Goal: Information Seeking & Learning: Check status

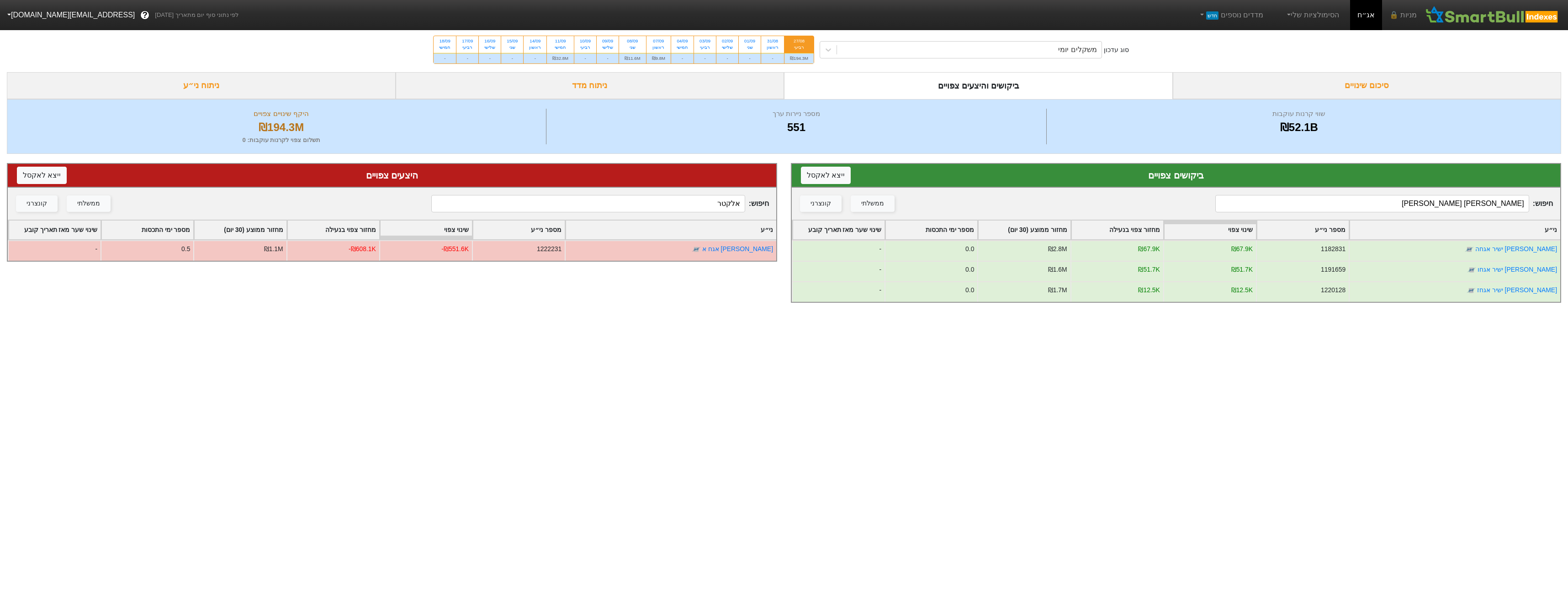
click at [1428, 213] on div "חיפוש : מימון יש ממשלתי קונצרני" at bounding box center [1176, 203] width 768 height 32
click at [1430, 212] on div "חיפוש : מימון יש ממשלתי קונצרני" at bounding box center [1176, 203] width 768 height 32
click at [1432, 206] on input "מימון יש" at bounding box center [1372, 203] width 313 height 18
click at [1431, 211] on input "מימון יש" at bounding box center [1372, 203] width 313 height 18
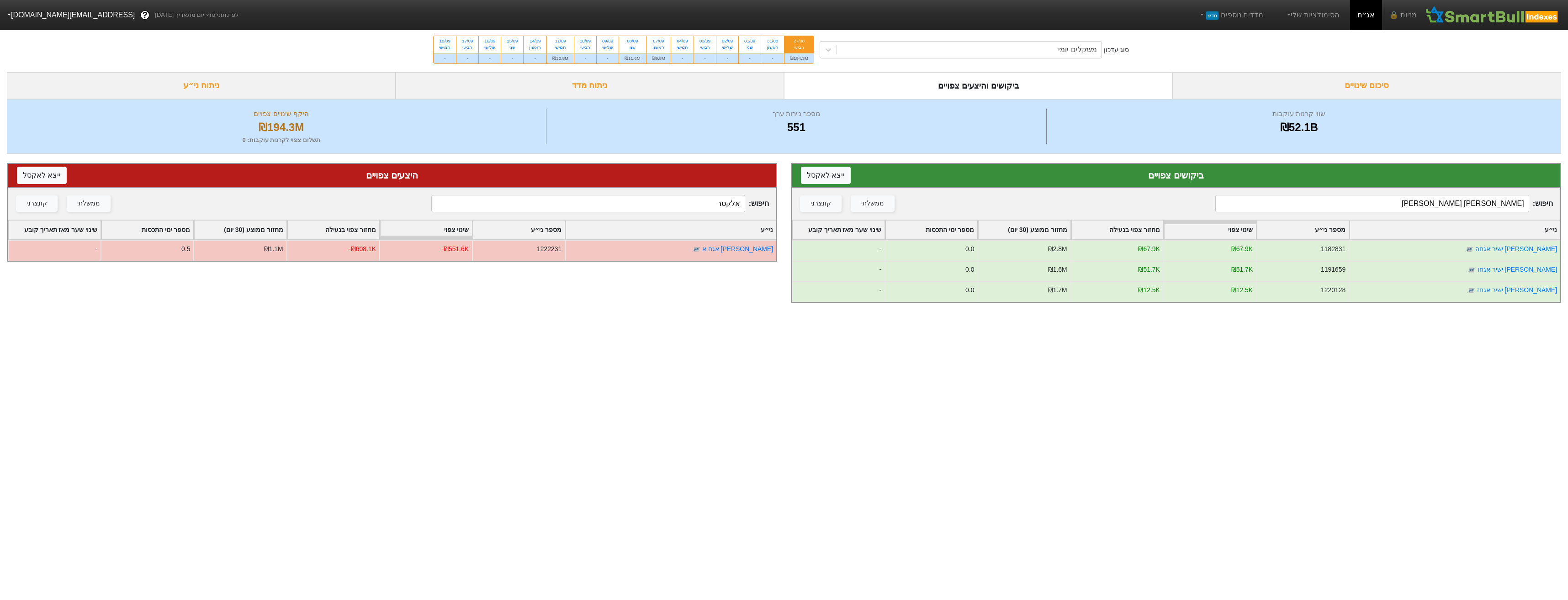
click at [1431, 211] on input "מימון יש" at bounding box center [1372, 203] width 313 height 18
click at [1431, 210] on input "מימון יש" at bounding box center [1372, 203] width 313 height 18
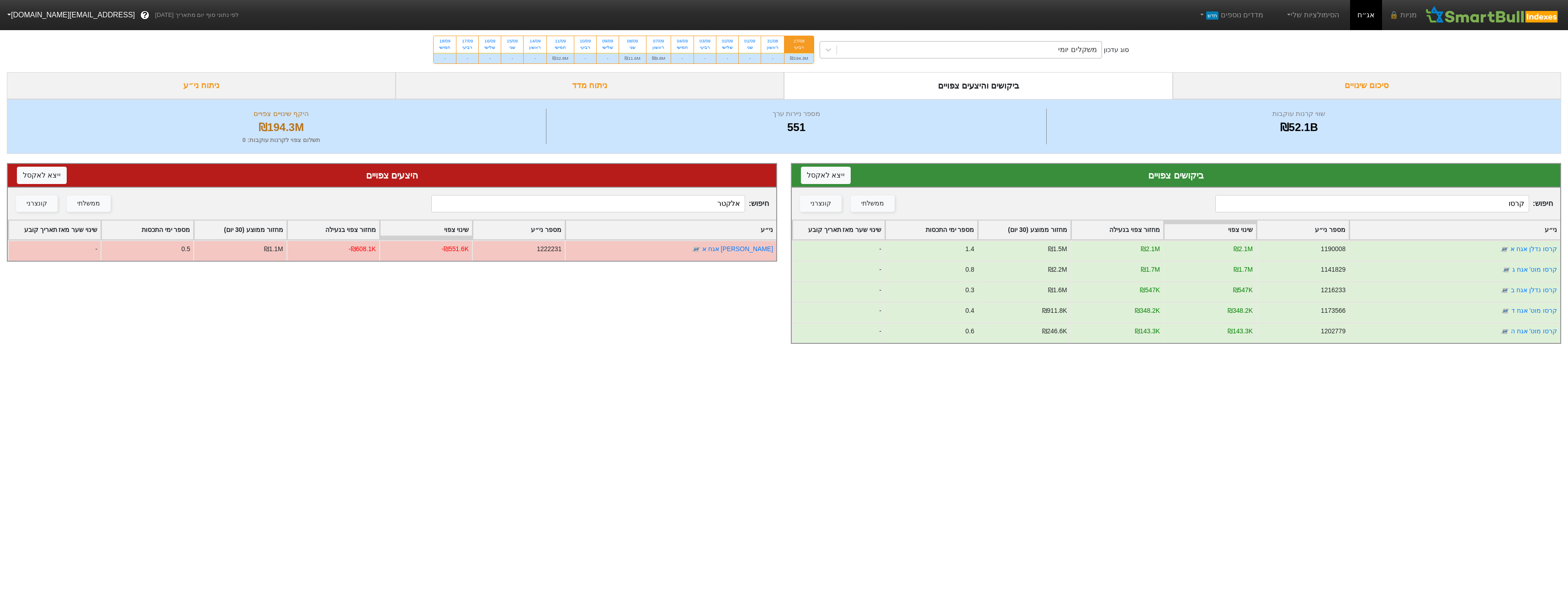
type input "קרסו"
click at [1034, 55] on div "משקלים יומי" at bounding box center [969, 49] width 265 height 16
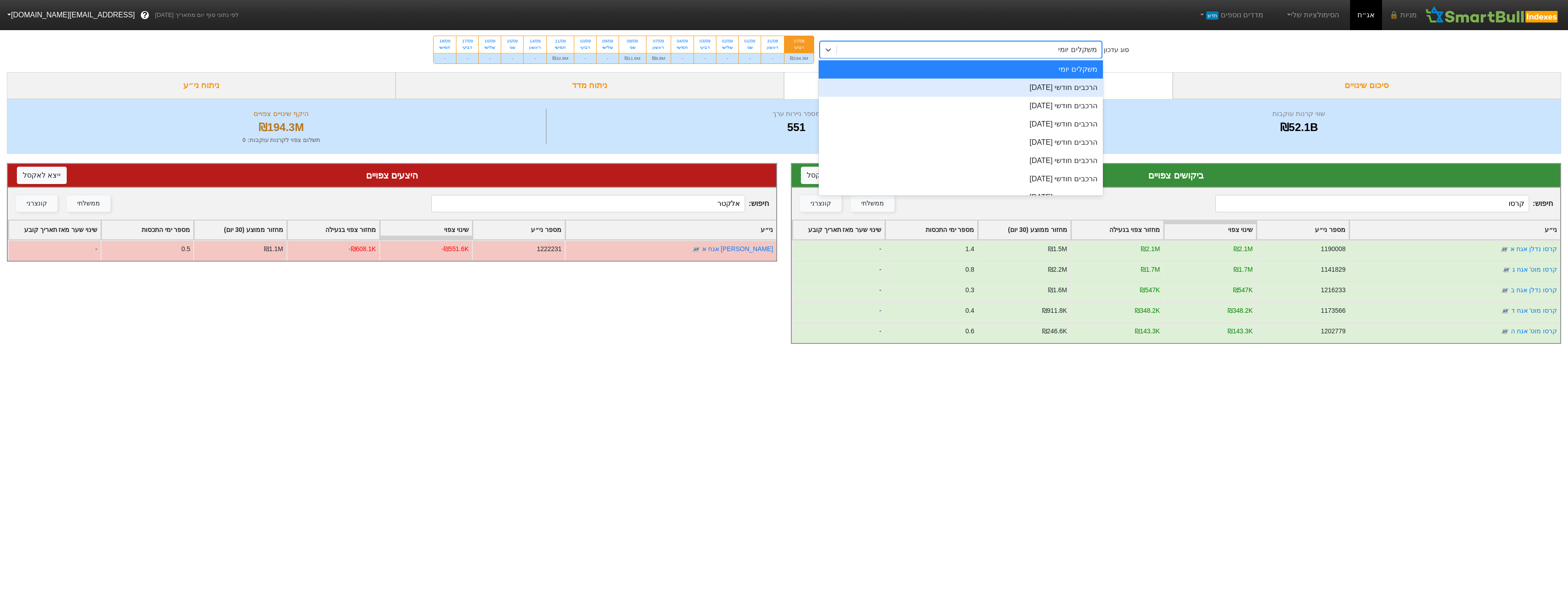
click at [1040, 84] on div "הרכבים חודשי [DATE]" at bounding box center [961, 88] width 284 height 18
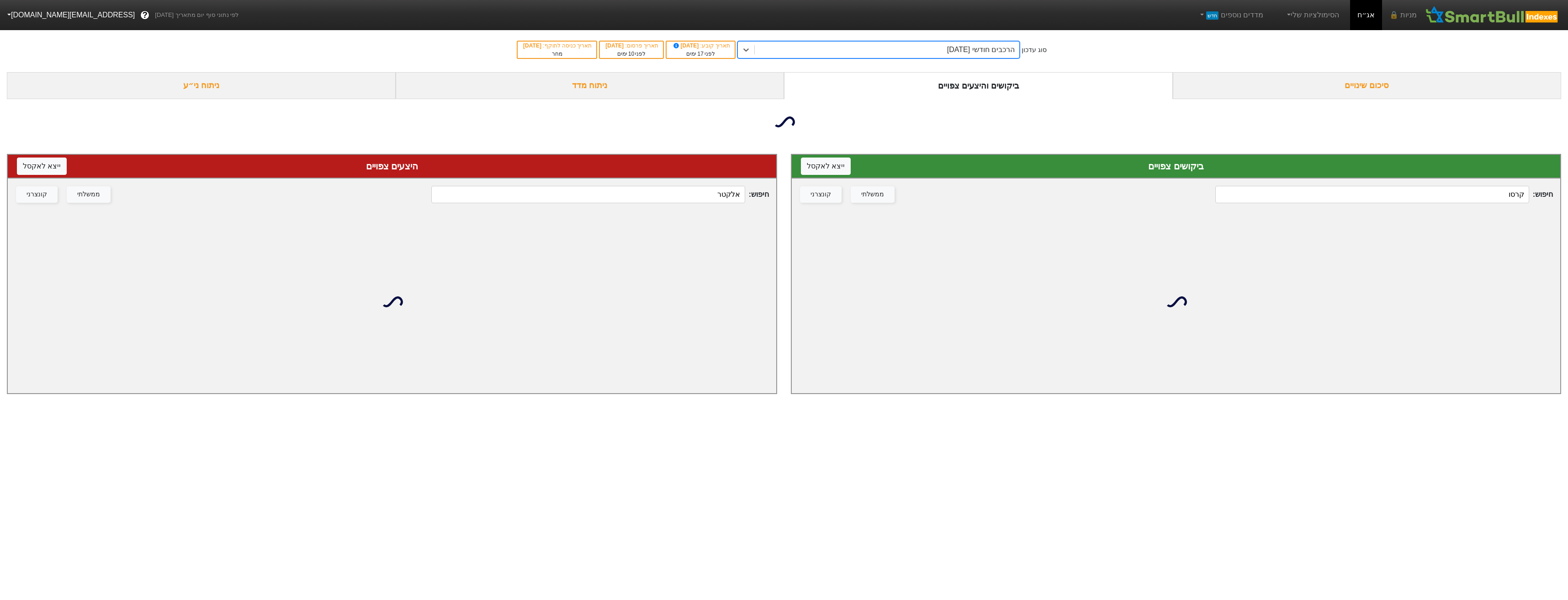
click at [676, 201] on input "אלקטר" at bounding box center [588, 194] width 313 height 18
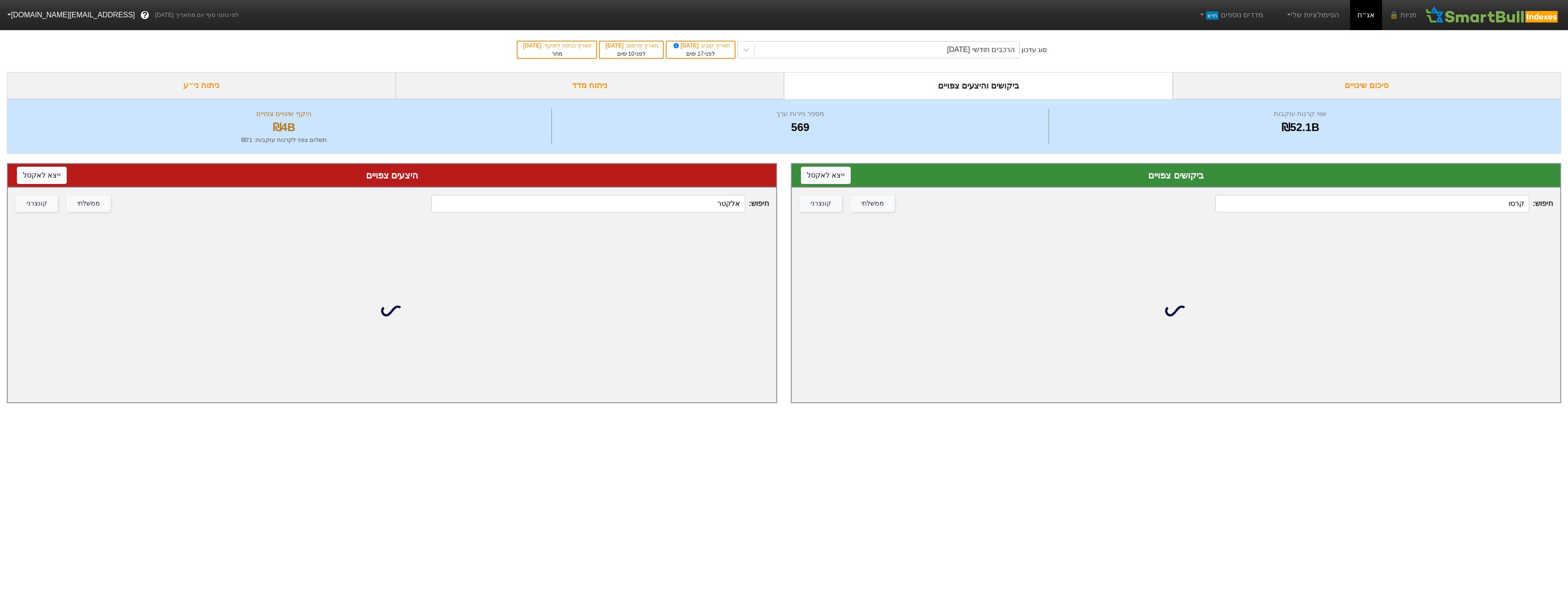
click at [676, 201] on input "אלקטר" at bounding box center [588, 203] width 313 height 18
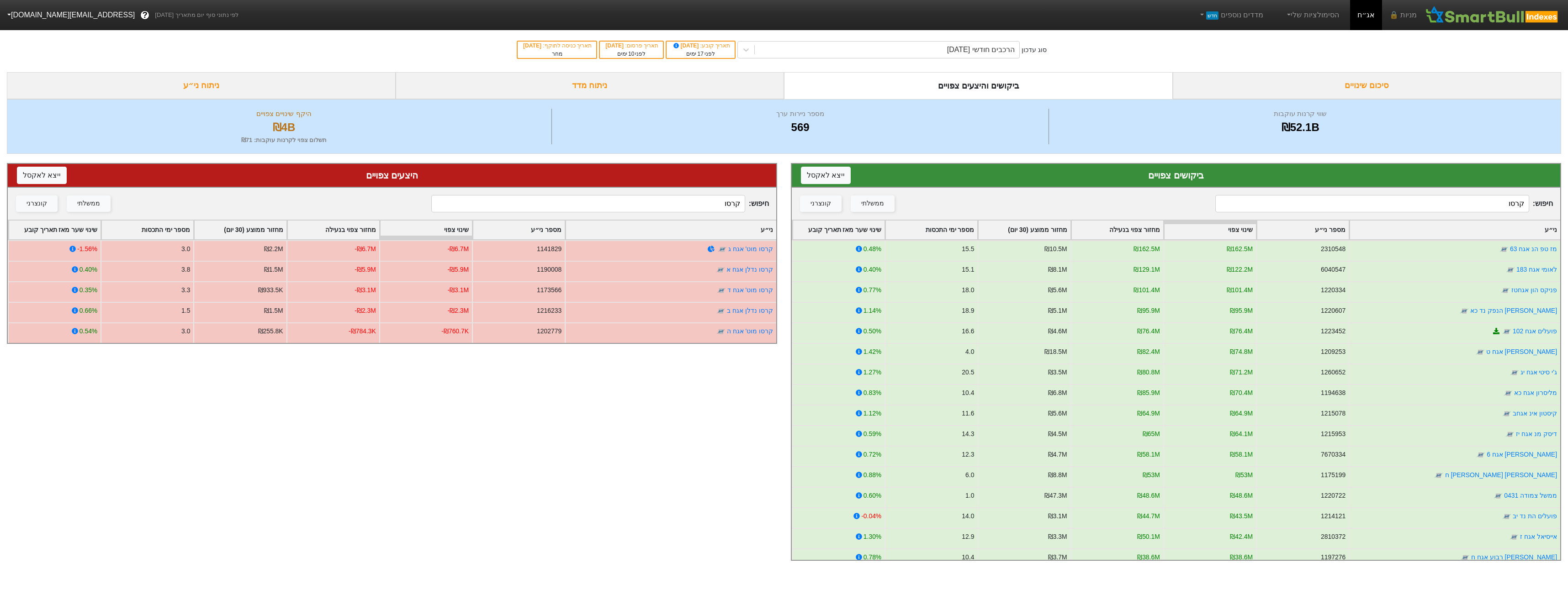
type input "קרסו"
click at [989, 61] on div "סוג עדכון הרכבים חודשי [DATE] תאריך קובע : [DATE] לפני 17 ימים תאריך פרסום : [D…" at bounding box center [784, 50] width 1568 height 45
click at [991, 56] on div "הרכבים חודשי [DATE]" at bounding box center [887, 49] width 265 height 16
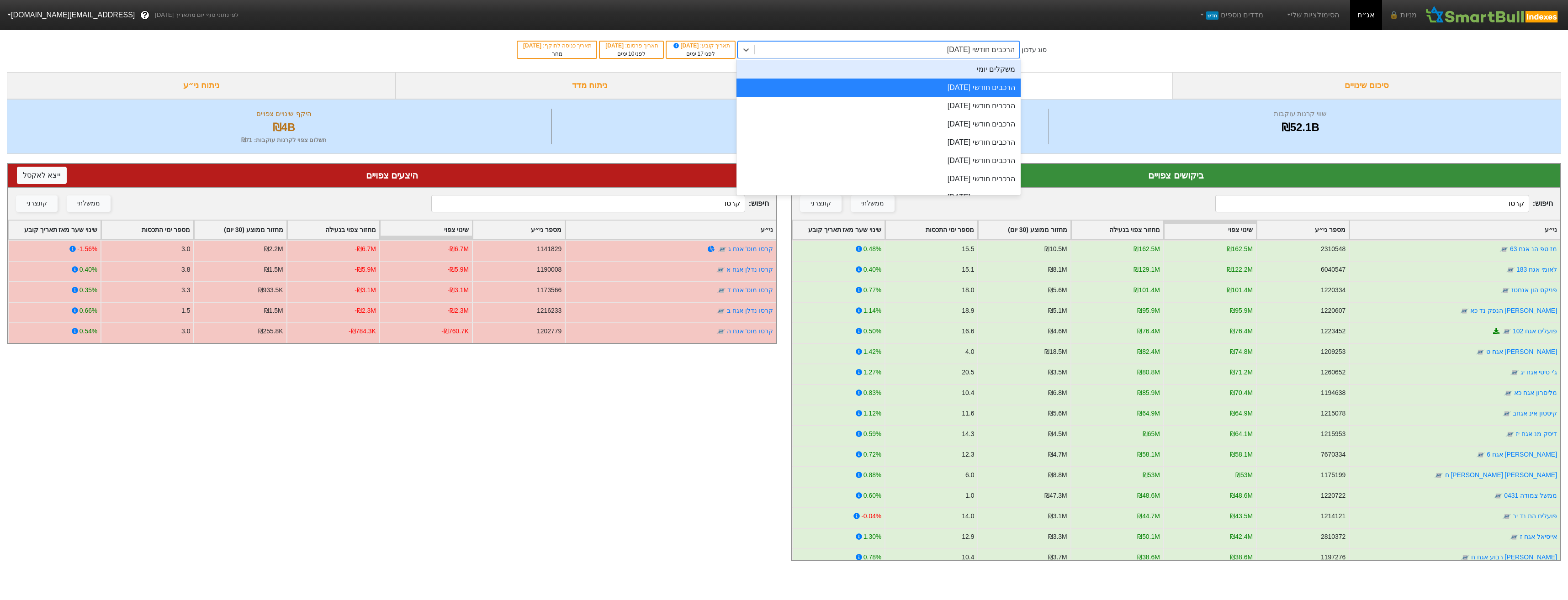
click at [999, 67] on div "משקלים יומי" at bounding box center [878, 69] width 284 height 18
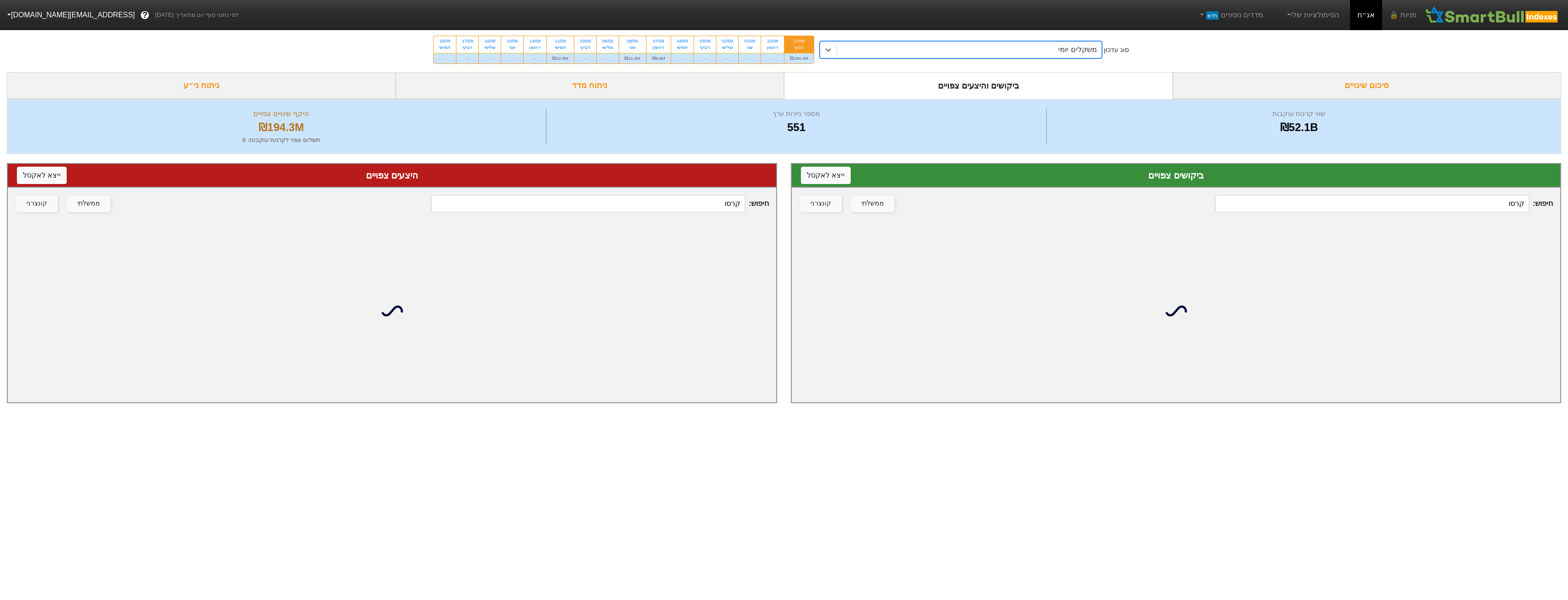
drag, startPoint x: 1482, startPoint y: 206, endPoint x: 1477, endPoint y: 204, distance: 5.4
click at [1479, 205] on input "קרסו" at bounding box center [1372, 203] width 313 height 18
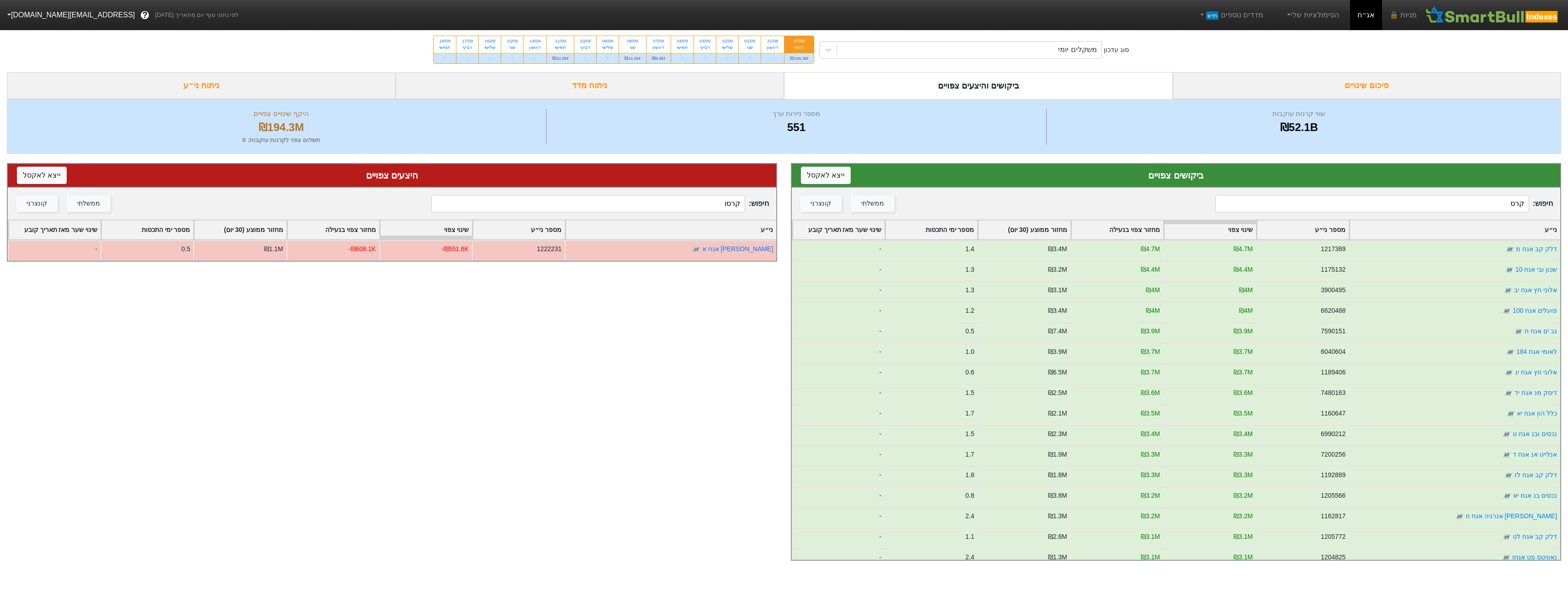
type input "קרסו"
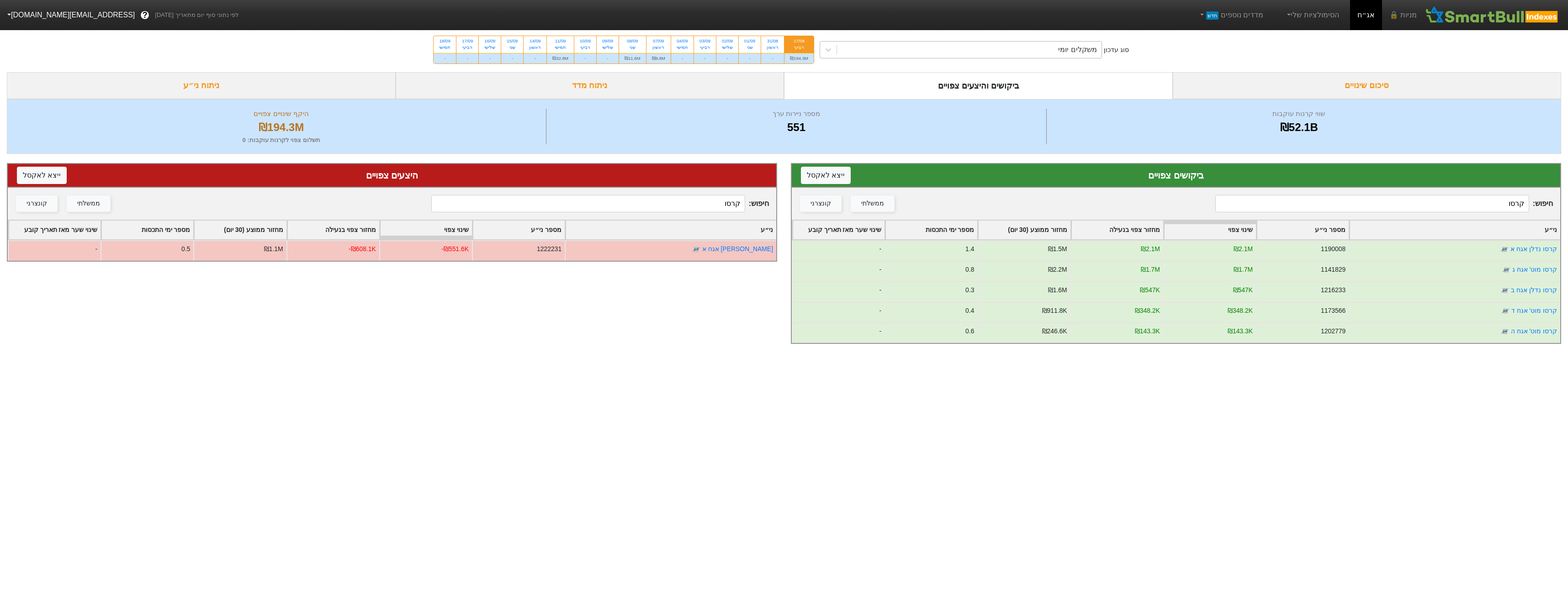
click at [1074, 51] on div "משקלים יומי" at bounding box center [1077, 50] width 38 height 11
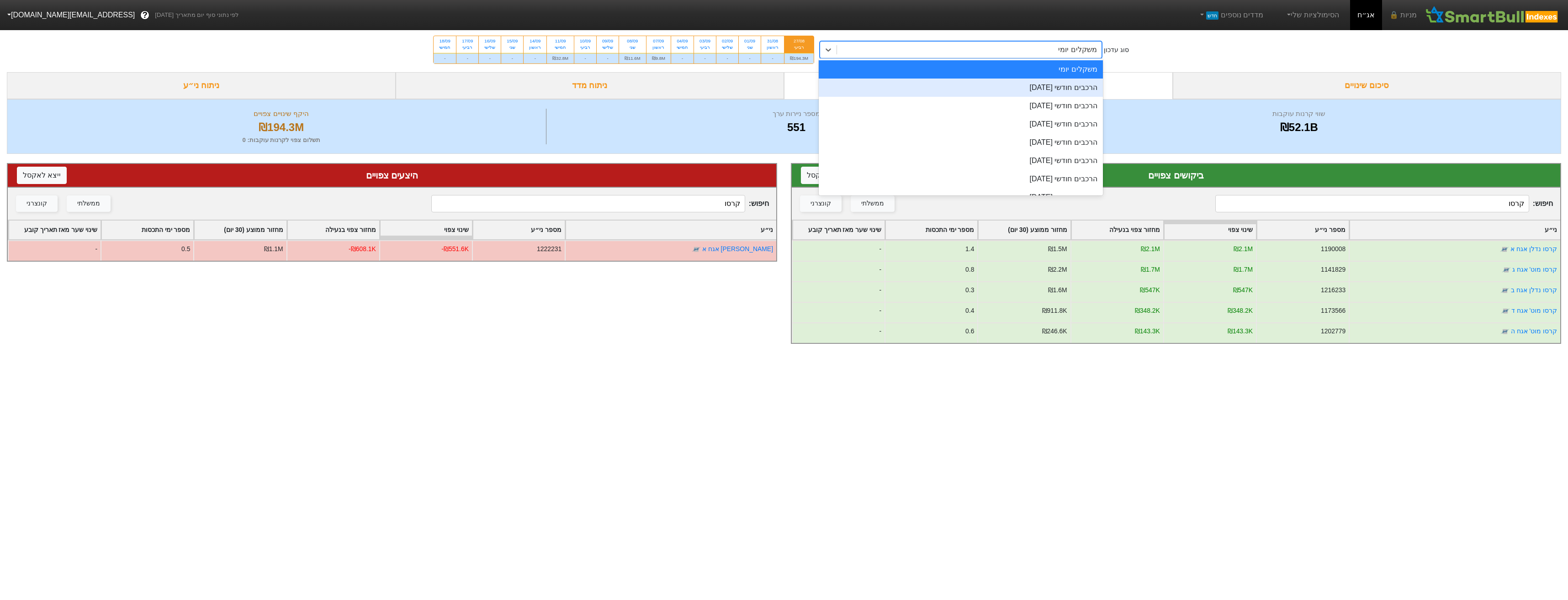
click at [1081, 88] on div "הרכבים חודשי [DATE]" at bounding box center [961, 88] width 284 height 18
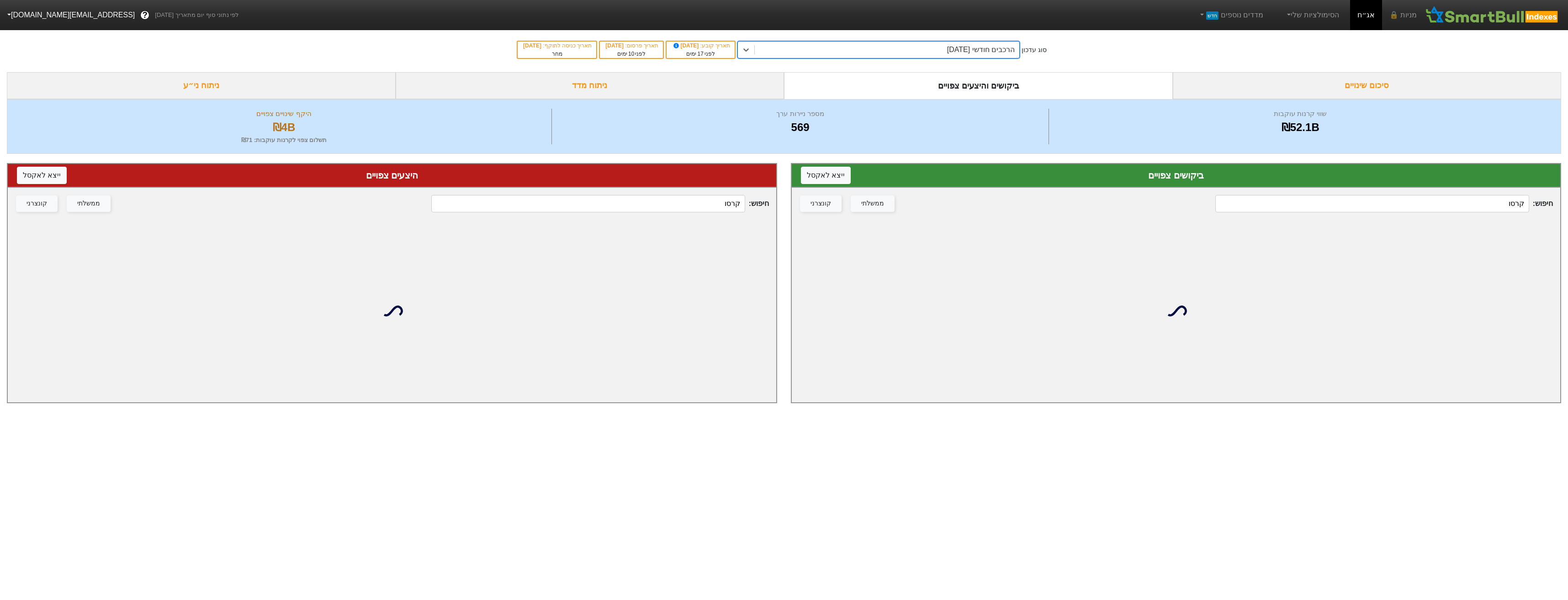
click at [722, 204] on input "קרסו" at bounding box center [588, 203] width 313 height 18
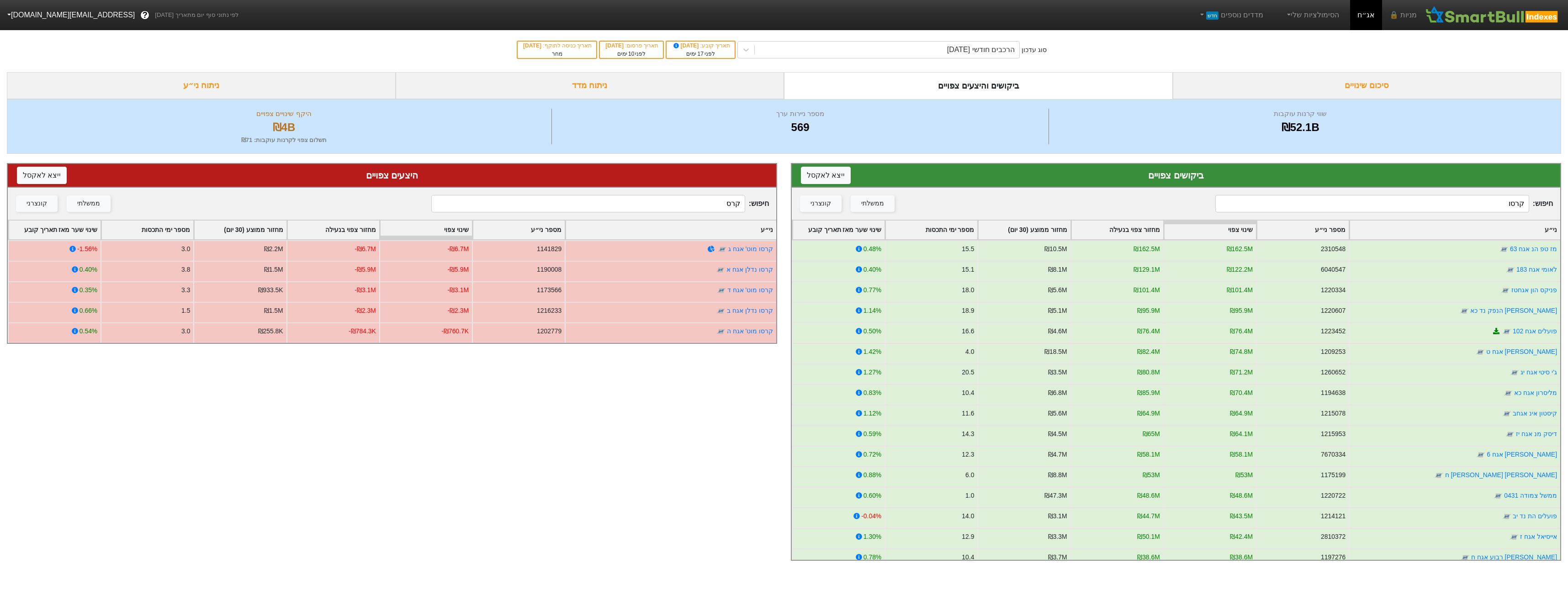
type input "קרסו"
click at [947, 54] on div "הרכבים חודשי [DATE]" at bounding box center [981, 50] width 68 height 11
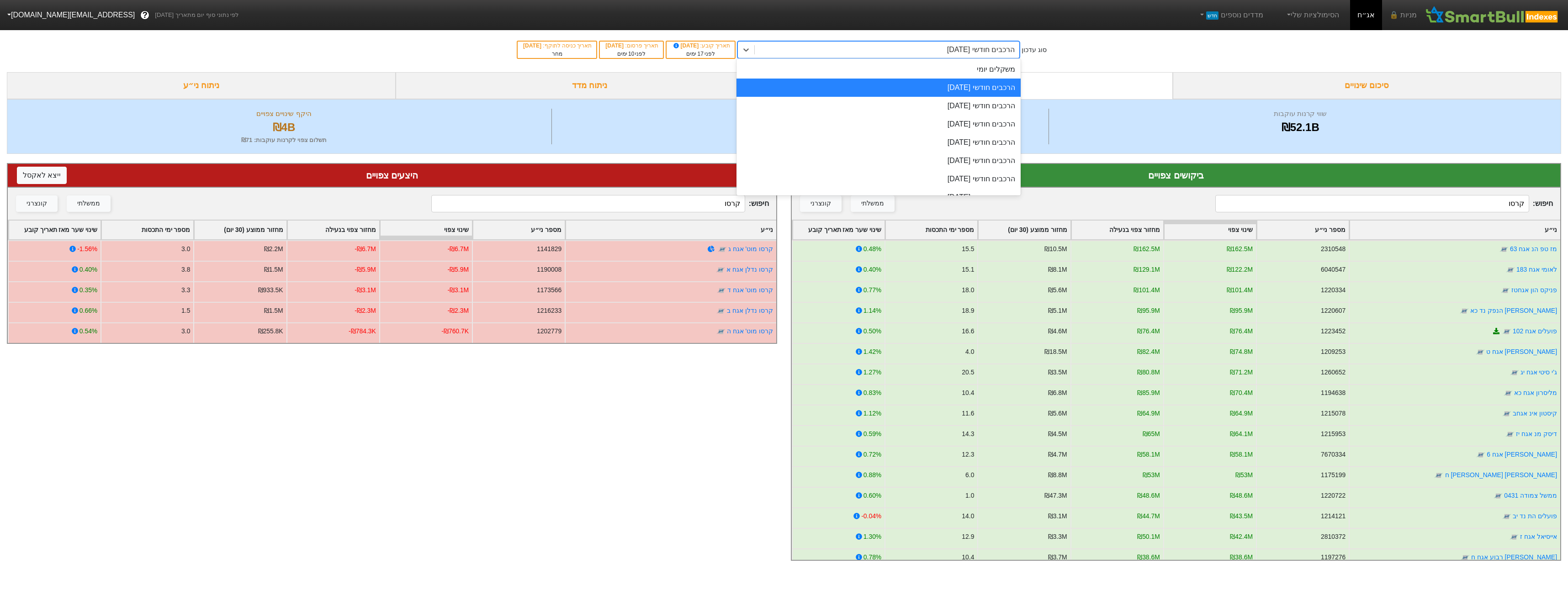
click at [973, 76] on div "משקלים יומי" at bounding box center [878, 69] width 284 height 18
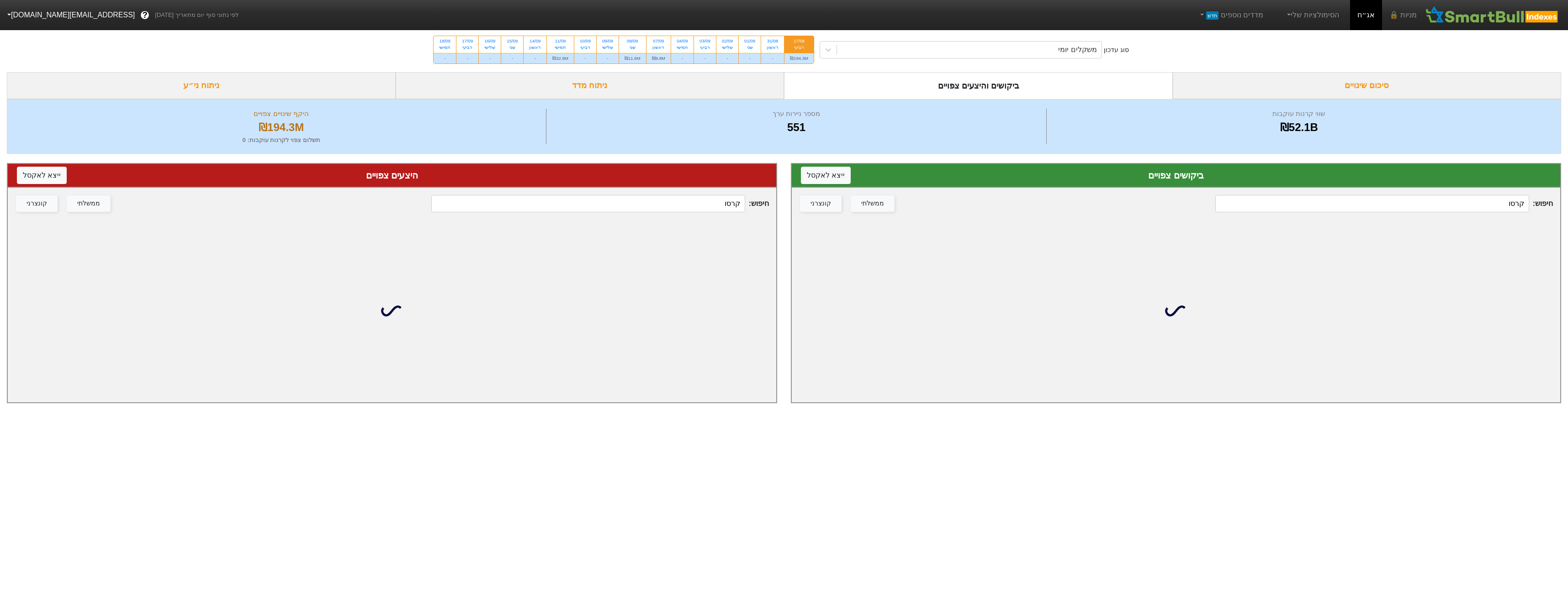
click at [1340, 205] on input "קרסו" at bounding box center [1372, 203] width 313 height 18
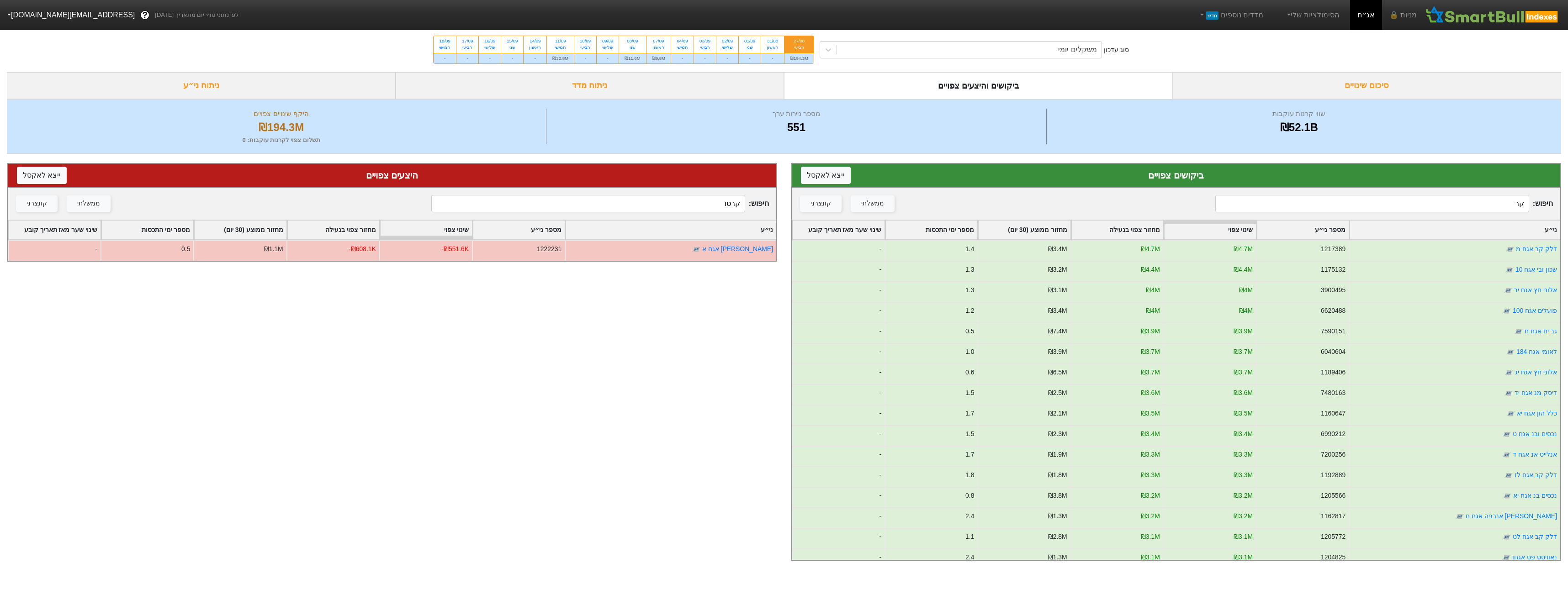
type input "ק"
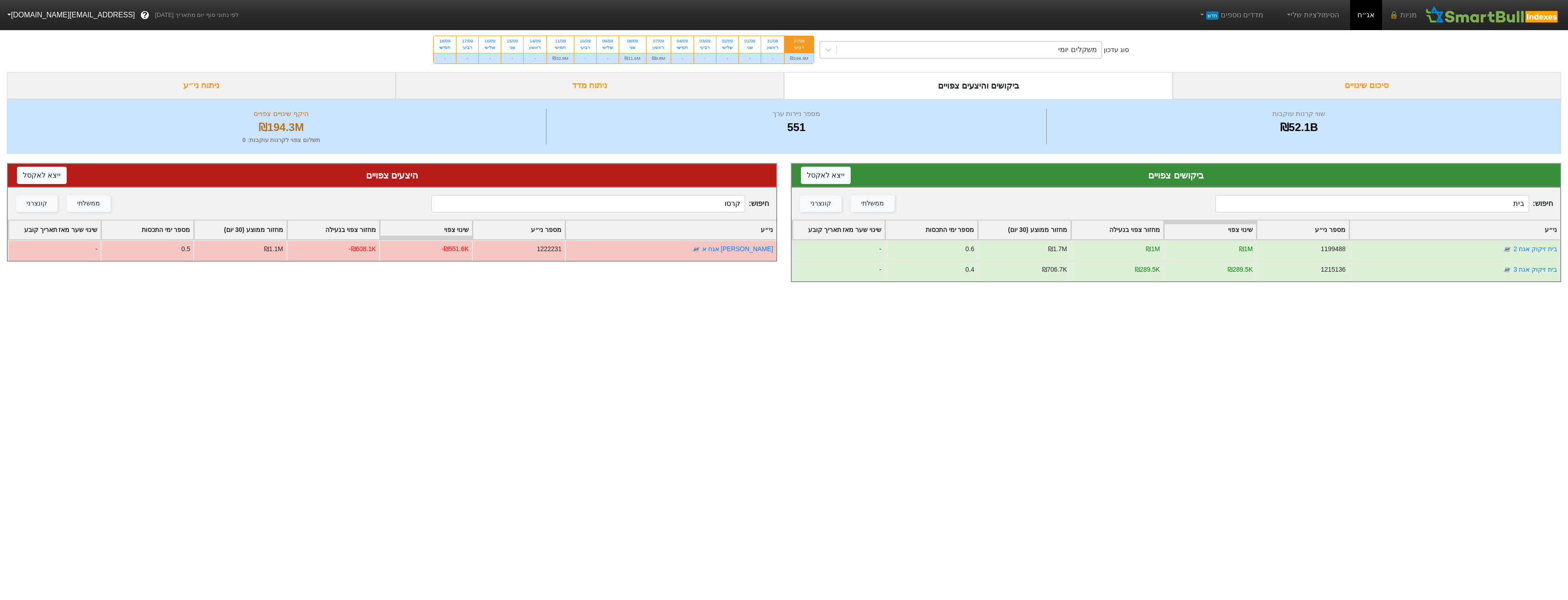
click at [895, 41] on div "משקלים יומי" at bounding box center [969, 49] width 265 height 16
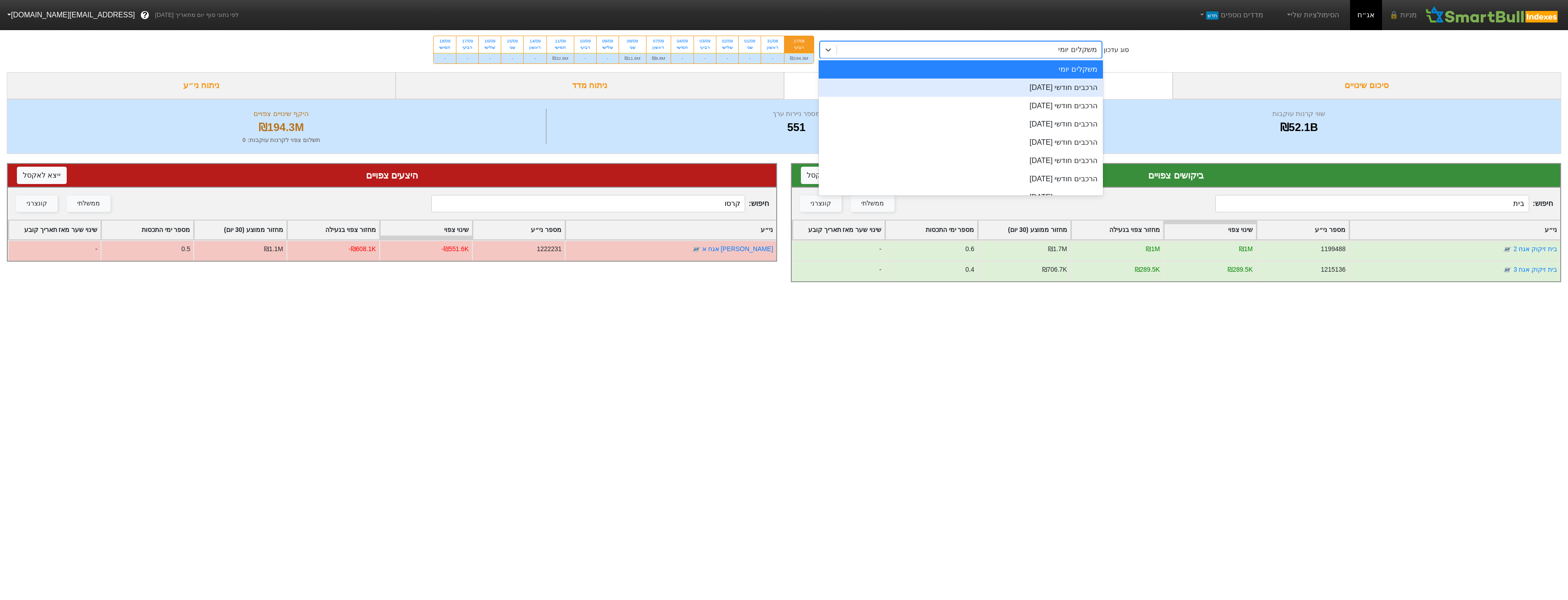
click at [966, 87] on div "הרכבים חודשי [DATE]" at bounding box center [961, 88] width 284 height 18
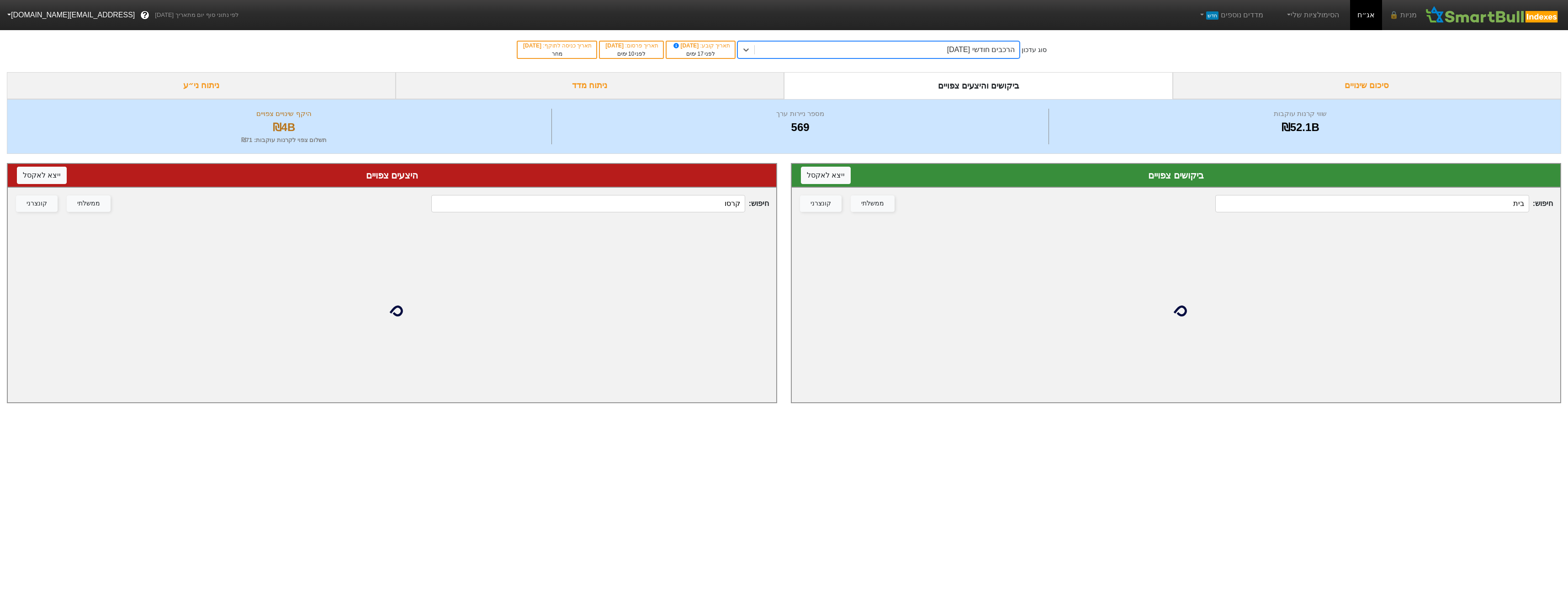
click at [1420, 212] on input "בית" at bounding box center [1372, 203] width 313 height 18
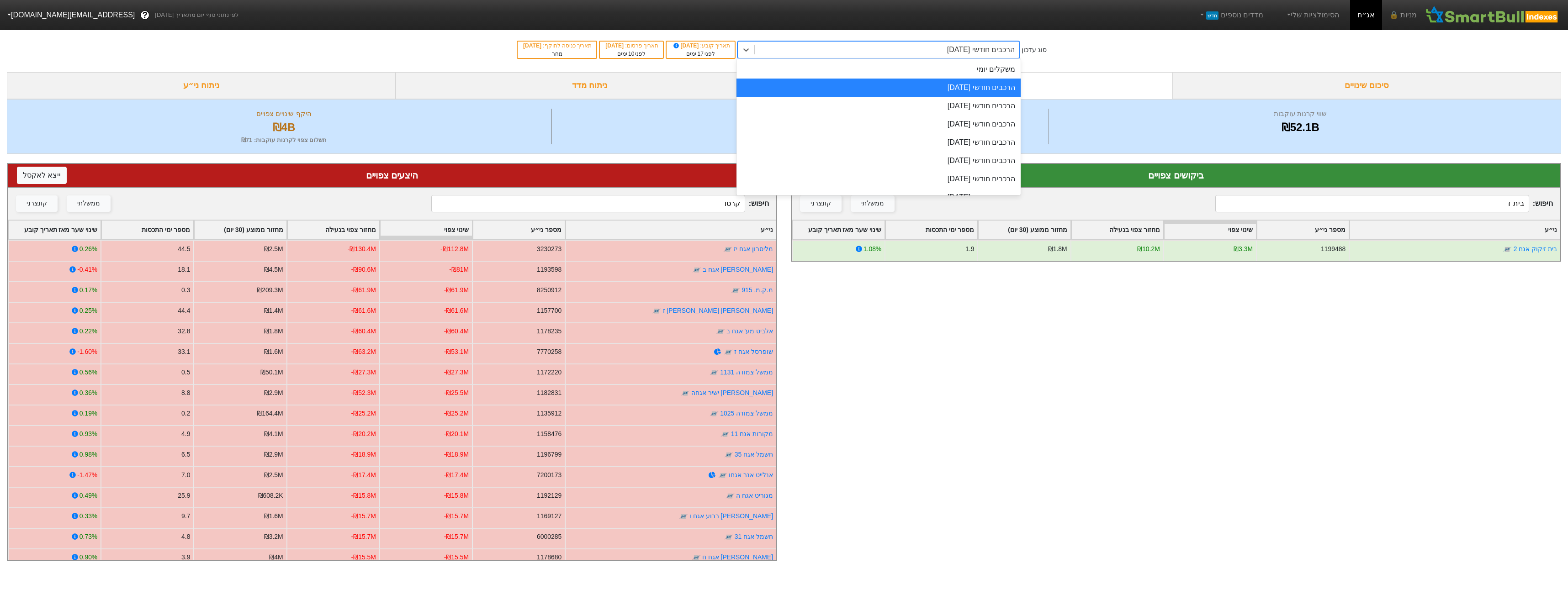
click at [993, 46] on div "הרכבים חודשי [DATE]" at bounding box center [981, 50] width 68 height 11
click at [989, 107] on div "הרכבים חודשי [DATE]" at bounding box center [878, 106] width 284 height 18
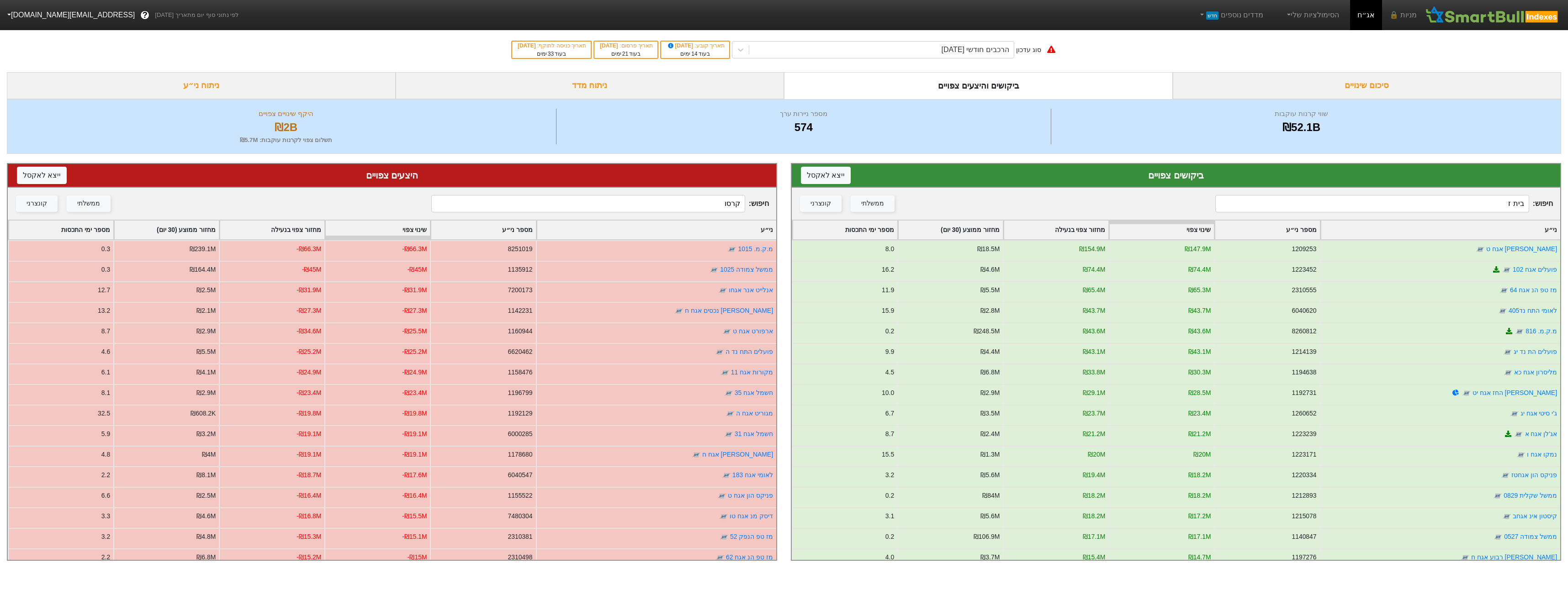
click at [1471, 208] on input "בית ז" at bounding box center [1372, 203] width 313 height 18
type input "בית ז"
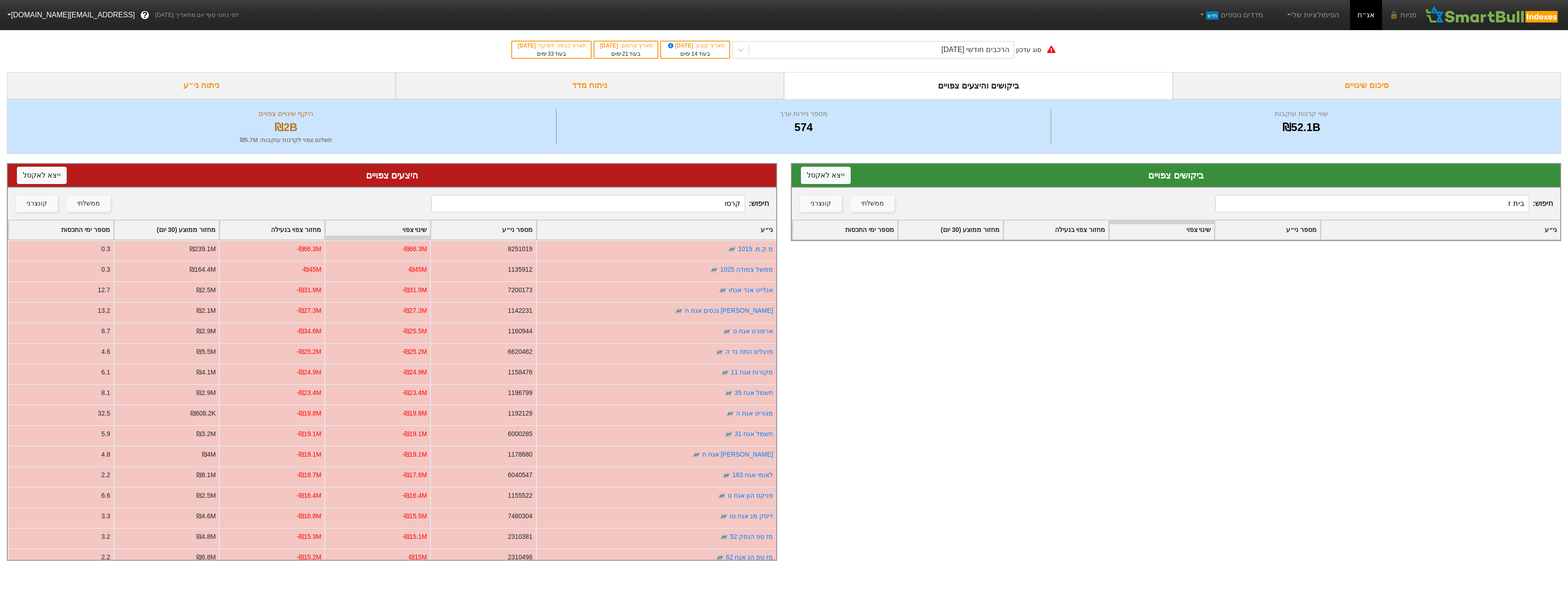
click at [677, 208] on input "קרסו" at bounding box center [588, 203] width 313 height 18
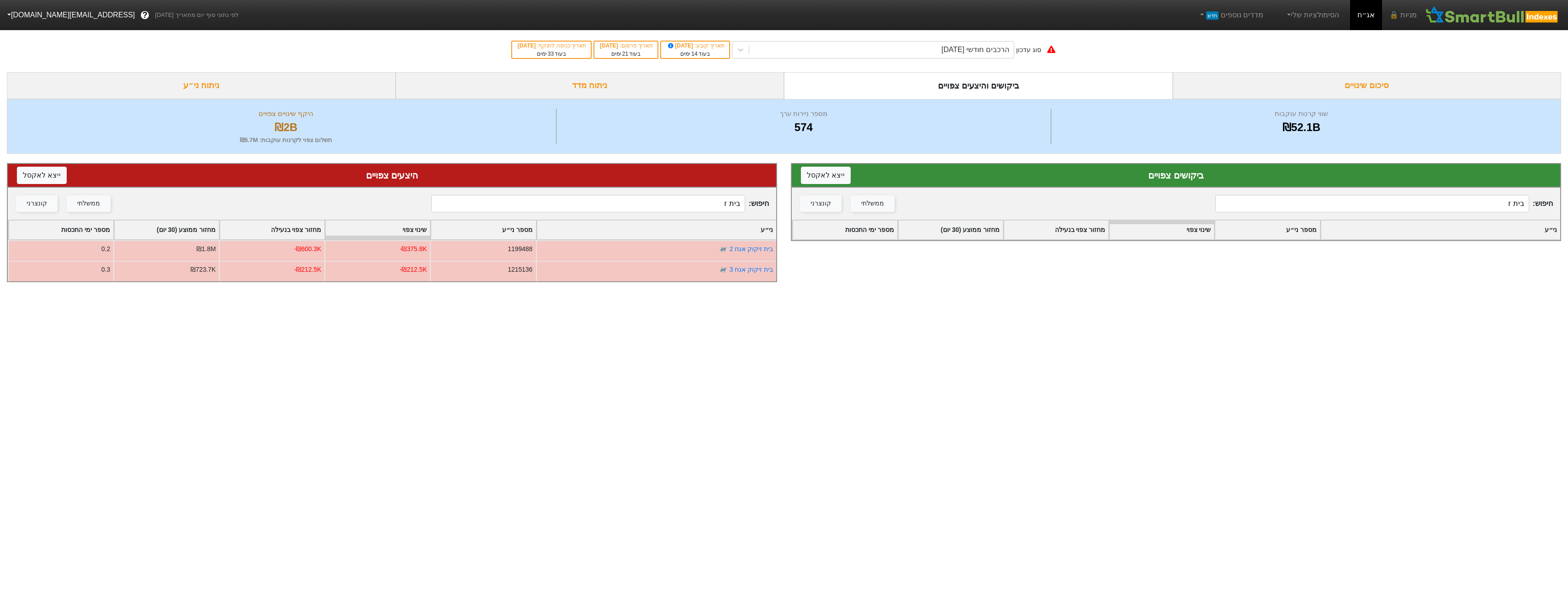
click at [720, 203] on input "בית ז" at bounding box center [588, 203] width 313 height 18
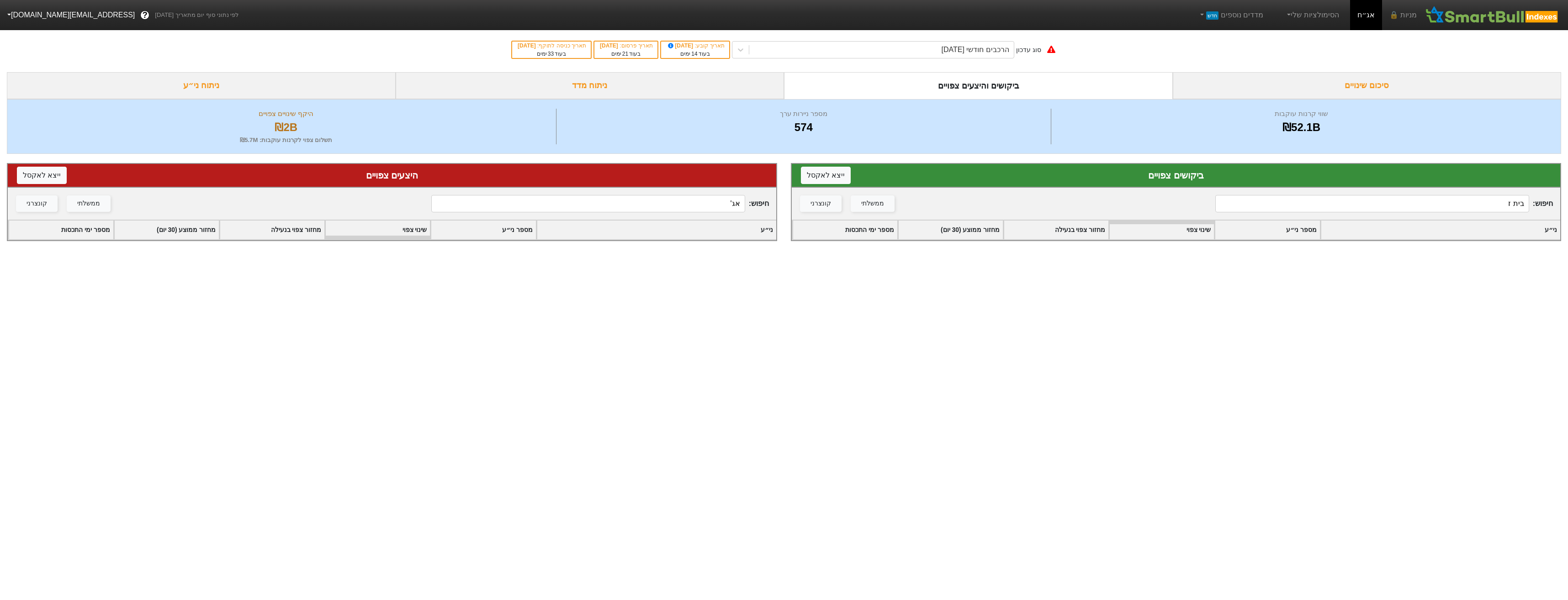
type input "אג'"
click at [1408, 210] on input "בית ז" at bounding box center [1372, 203] width 313 height 18
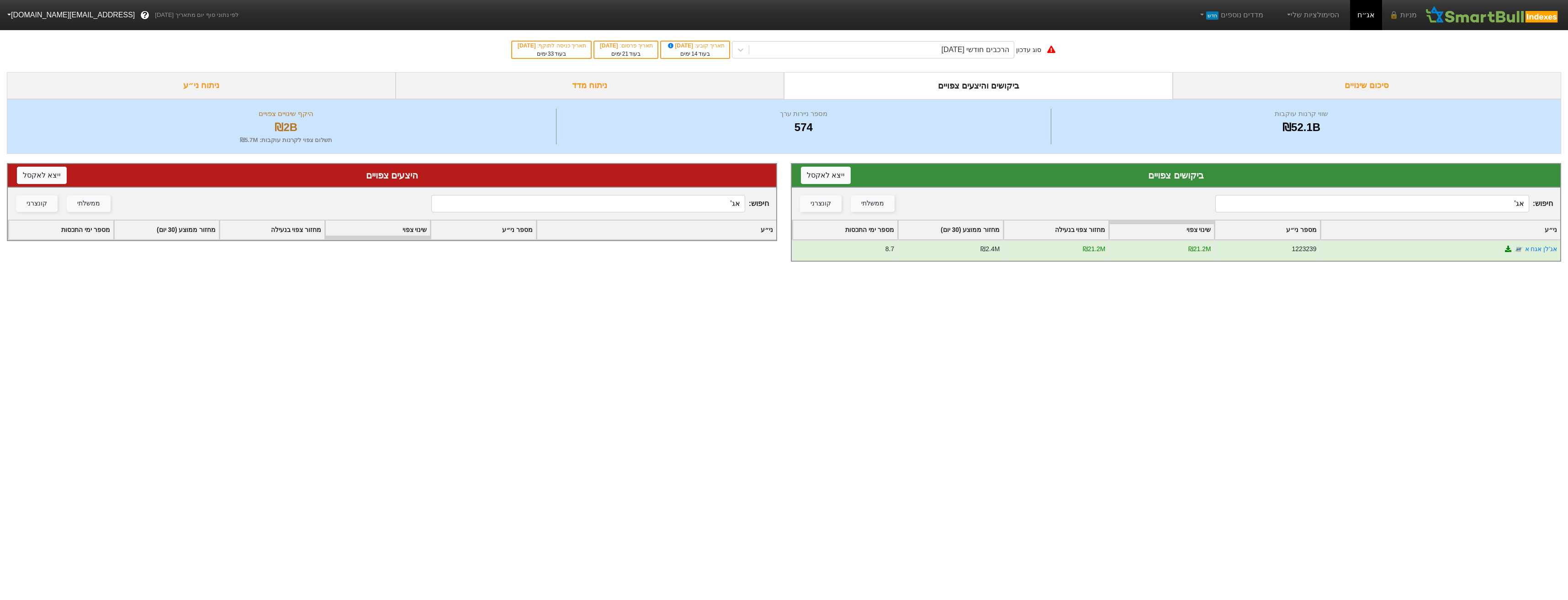
click at [1428, 205] on input "אג'" at bounding box center [1372, 203] width 313 height 18
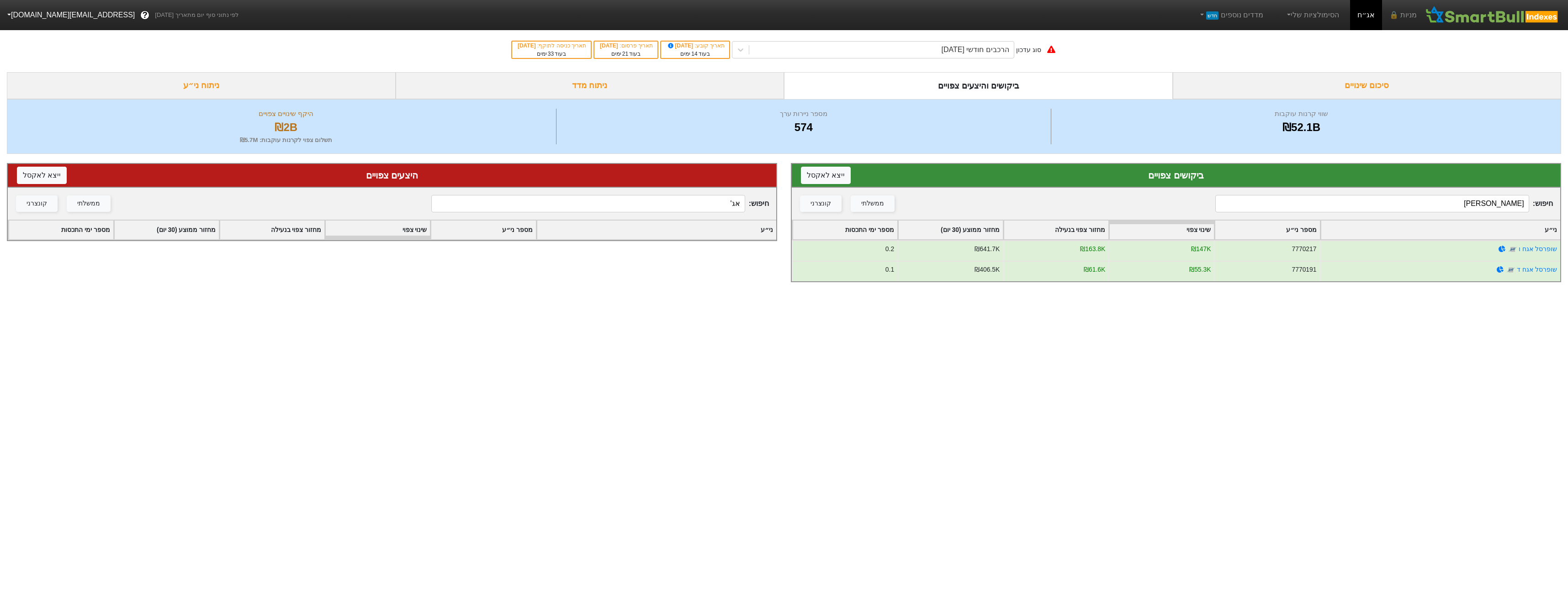
type input "שופרס"
click at [720, 204] on input "אג'" at bounding box center [588, 203] width 313 height 18
click at [720, 203] on input "אג'" at bounding box center [588, 203] width 313 height 18
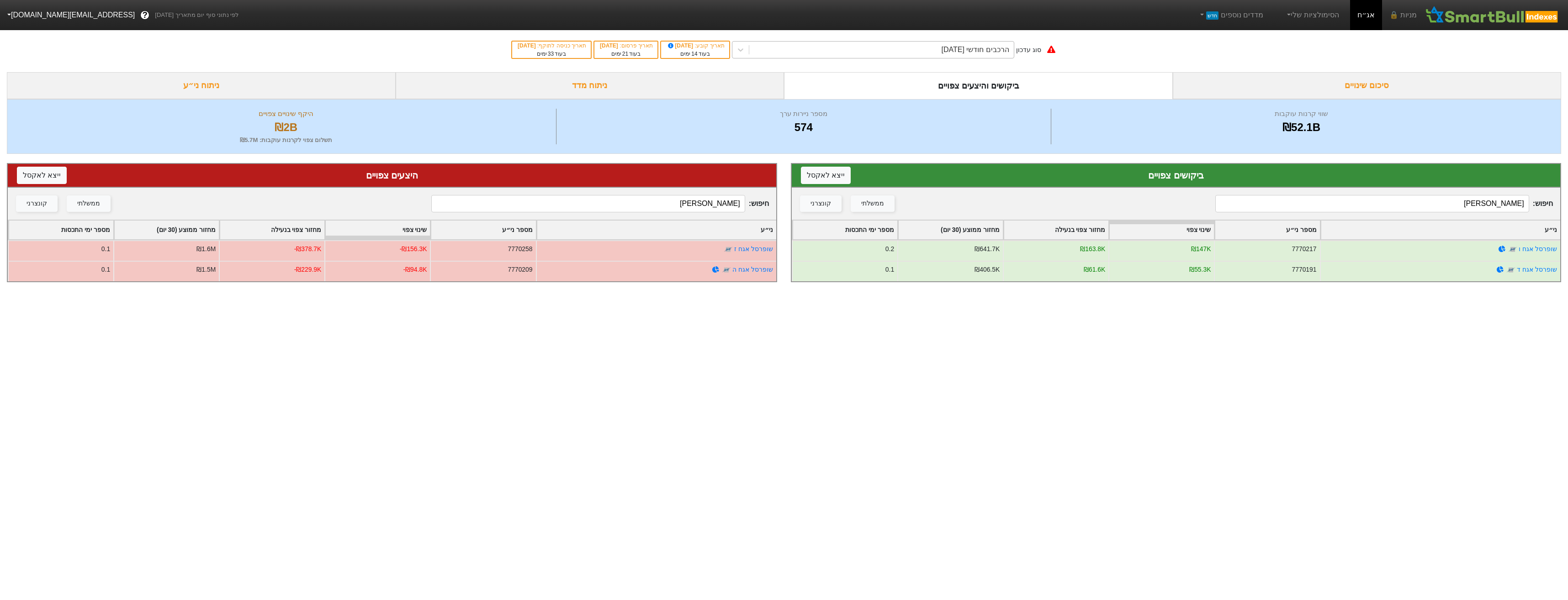
type input "שופרס"
click at [972, 52] on div "הרכבים חודשי [DATE]" at bounding box center [975, 50] width 68 height 11
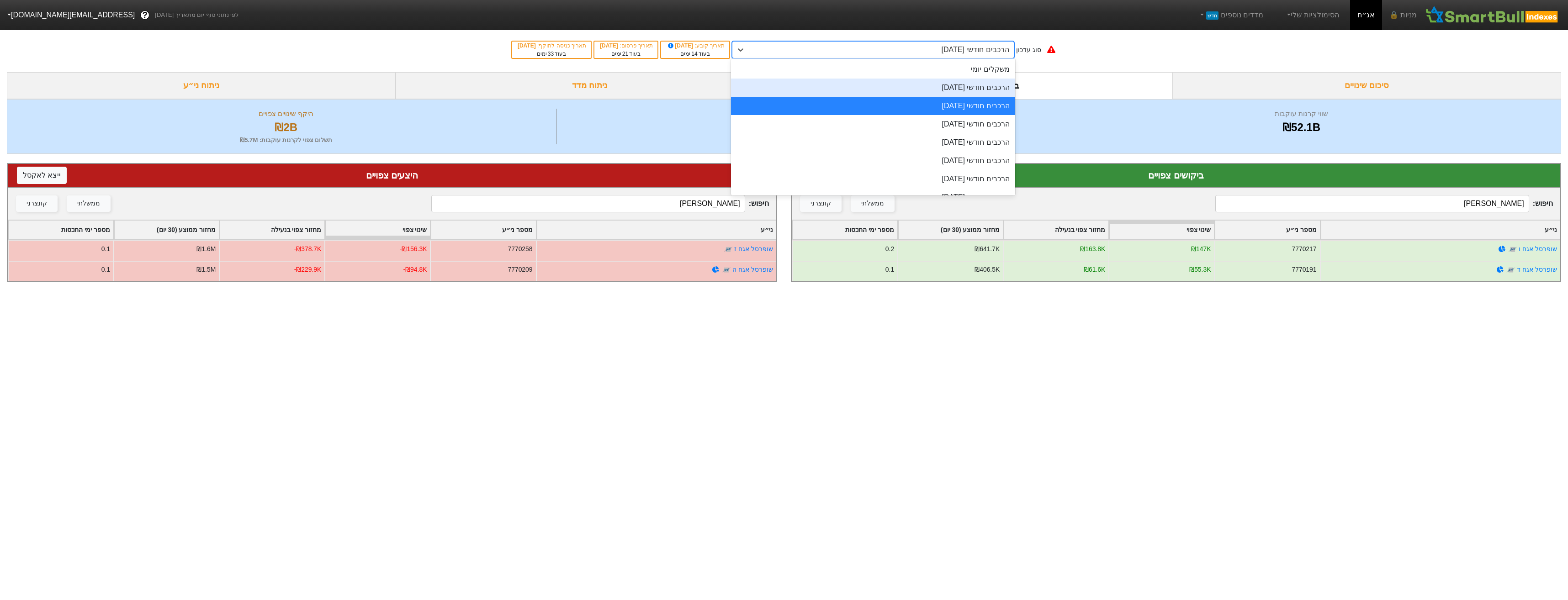
click at [985, 96] on div "הרכבים חודשי [DATE]" at bounding box center [873, 88] width 284 height 18
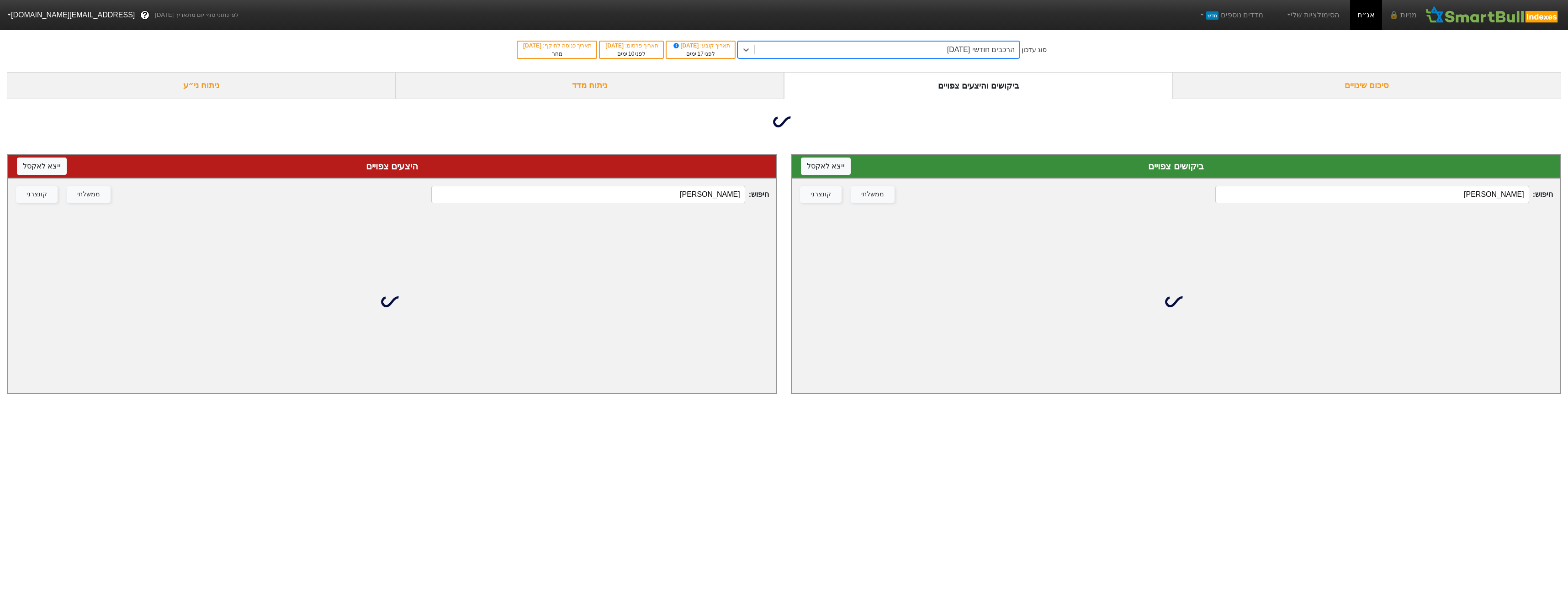
click at [989, 57] on div "הרכבים חודשי [DATE]" at bounding box center [887, 49] width 265 height 16
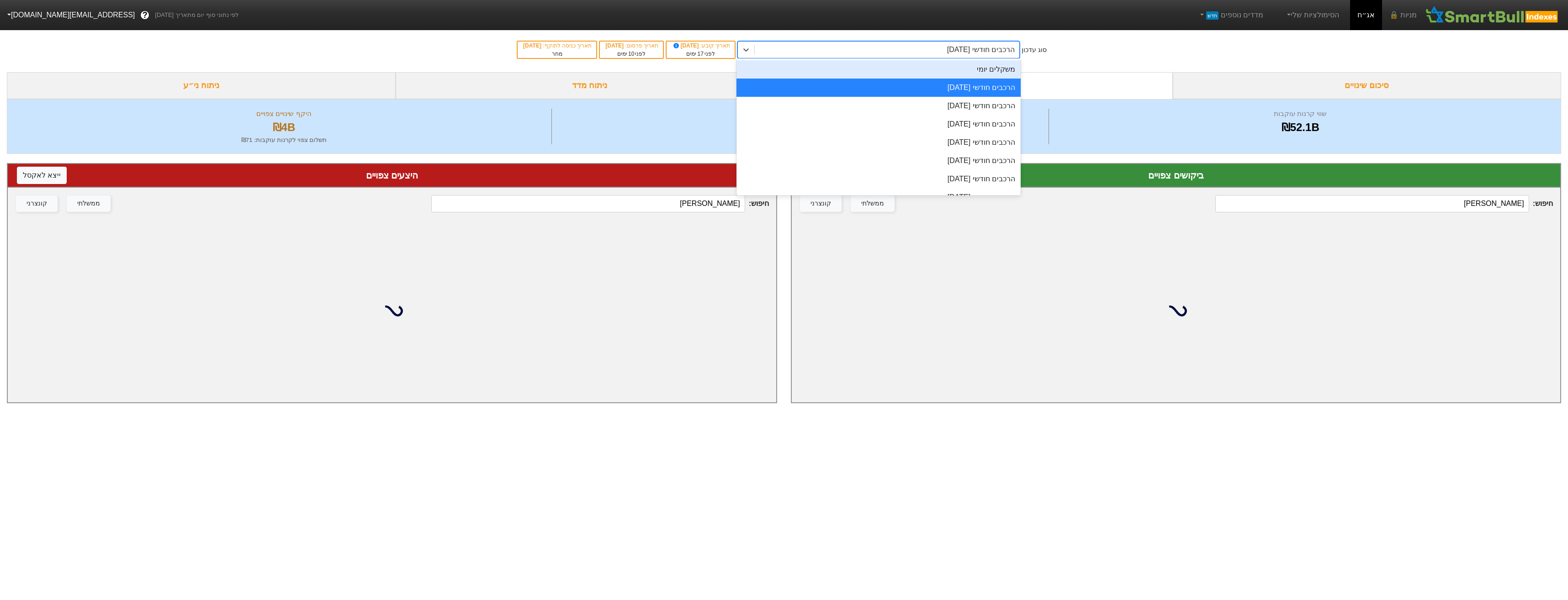
click at [987, 71] on div "משקלים יומי" at bounding box center [878, 69] width 284 height 18
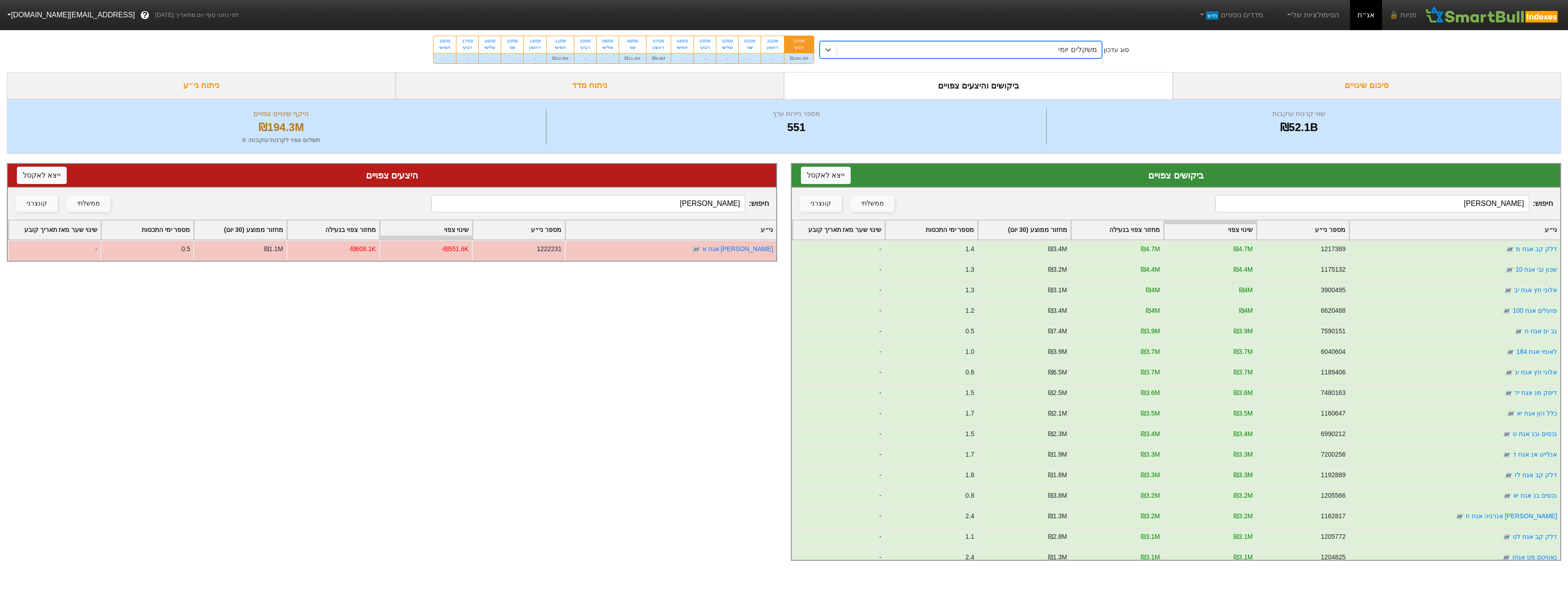
scroll to position [46, 0]
click at [1018, 66] on div "סוג עדכון option משקלים יומי, selected. 0 results available. Select is focused …" at bounding box center [784, 50] width 1568 height 45
click at [1018, 58] on div "סוג עדכון משקלים יומי 27/08 רביעי ₪194.3M 31/08 ראשון - 01/09 שני - 02/09 שלישי…" at bounding box center [784, 50] width 1568 height 45
click at [1032, 51] on div "משקלים יומי" at bounding box center [969, 49] width 265 height 16
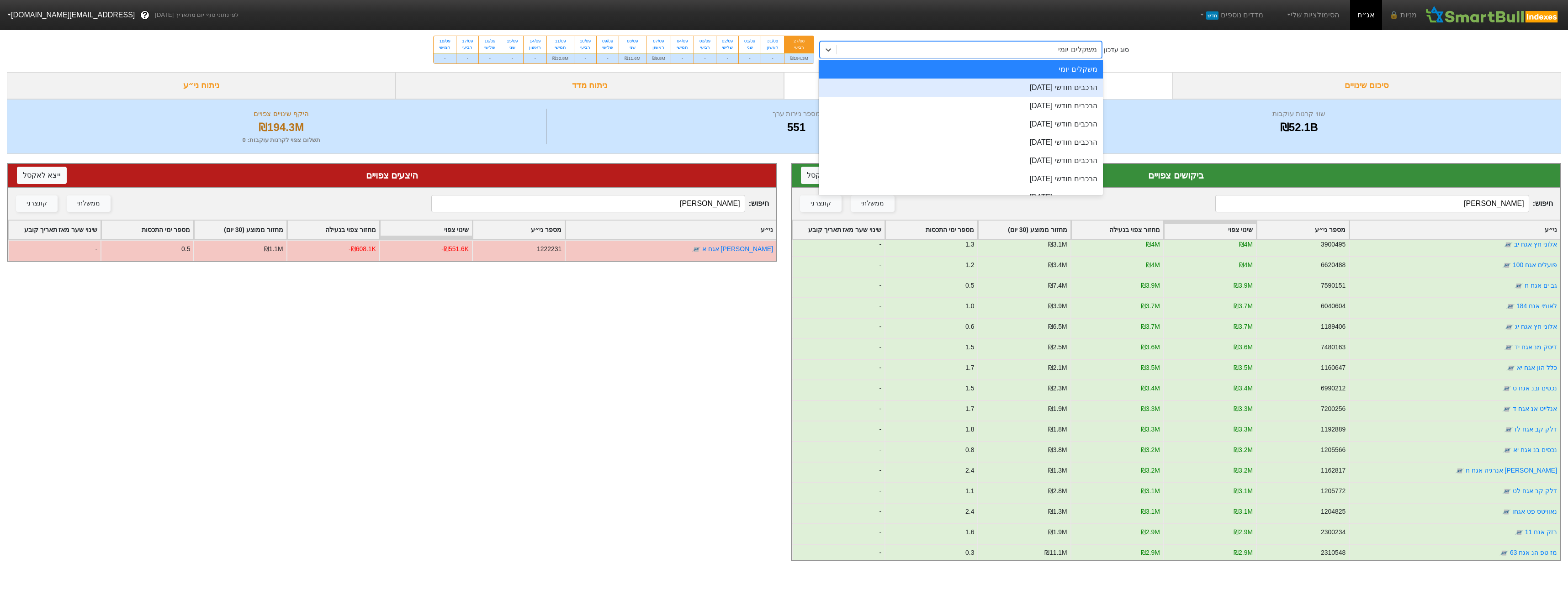
click at [1041, 89] on div "הרכבים חודשי [DATE]" at bounding box center [961, 88] width 284 height 18
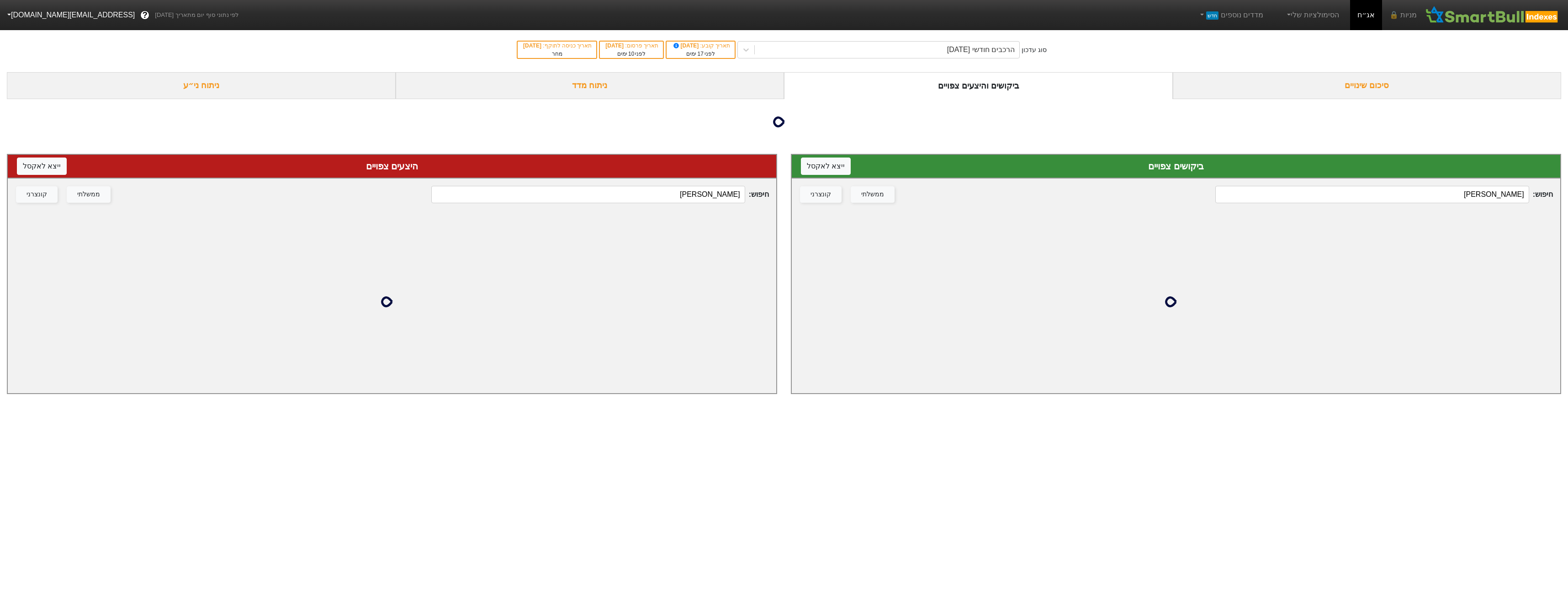
click at [1356, 183] on div "חיפוש : שופרס ממשלתי קונצרני" at bounding box center [1176, 194] width 768 height 32
click at [1356, 178] on div "ביקושים צפויים ייצא ל אקסל" at bounding box center [1176, 166] width 768 height 24
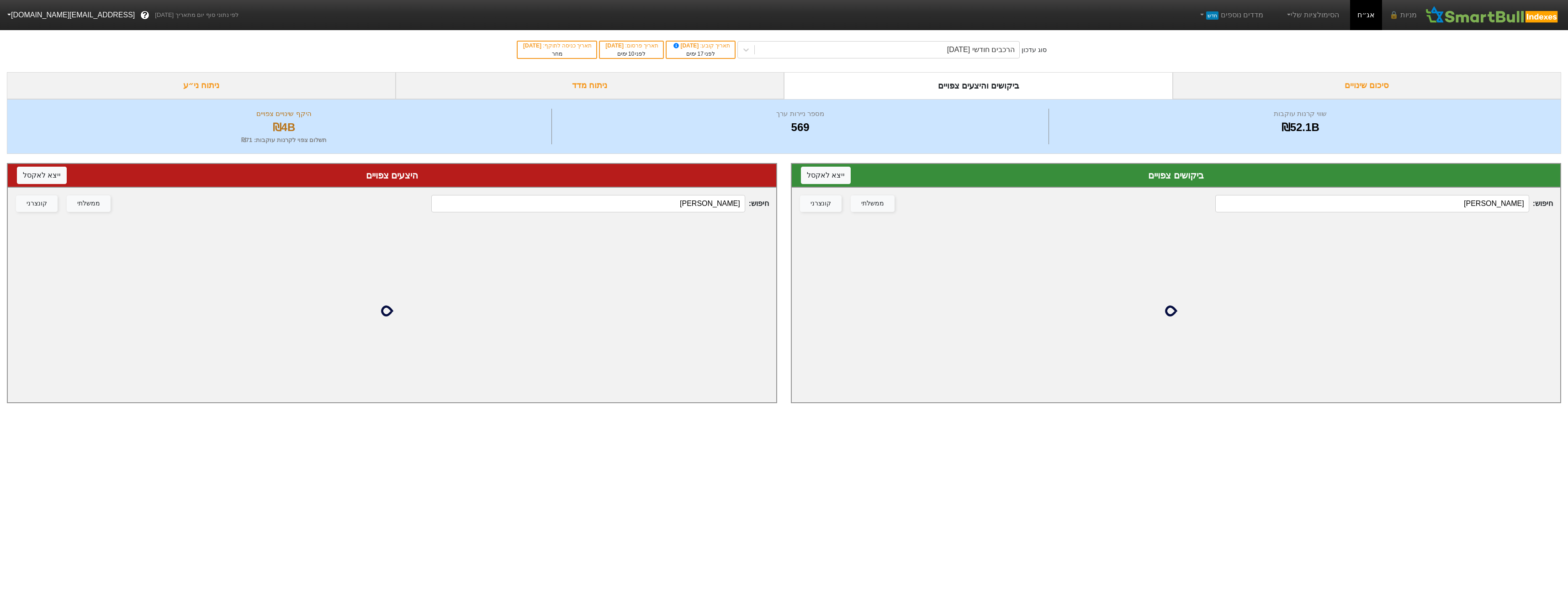
drag, startPoint x: 1356, startPoint y: 183, endPoint x: 1365, endPoint y: 198, distance: 17.5
click at [1365, 198] on input "שופרס" at bounding box center [1372, 203] width 313 height 18
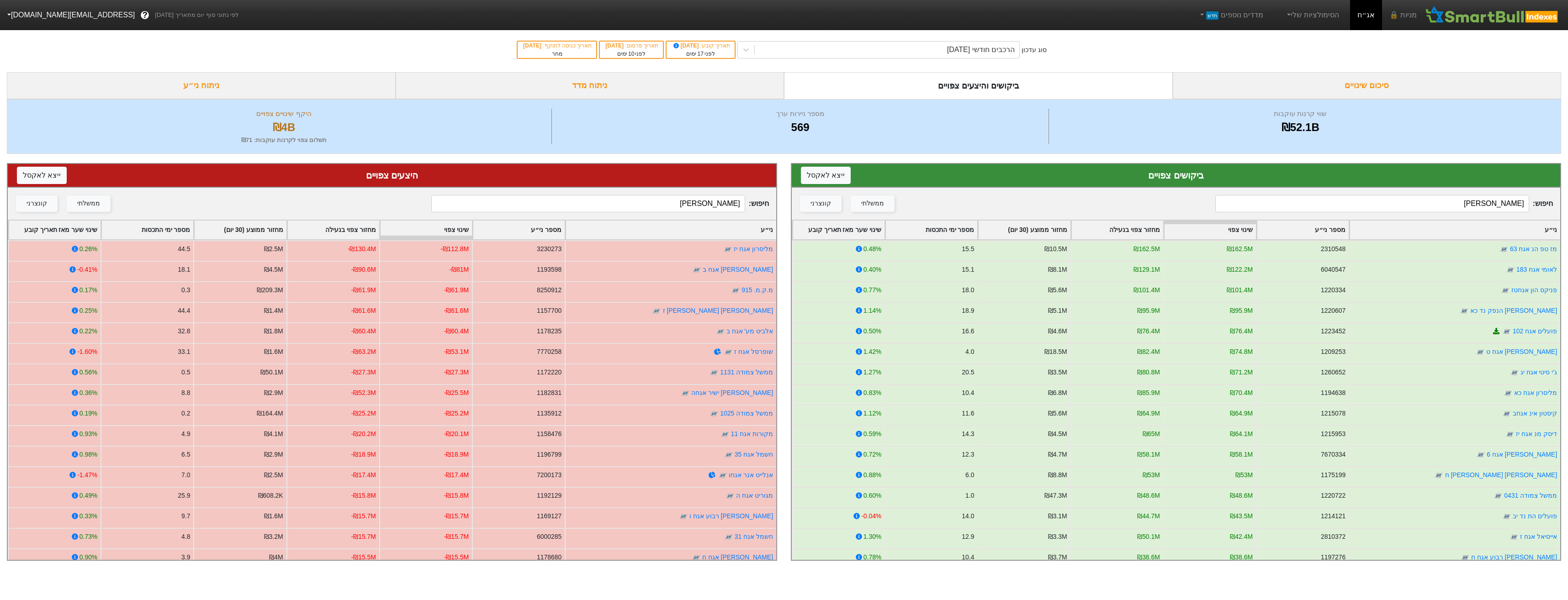
click at [1365, 198] on input "שופרס" at bounding box center [1372, 203] width 313 height 18
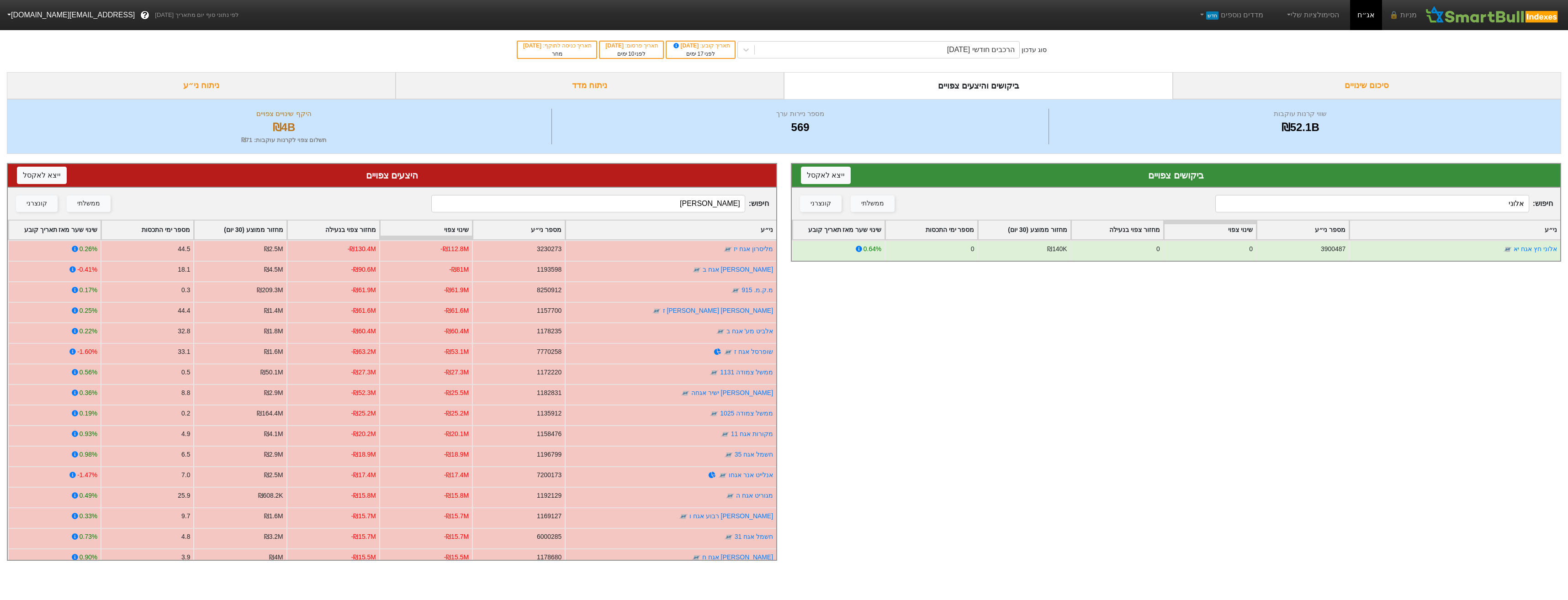
type input "אלוני"
click at [653, 197] on input "שופרס" at bounding box center [588, 203] width 313 height 18
click at [656, 199] on input "שופרס" at bounding box center [588, 203] width 313 height 18
click at [656, 198] on input "שופרס" at bounding box center [588, 203] width 313 height 18
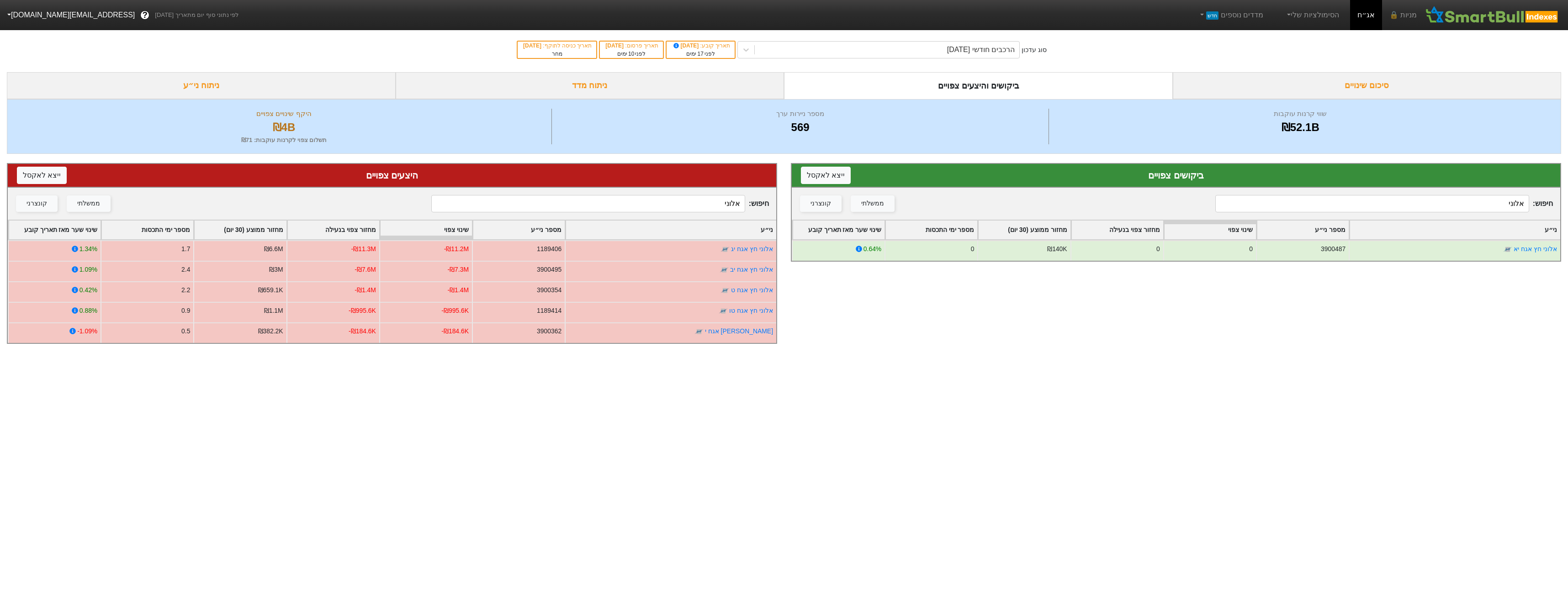
type input "אלוני"
click at [994, 52] on div "הרכבים חודשי [DATE]" at bounding box center [981, 50] width 68 height 11
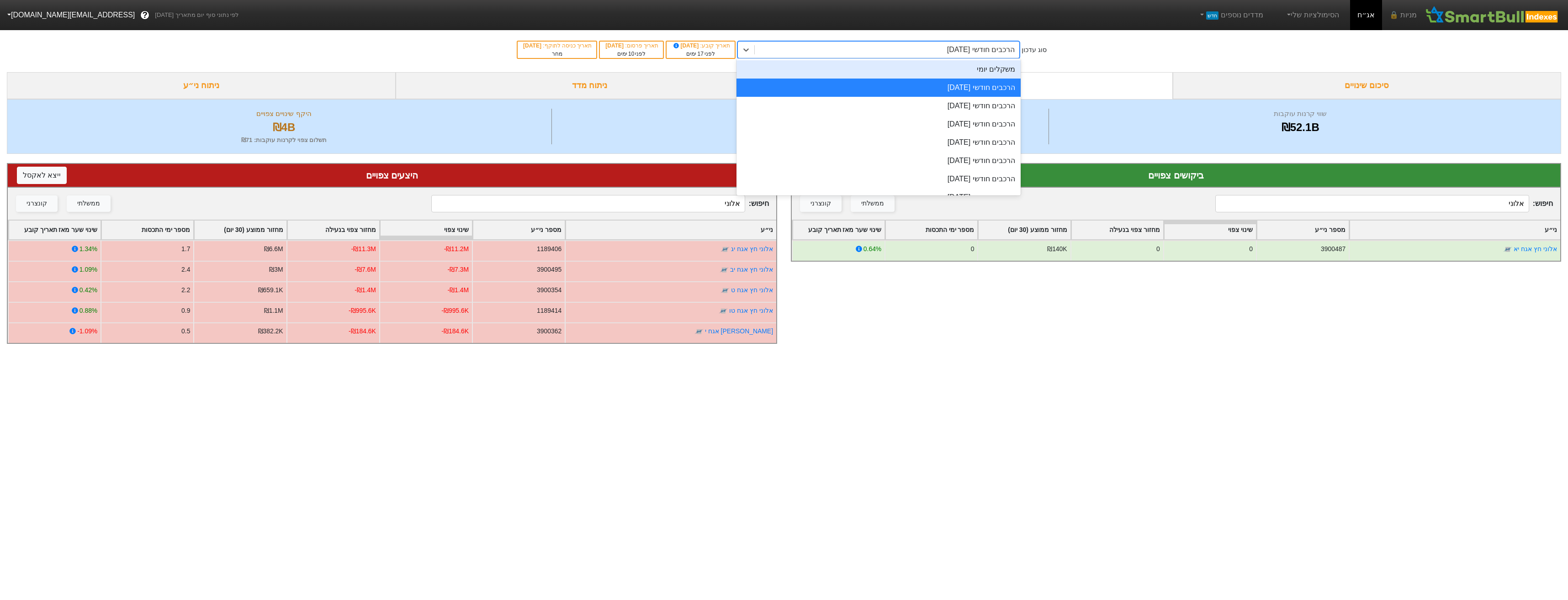
click at [1006, 74] on div "משקלים יומי" at bounding box center [878, 69] width 284 height 18
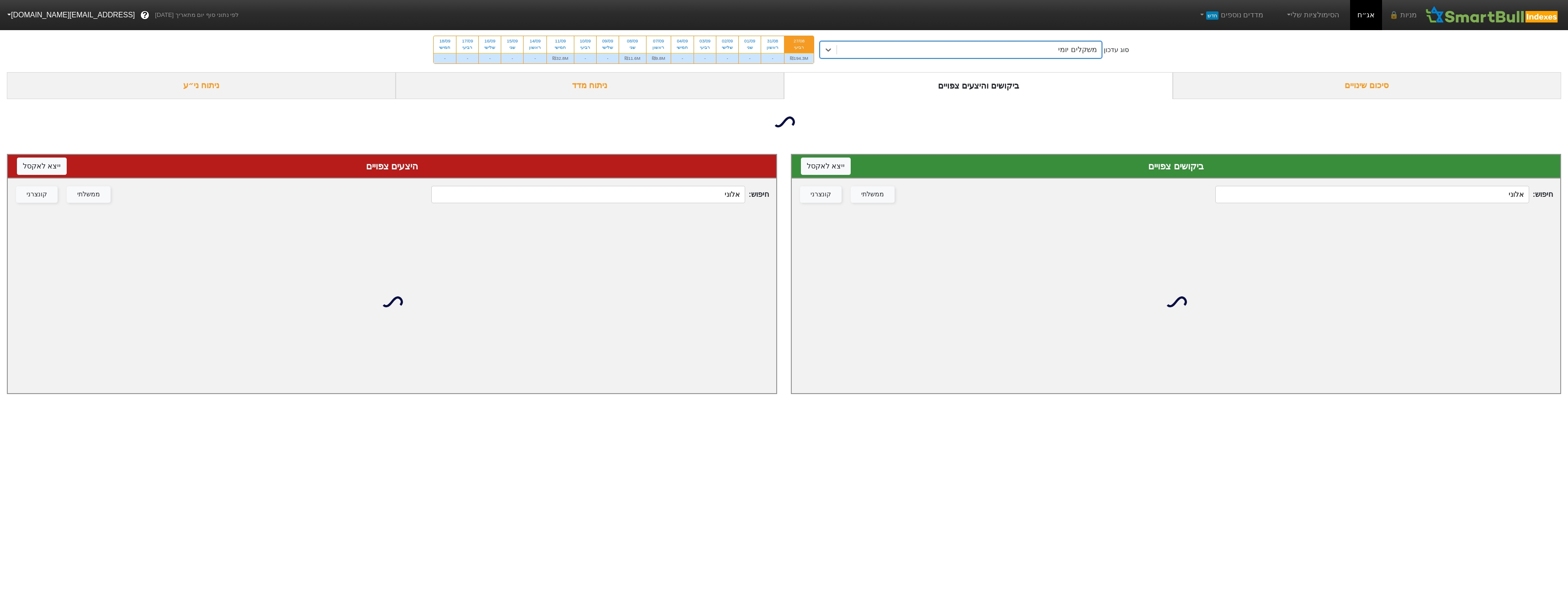
click at [1466, 191] on input "אלוני" at bounding box center [1372, 194] width 313 height 18
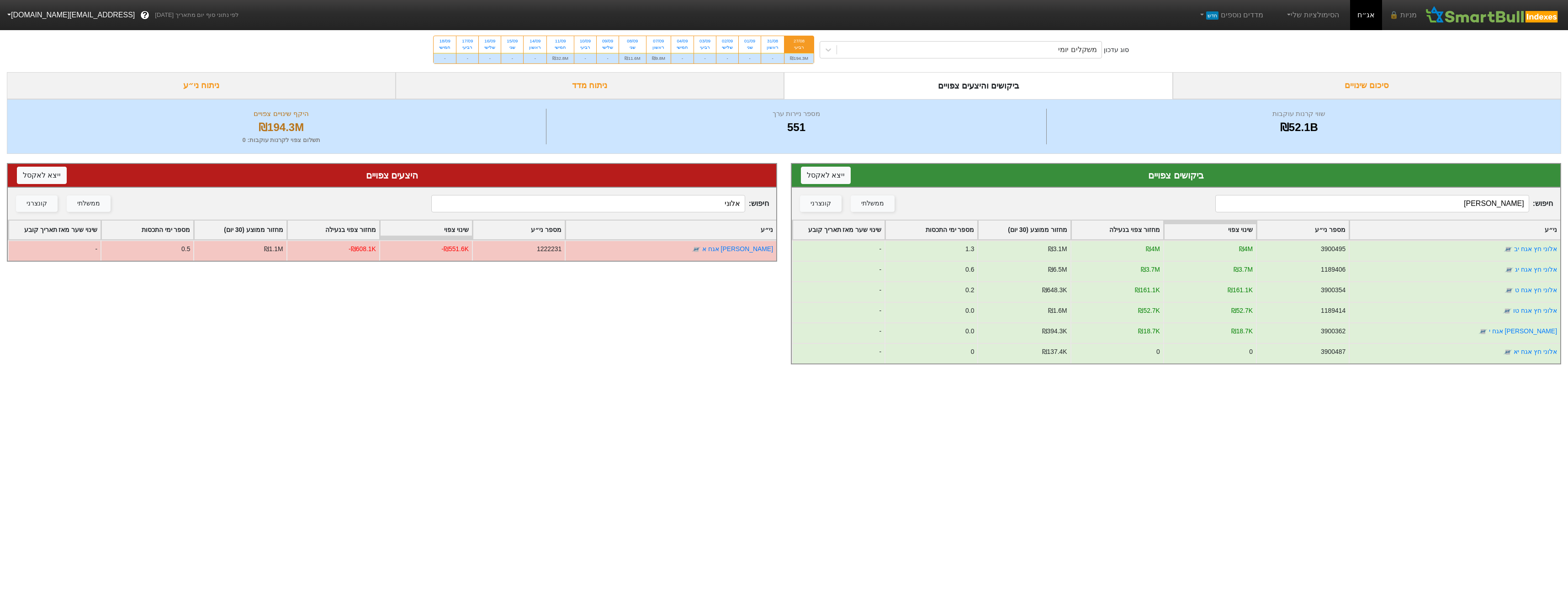
type input "[PERSON_NAME]"
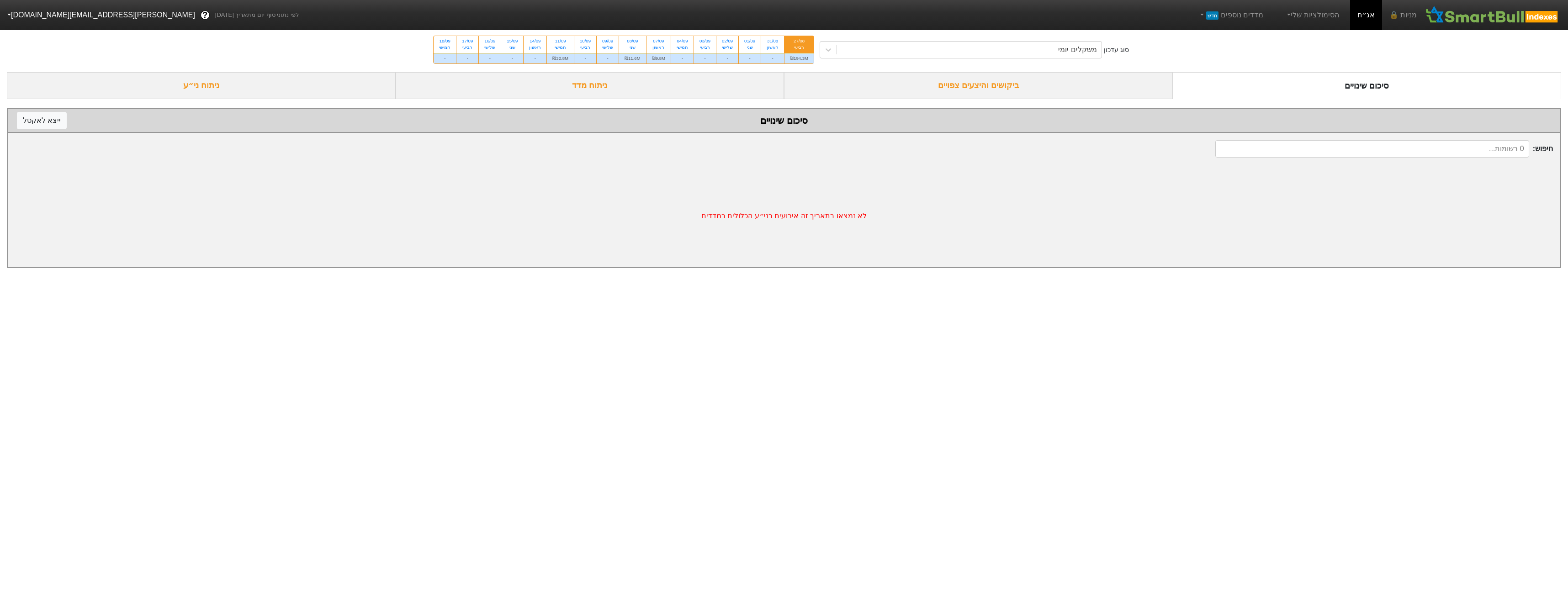
click at [1012, 91] on div "ביקושים והיצעים צפויים" at bounding box center [978, 86] width 389 height 27
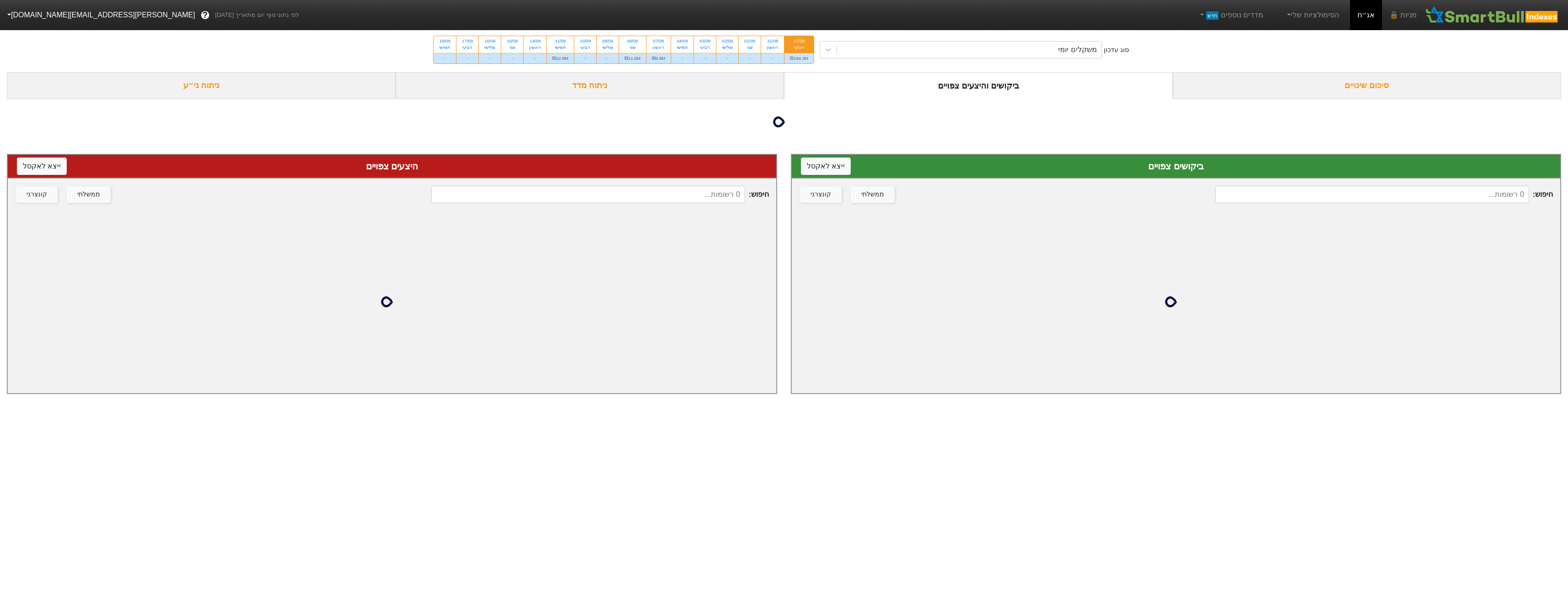
click at [1381, 201] on input at bounding box center [1372, 194] width 313 height 18
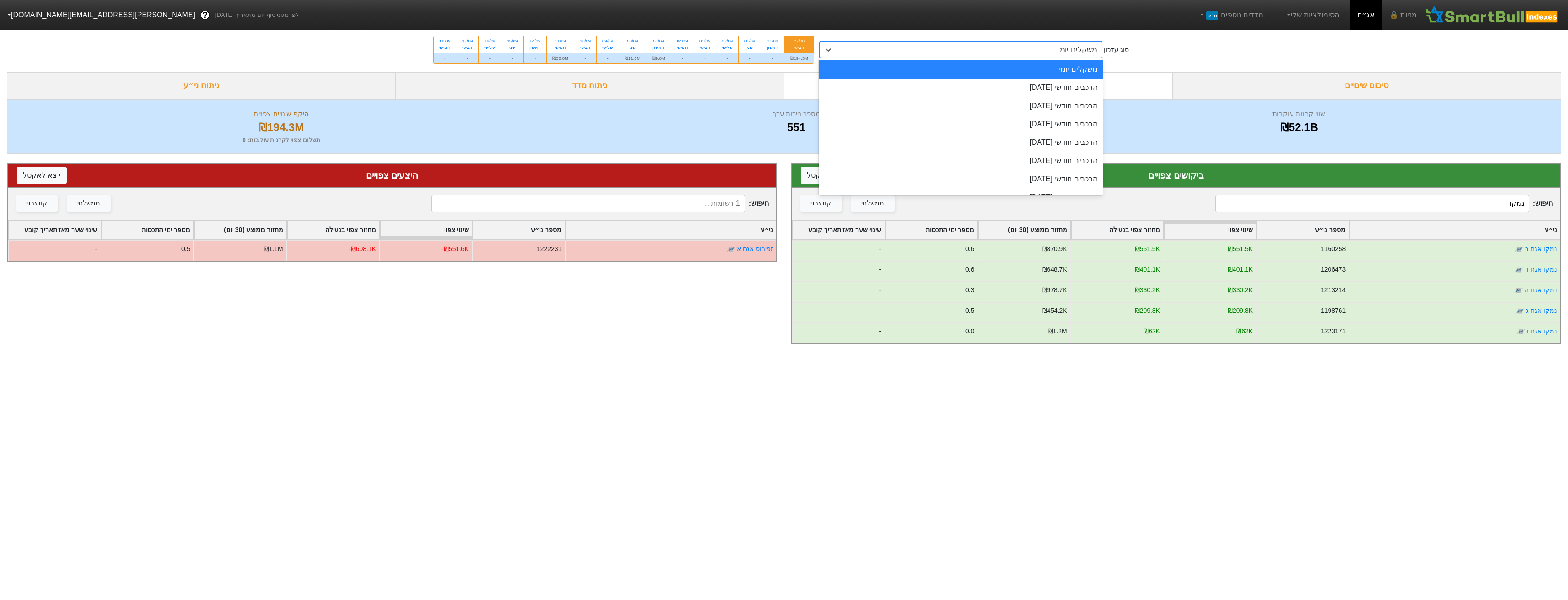
click at [984, 56] on div "משקלים יומי" at bounding box center [969, 49] width 265 height 16
click at [996, 85] on div "הרכבים חודשי [DATE]" at bounding box center [961, 88] width 284 height 18
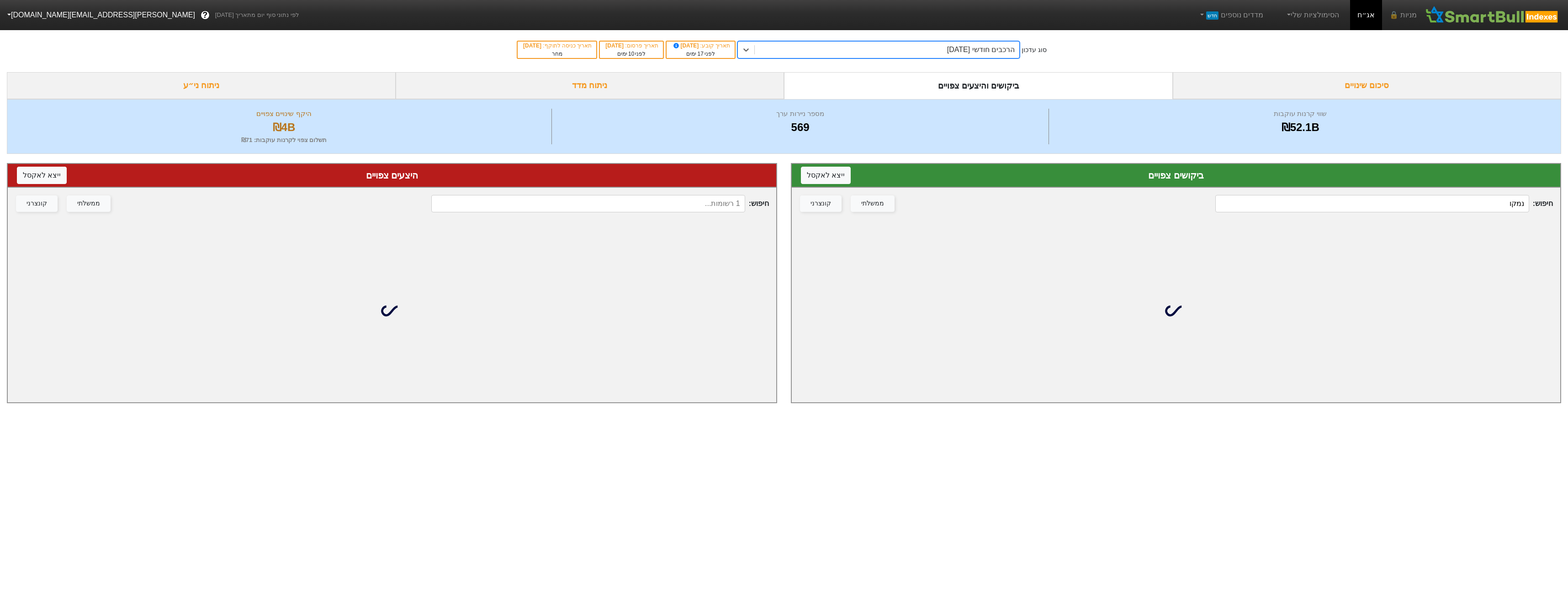
click at [1427, 203] on input "נמקו" at bounding box center [1372, 203] width 313 height 18
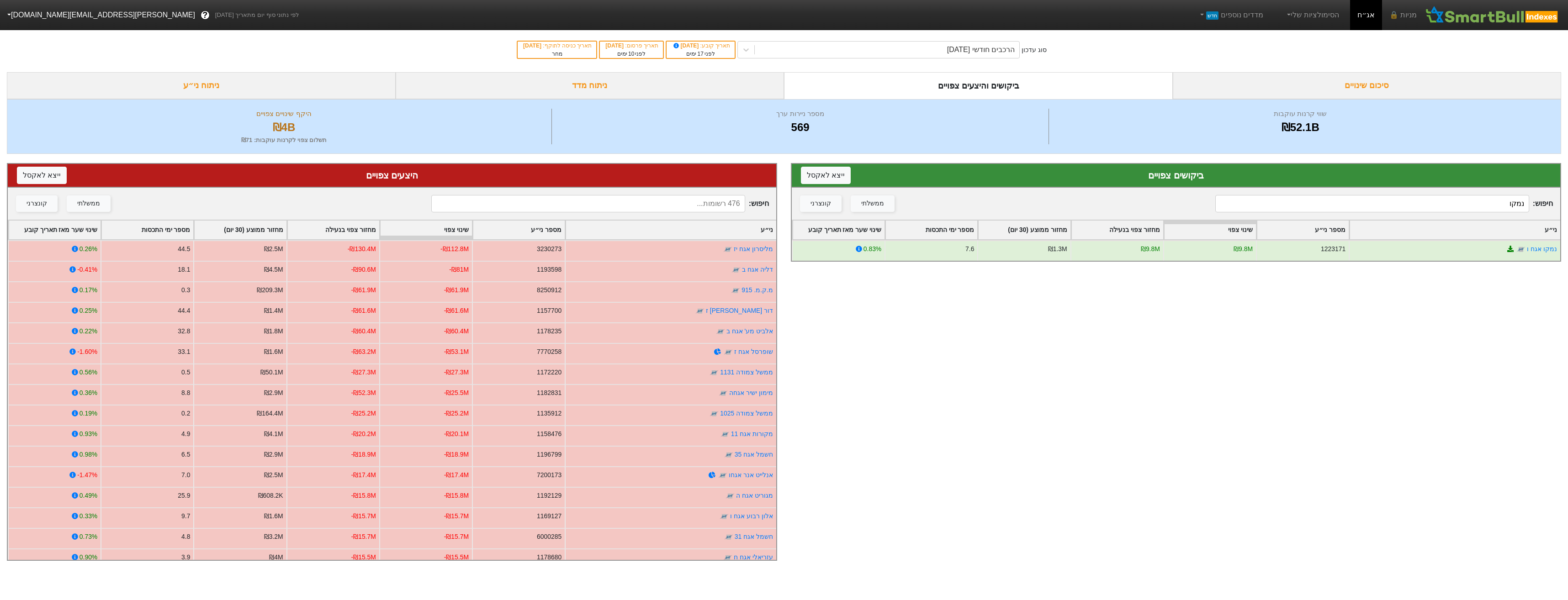
click at [901, 60] on div "סוג עדכון הרכבים חודשי [DATE] תאריך קובע : [DATE] לפני 17 ימים תאריך פרסום : [D…" at bounding box center [784, 50] width 1568 height 45
click at [928, 49] on div "הרכבים חודשי [DATE]" at bounding box center [887, 49] width 265 height 16
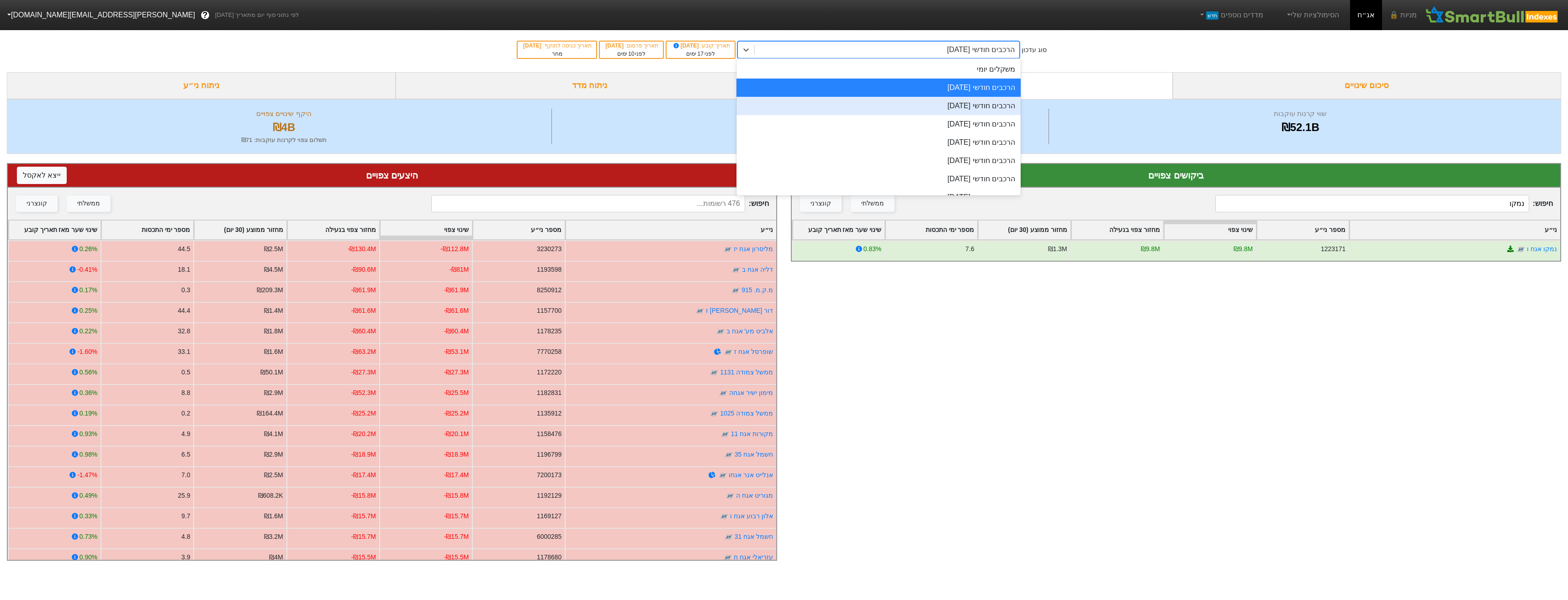
click at [939, 104] on div "הרכבים חודשי [DATE]" at bounding box center [878, 106] width 284 height 18
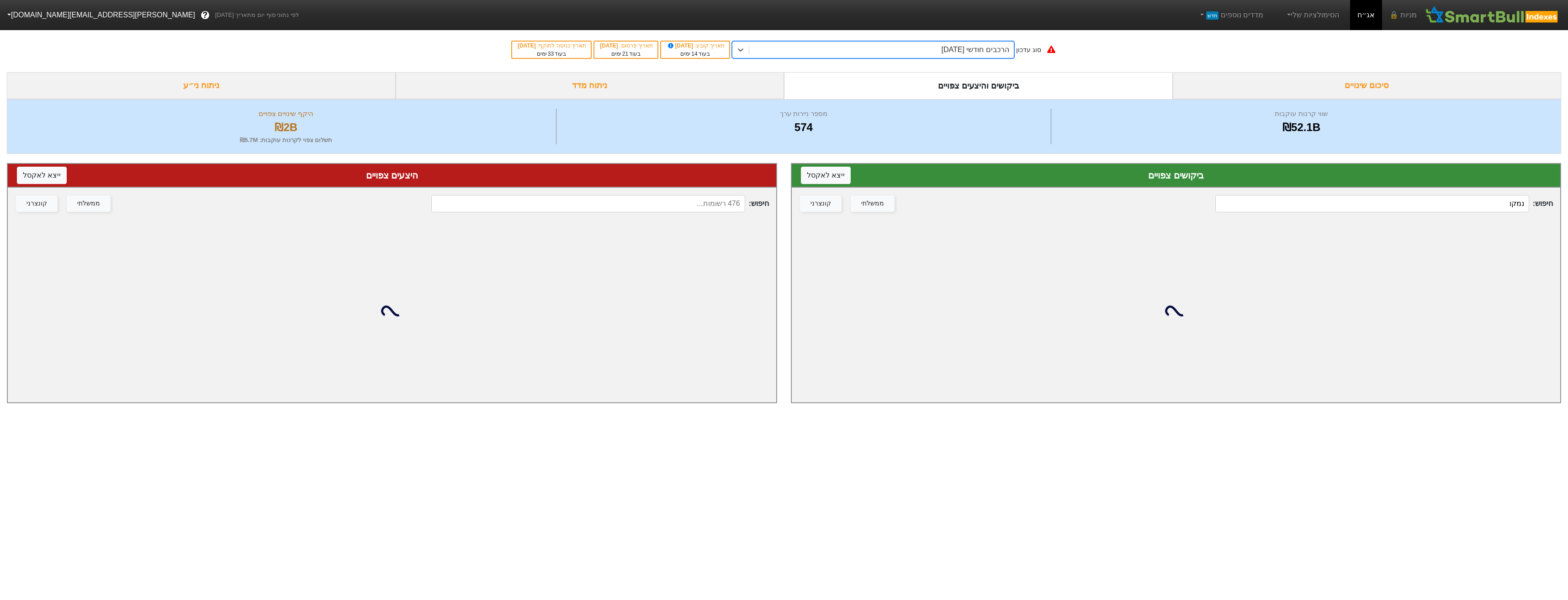
click at [1405, 200] on input "נמקו" at bounding box center [1372, 203] width 313 height 18
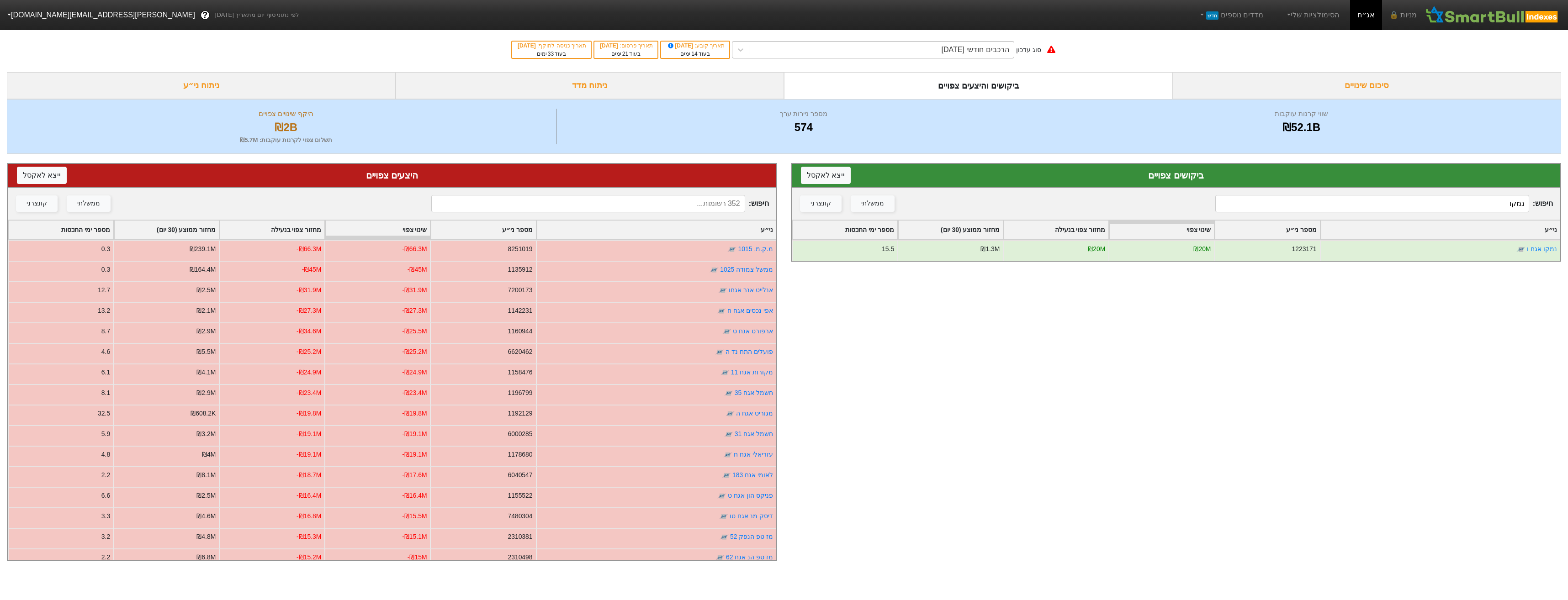
click at [984, 51] on div "הרכבים חודשי [DATE]" at bounding box center [975, 50] width 68 height 11
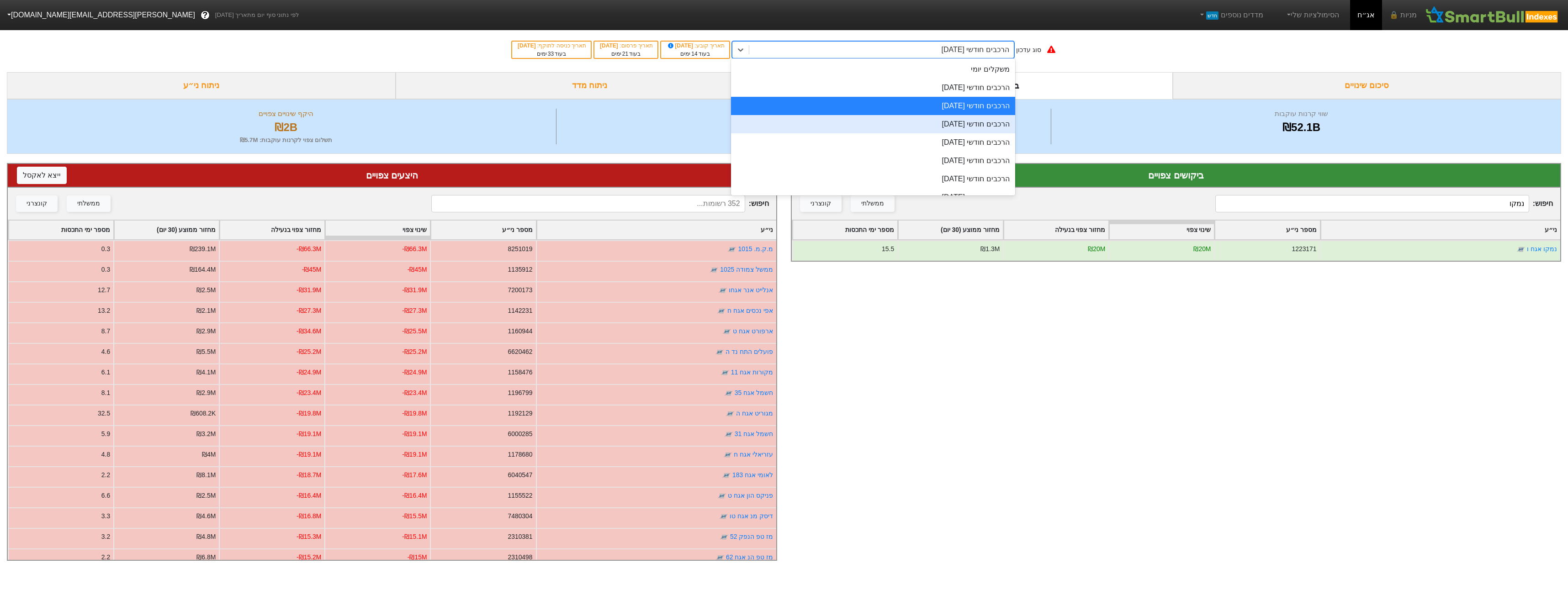
click at [984, 118] on div "הרכבים חודשי [DATE]" at bounding box center [873, 124] width 284 height 18
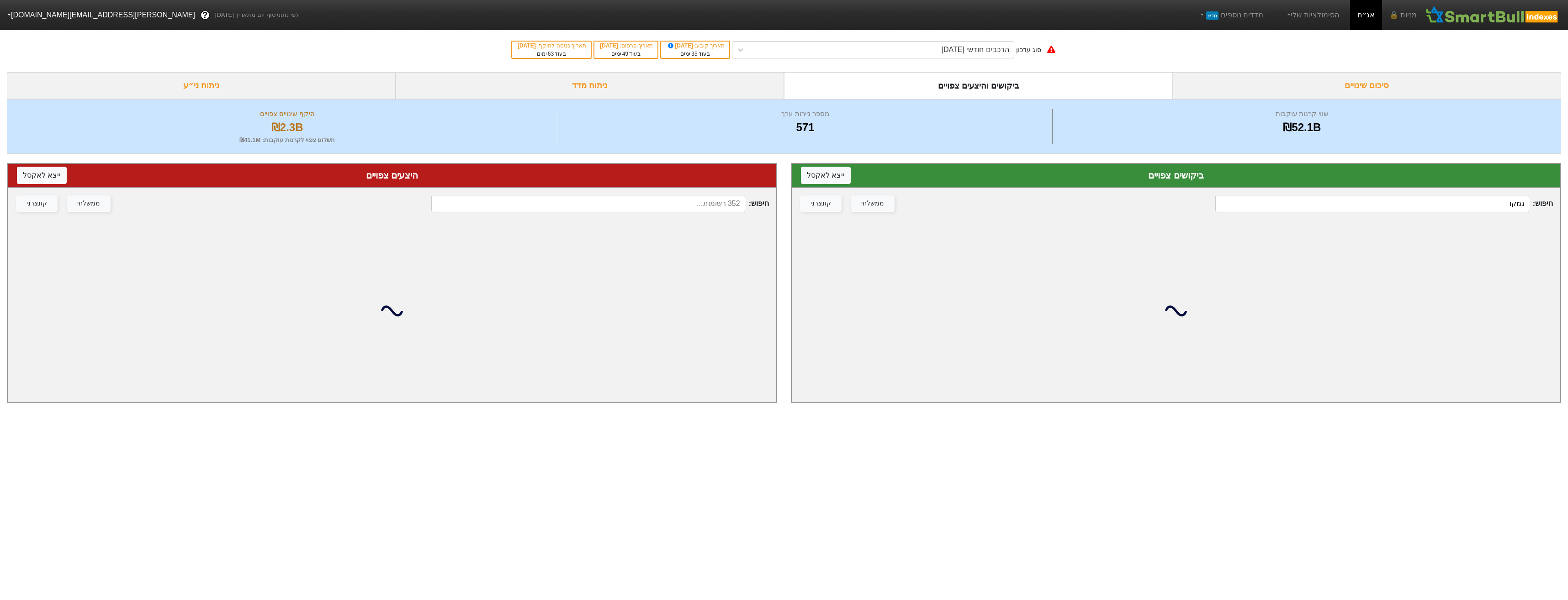
click at [1413, 206] on input "נמקו" at bounding box center [1372, 203] width 313 height 18
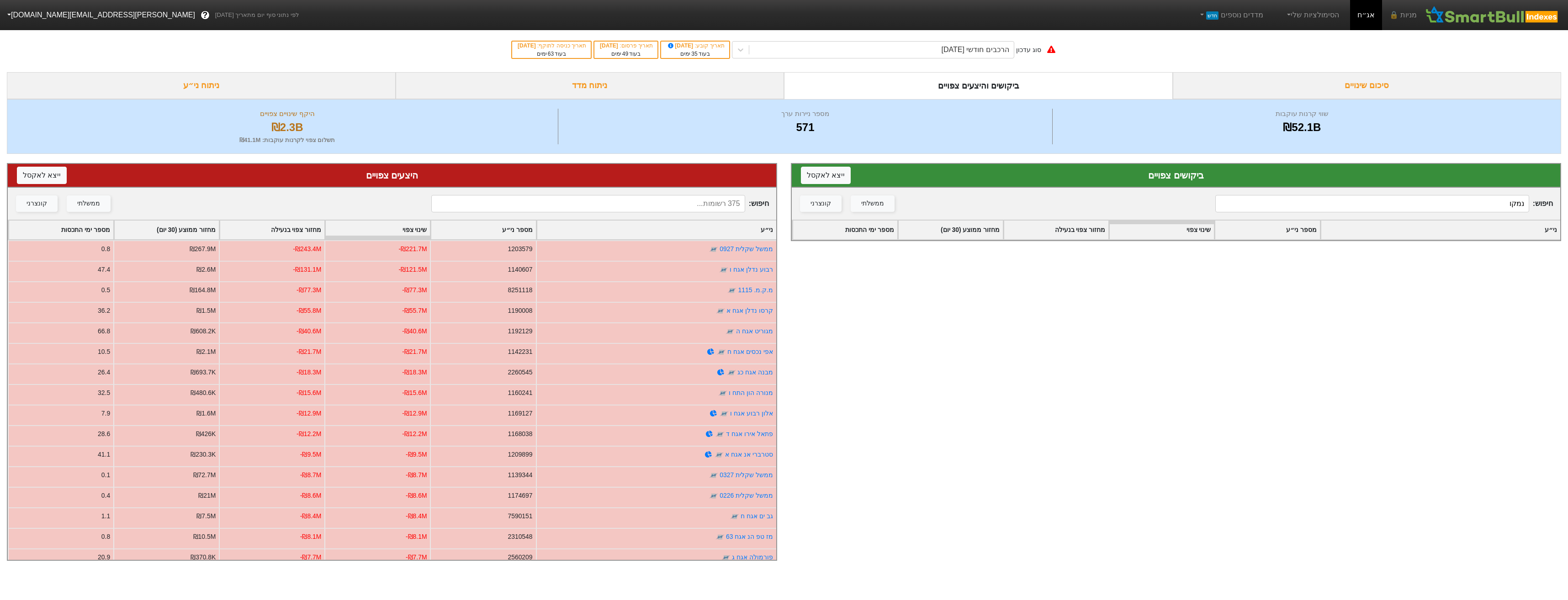
type input "נמקו"
click at [707, 211] on input at bounding box center [588, 203] width 313 height 18
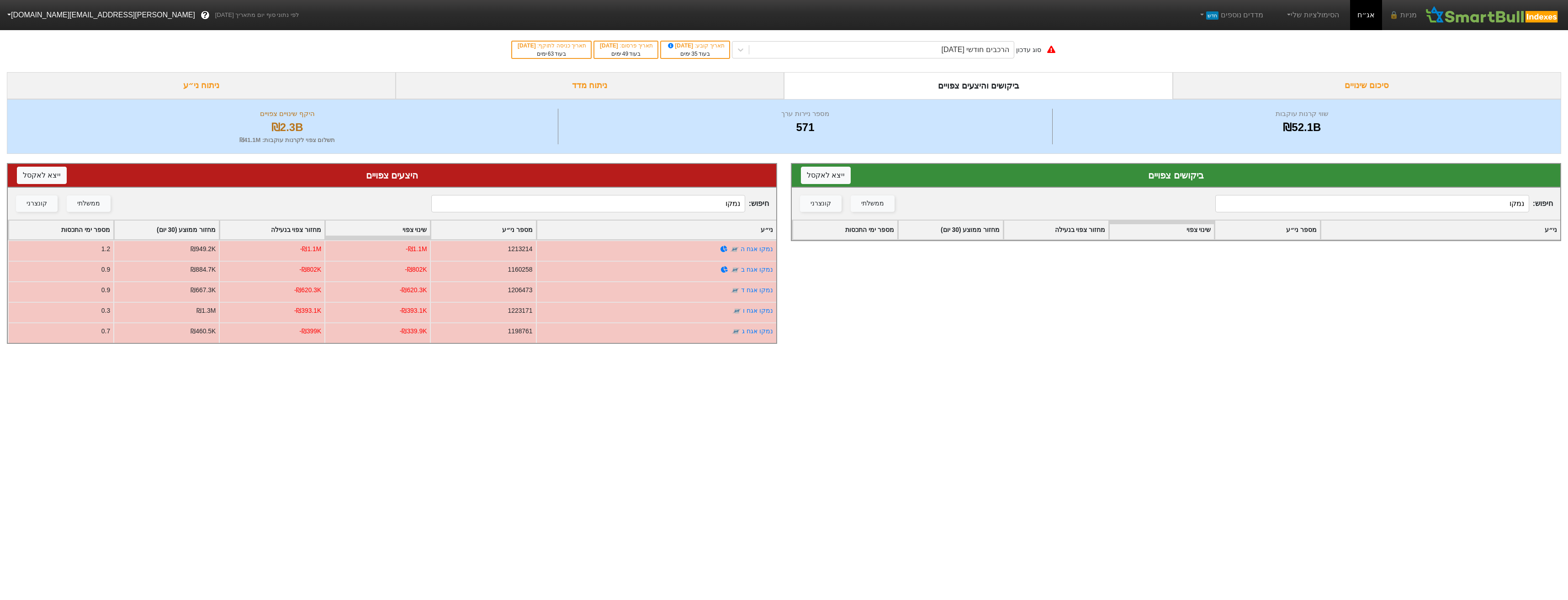
type input "נמקו"
click at [966, 51] on div "הרכבים חודשי [DATE]" at bounding box center [975, 50] width 68 height 11
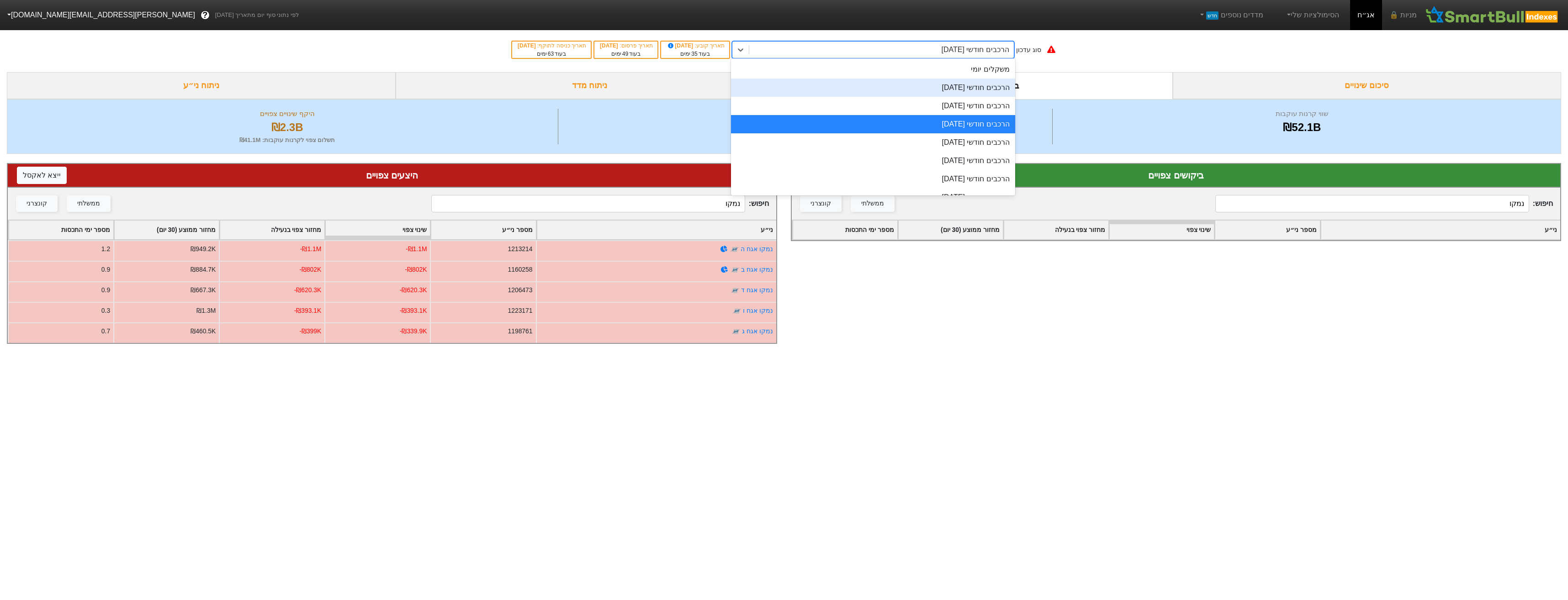
click at [983, 72] on div "משקלים יומי" at bounding box center [873, 69] width 284 height 18
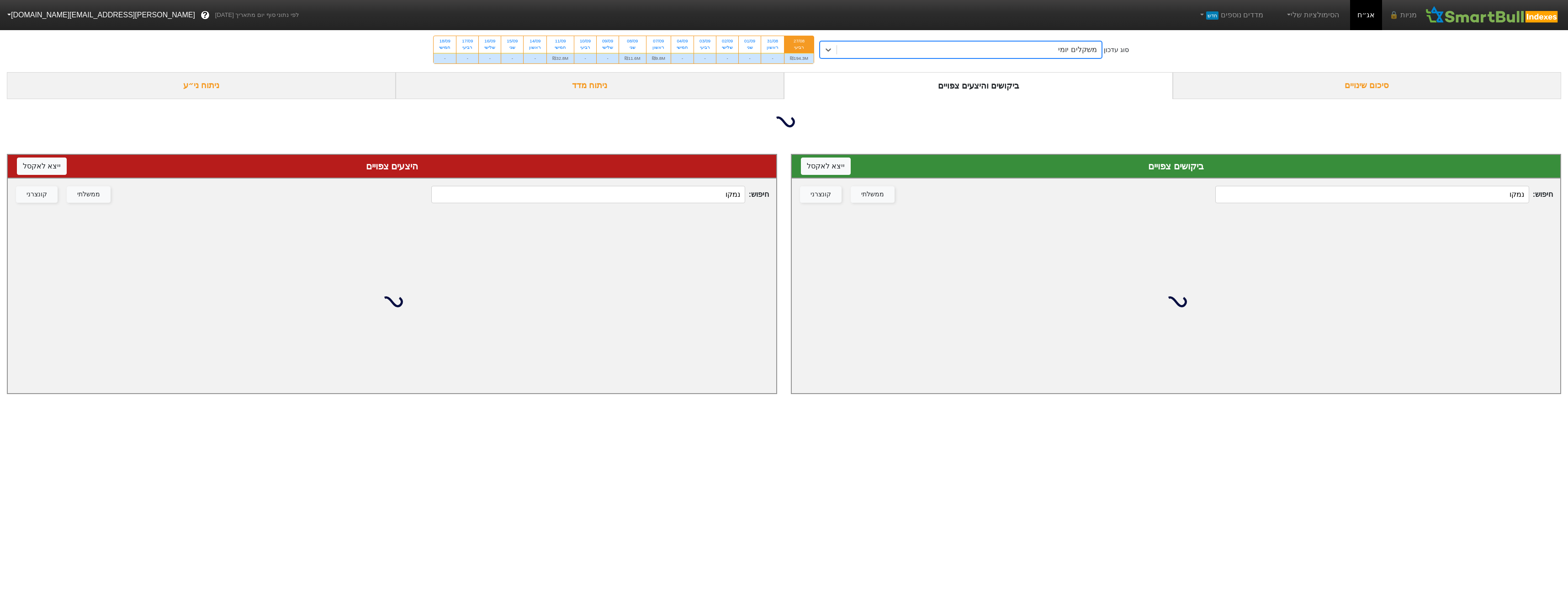
click at [1314, 204] on div "חיפוש : נמקו ממשלתי קונצרני" at bounding box center [1176, 194] width 768 height 32
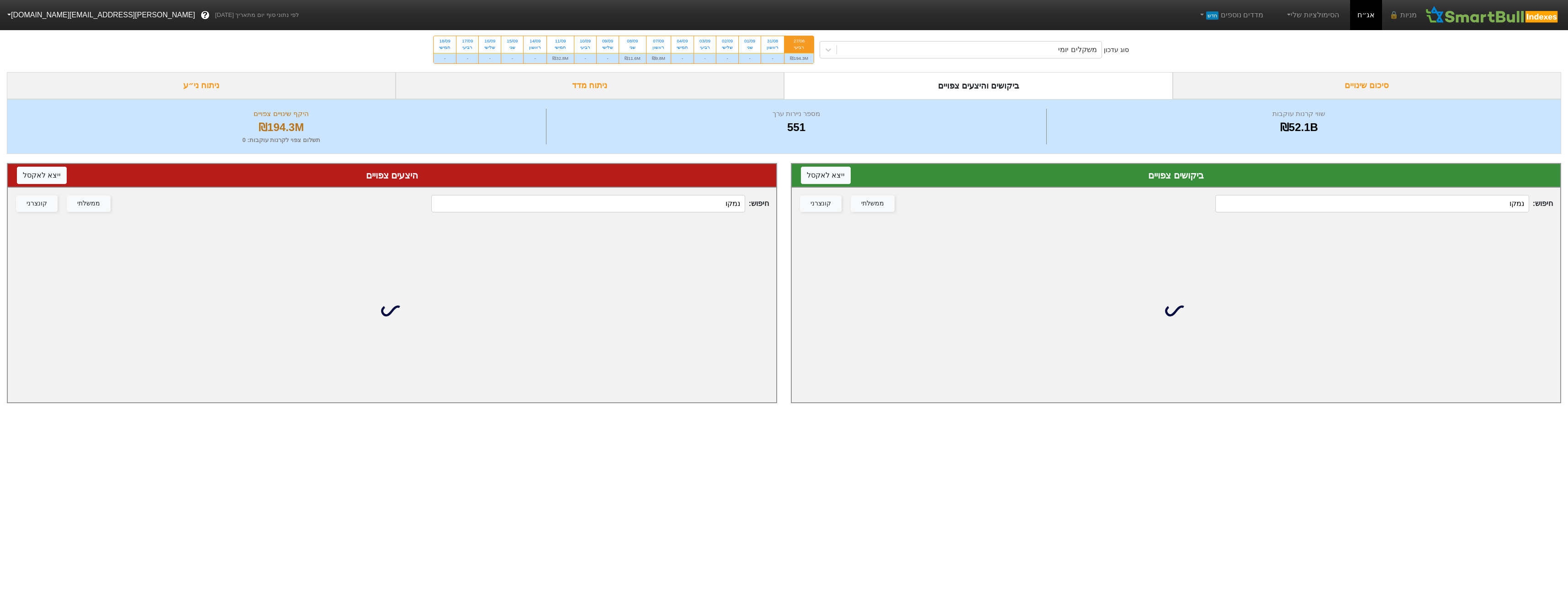
click at [1314, 204] on input "נמקו" at bounding box center [1372, 203] width 313 height 18
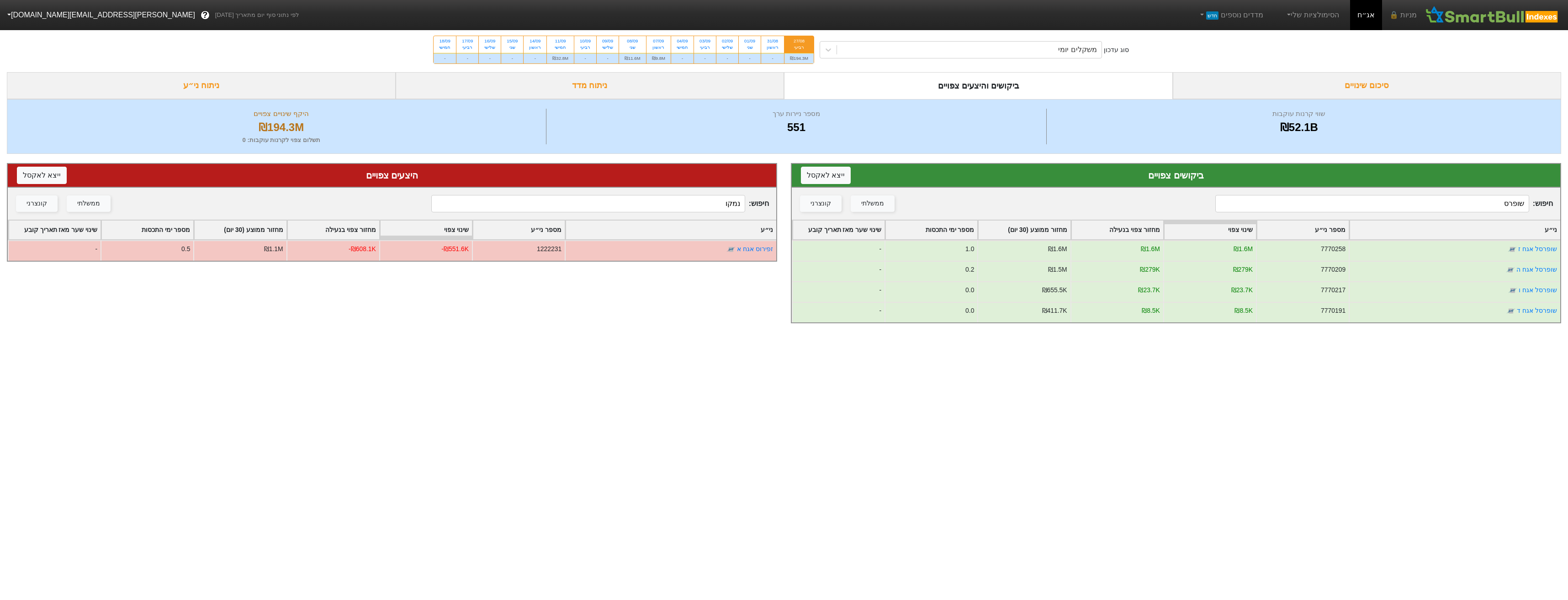
type input "שופרס"
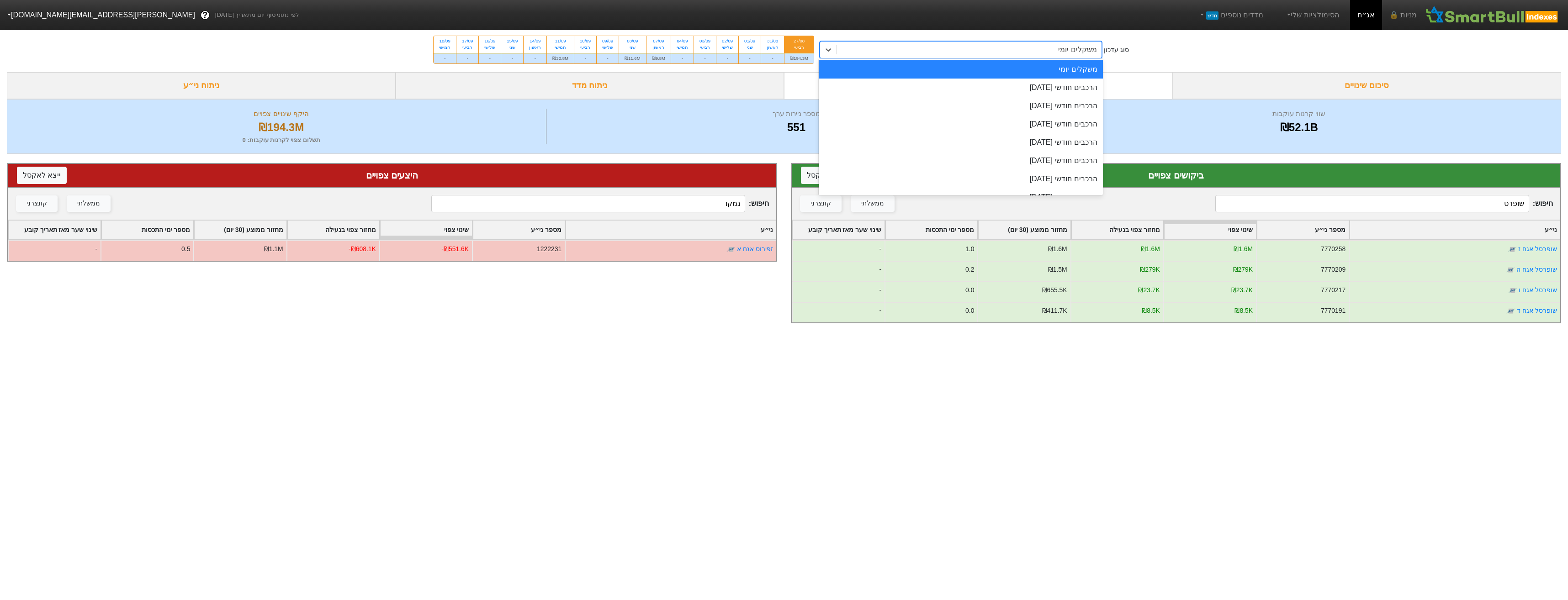
click at [1050, 58] on div "משקלים יומי" at bounding box center [969, 49] width 265 height 16
click at [1052, 87] on div "הרכבים חודשי [DATE]" at bounding box center [961, 88] width 284 height 18
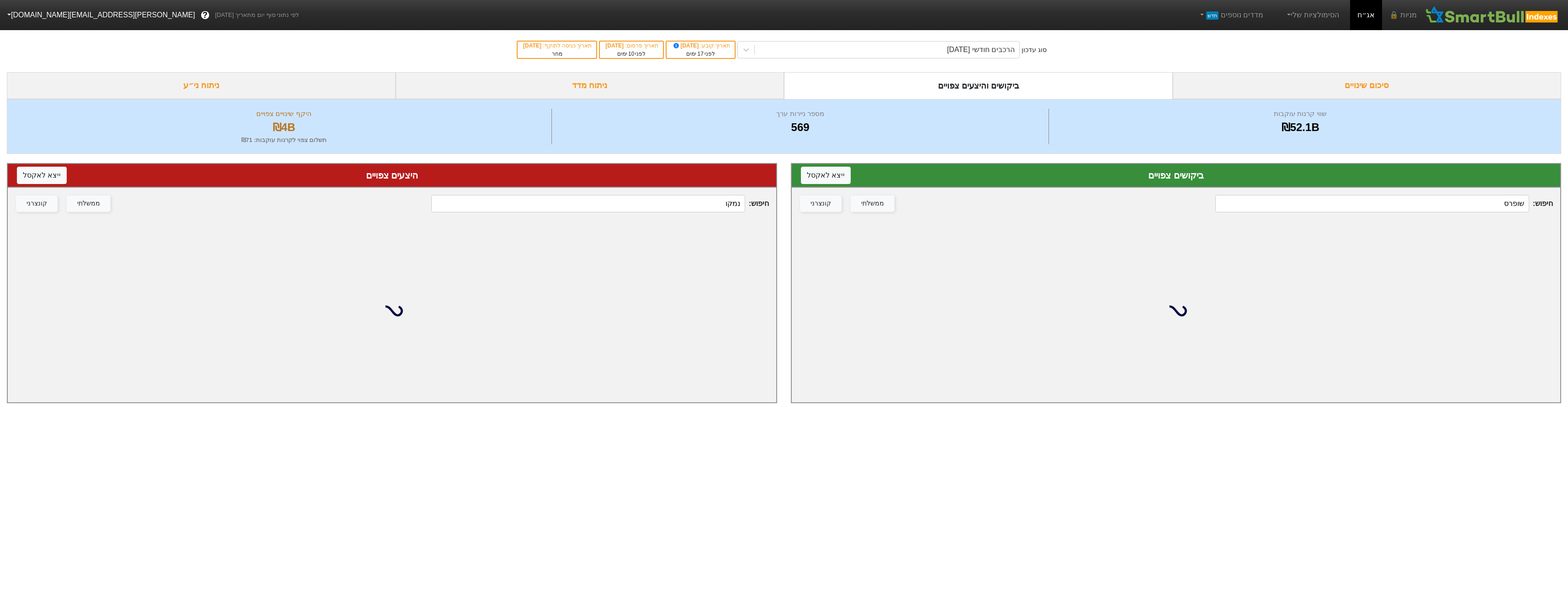
click at [721, 206] on input "נמקו" at bounding box center [588, 203] width 313 height 18
click at [721, 206] on input "נמקו" at bounding box center [588, 203] width 313 height 18
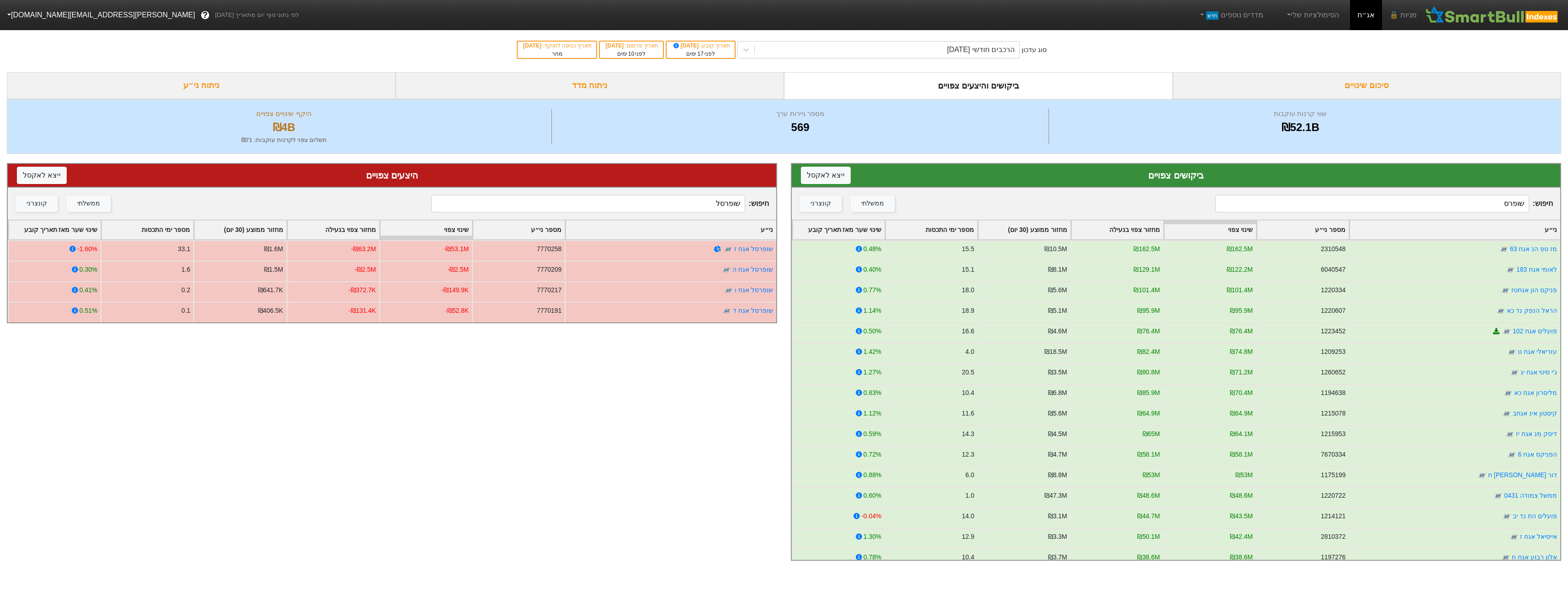
type input "שופרסל"
click at [1427, 201] on input "שופרס" at bounding box center [1372, 203] width 313 height 18
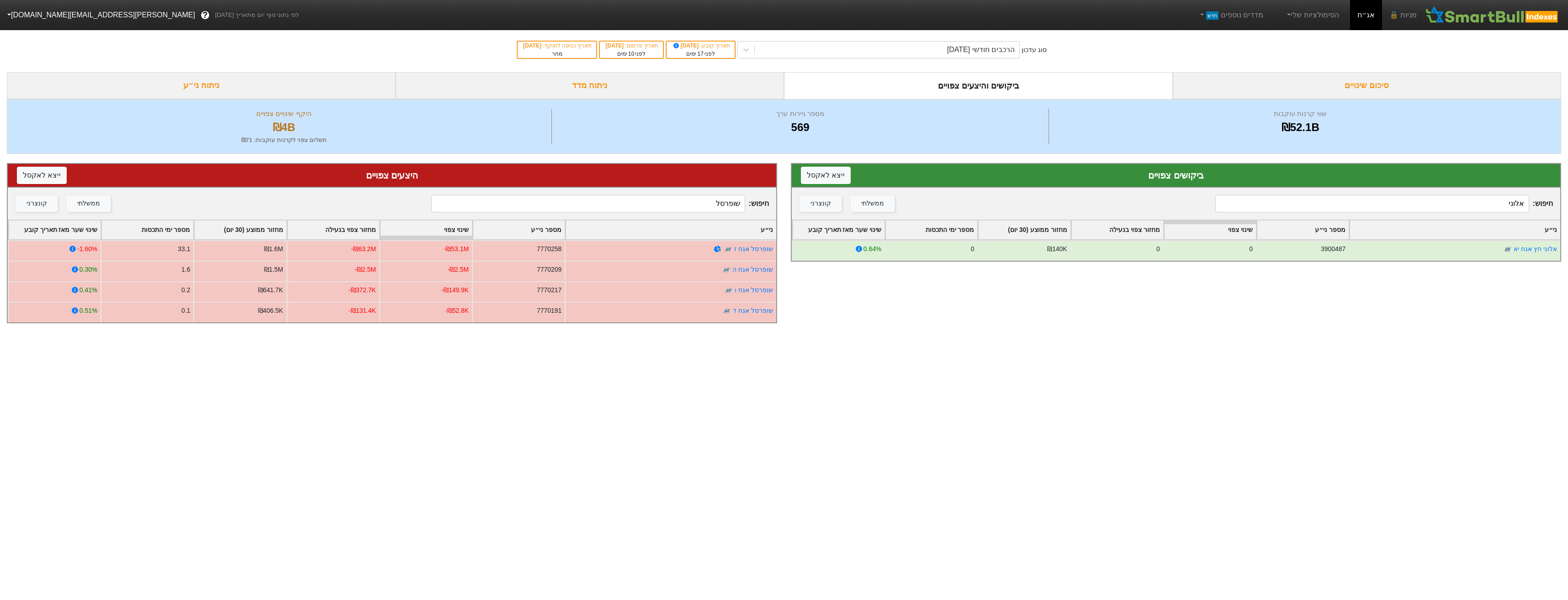
type input "אלוני"
click at [715, 209] on input "שופרסל" at bounding box center [588, 203] width 313 height 18
click at [717, 208] on input "שופרסל" at bounding box center [588, 203] width 313 height 18
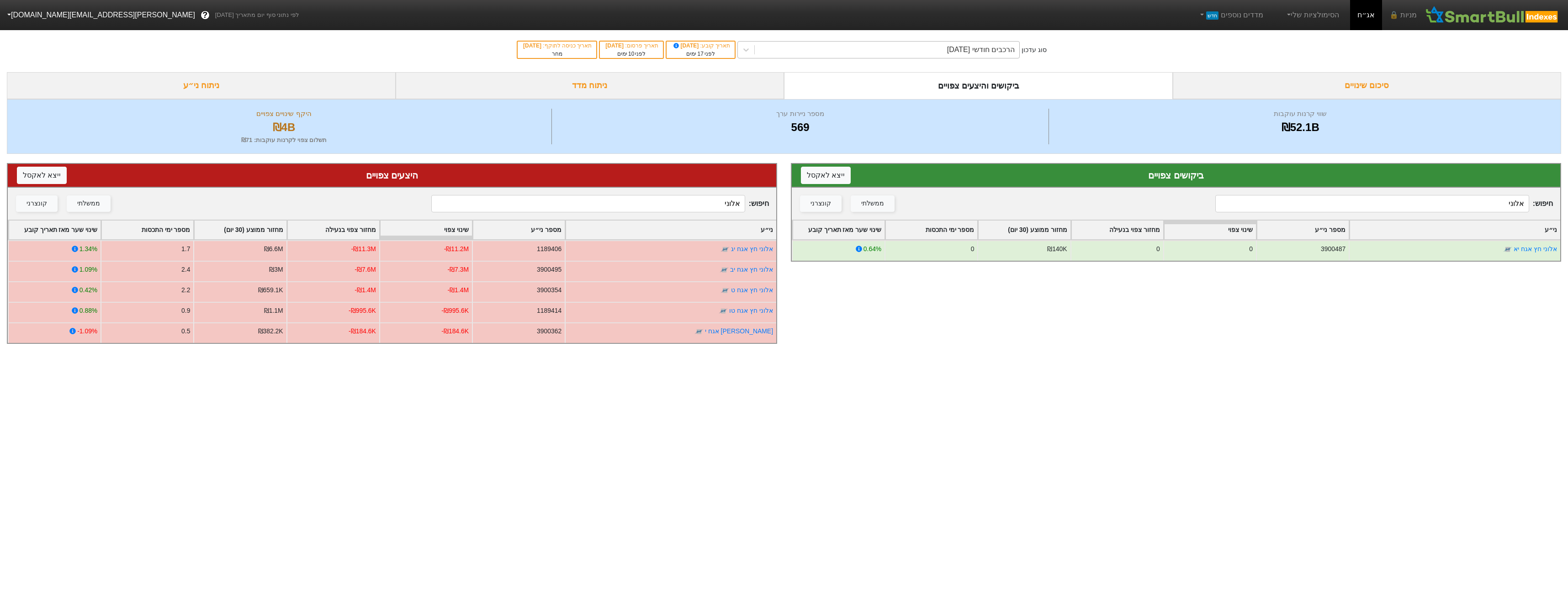
type input "אלוני"
click at [932, 51] on div "הרכבים חודשי [DATE]" at bounding box center [887, 49] width 265 height 16
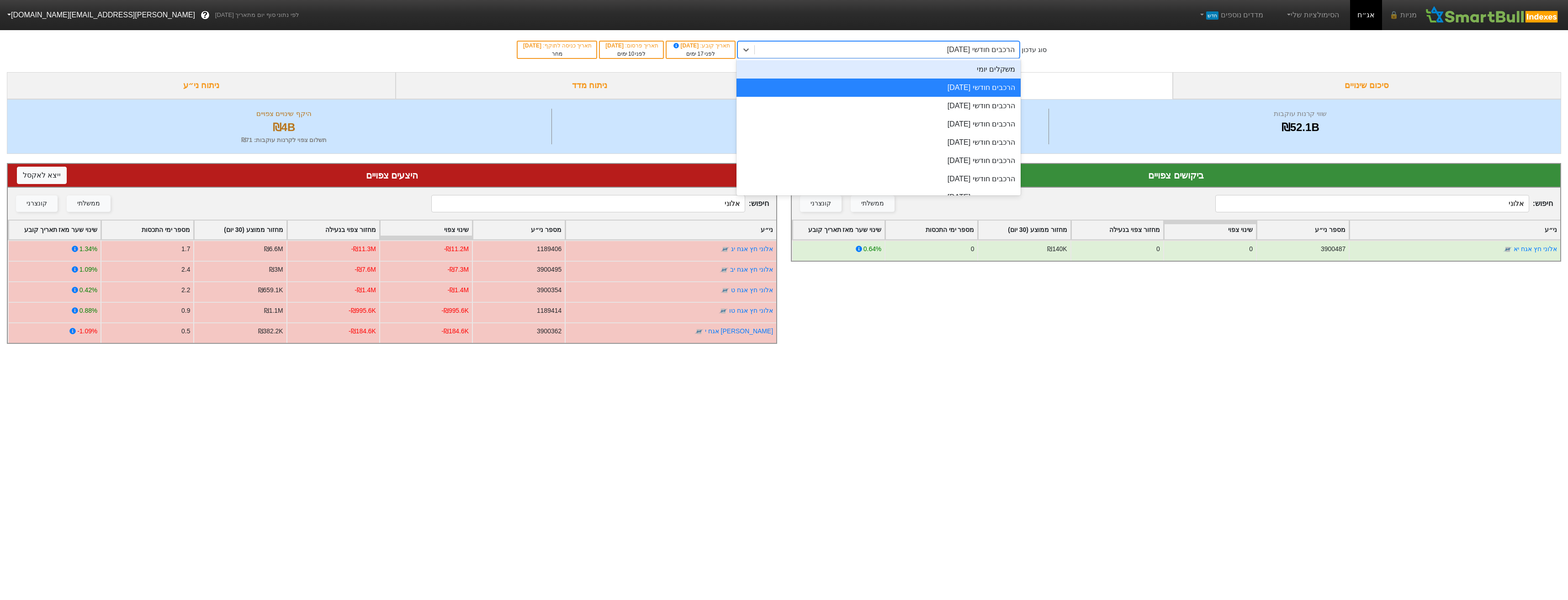
click at [972, 62] on div "משקלים יומי" at bounding box center [878, 69] width 284 height 18
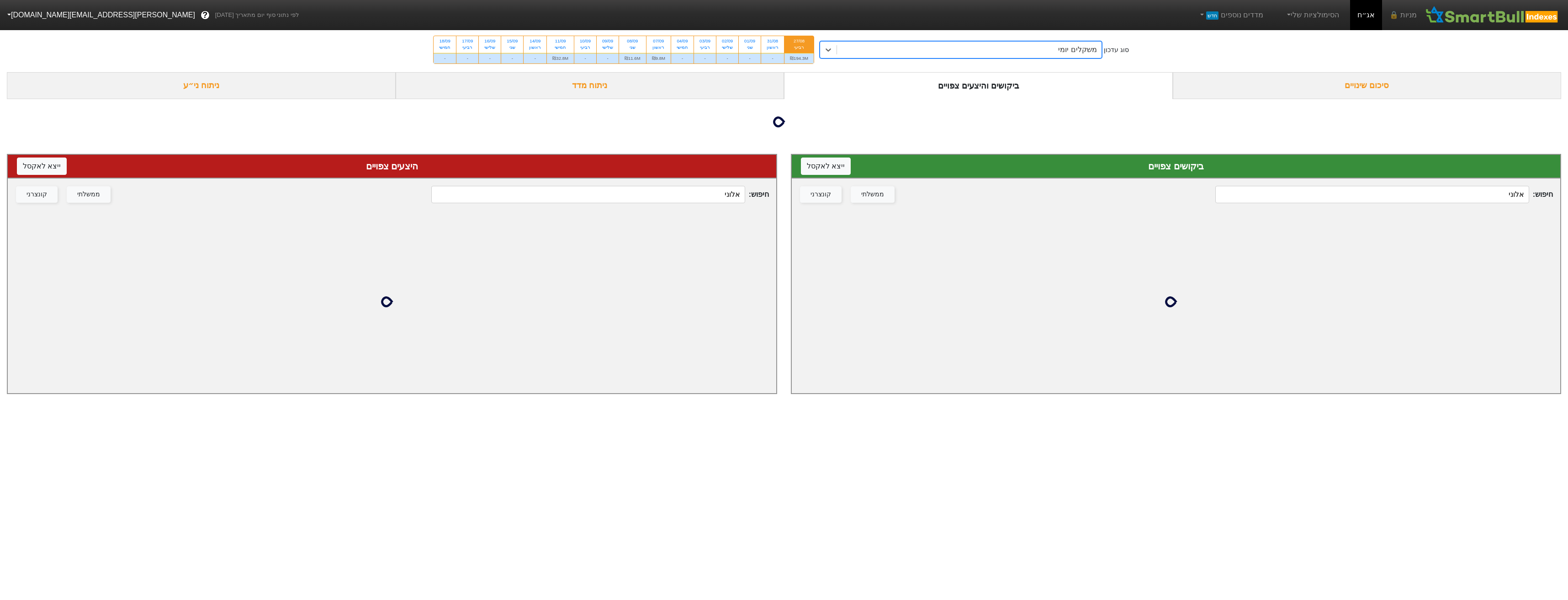
click at [1390, 201] on input "אלוני" at bounding box center [1372, 194] width 313 height 18
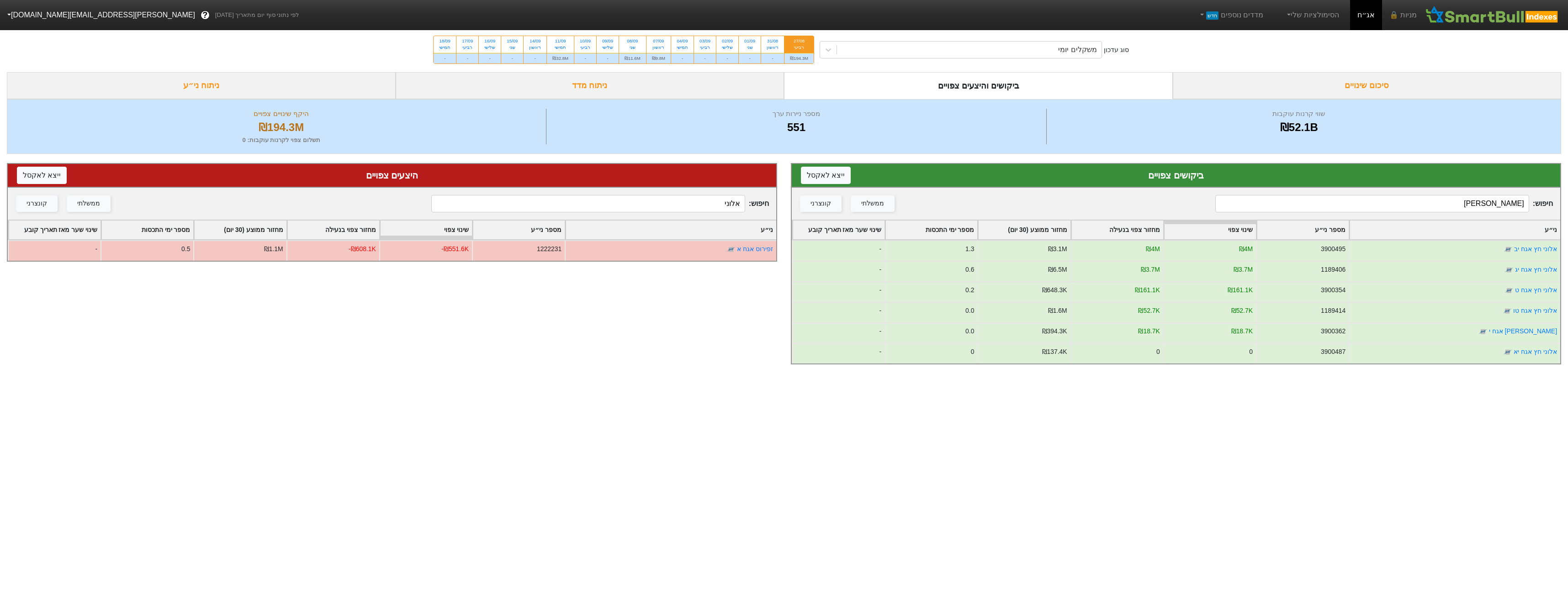
click at [1401, 210] on input "[PERSON_NAME]" at bounding box center [1372, 203] width 313 height 18
type input "מגה אור"
click at [962, 58] on div "סוג עדכון משקלים יומי 27/08 רביעי ₪194.3M 31/08 ראשון - 01/09 שני - 02/09 שלישי…" at bounding box center [784, 50] width 1568 height 45
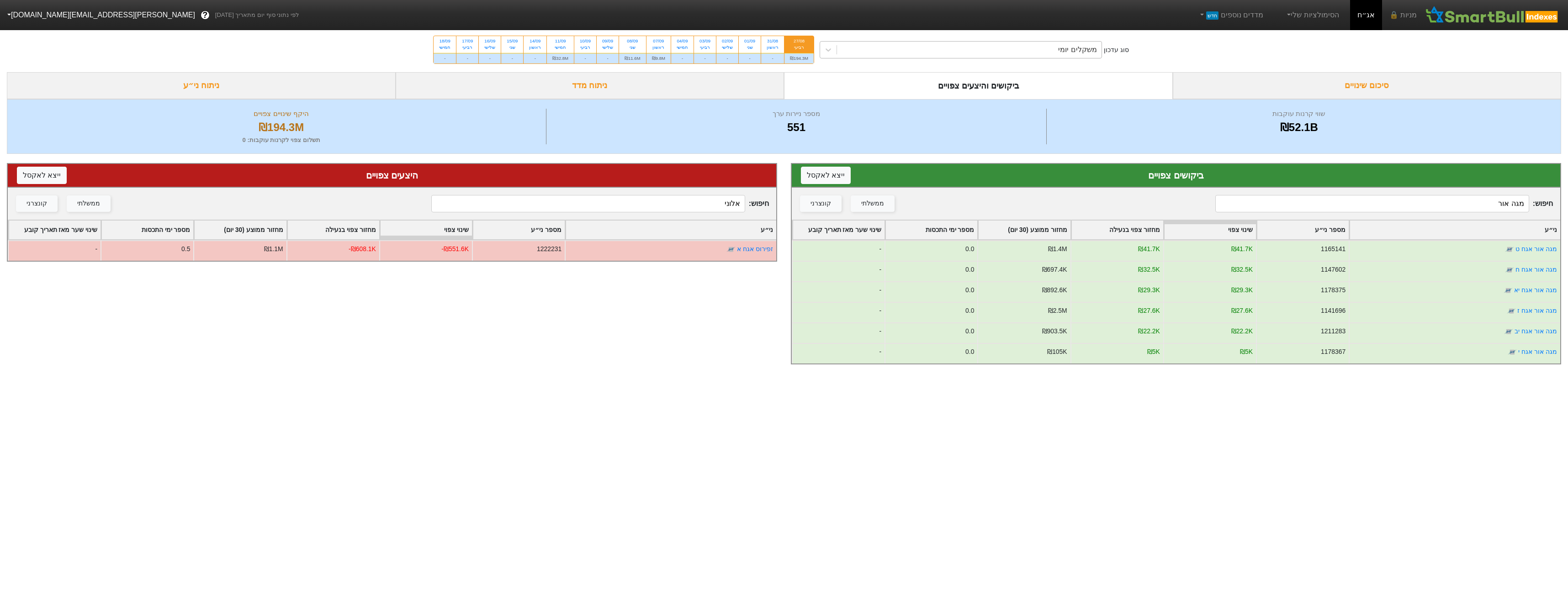
drag, startPoint x: 976, startPoint y: 51, endPoint x: 979, endPoint y: 57, distance: 6.7
click at [976, 51] on div "משקלים יומי" at bounding box center [969, 49] width 265 height 16
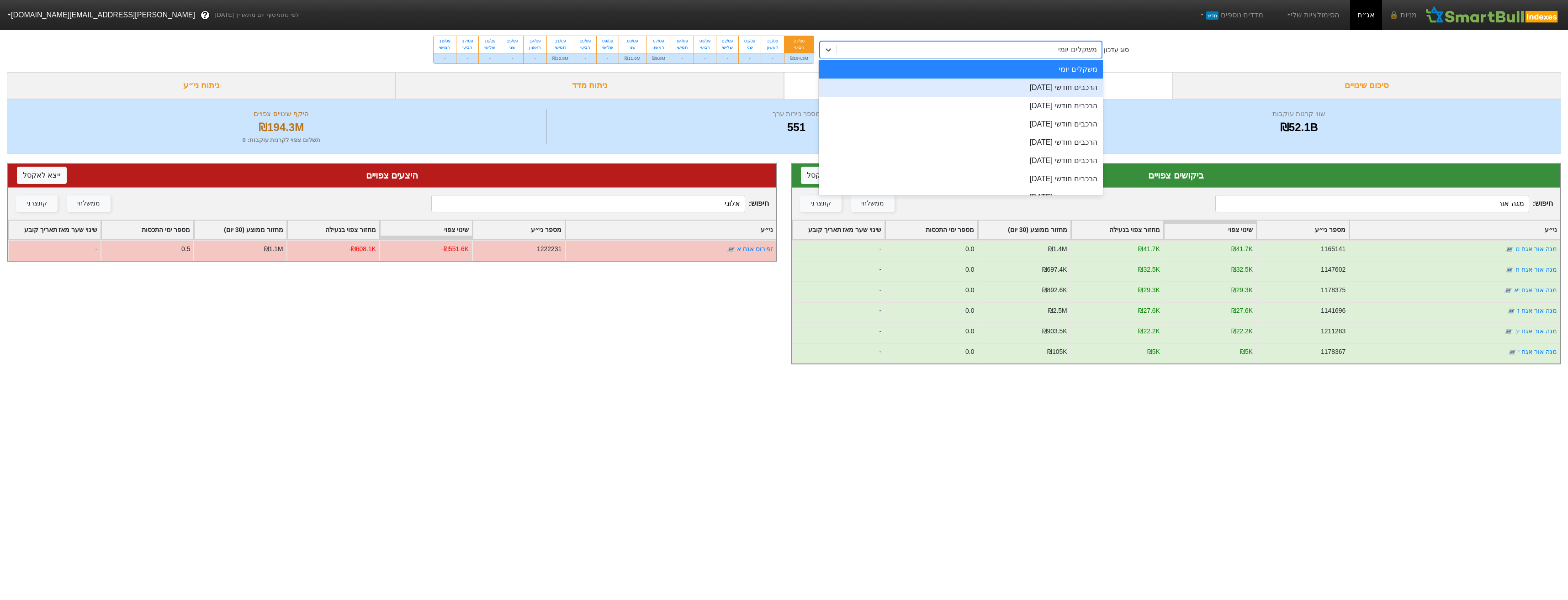
drag, startPoint x: 1027, startPoint y: 90, endPoint x: 1046, endPoint y: 95, distance: 19.6
click at [1029, 90] on div "הרכבים חודשי [DATE]" at bounding box center [961, 88] width 284 height 18
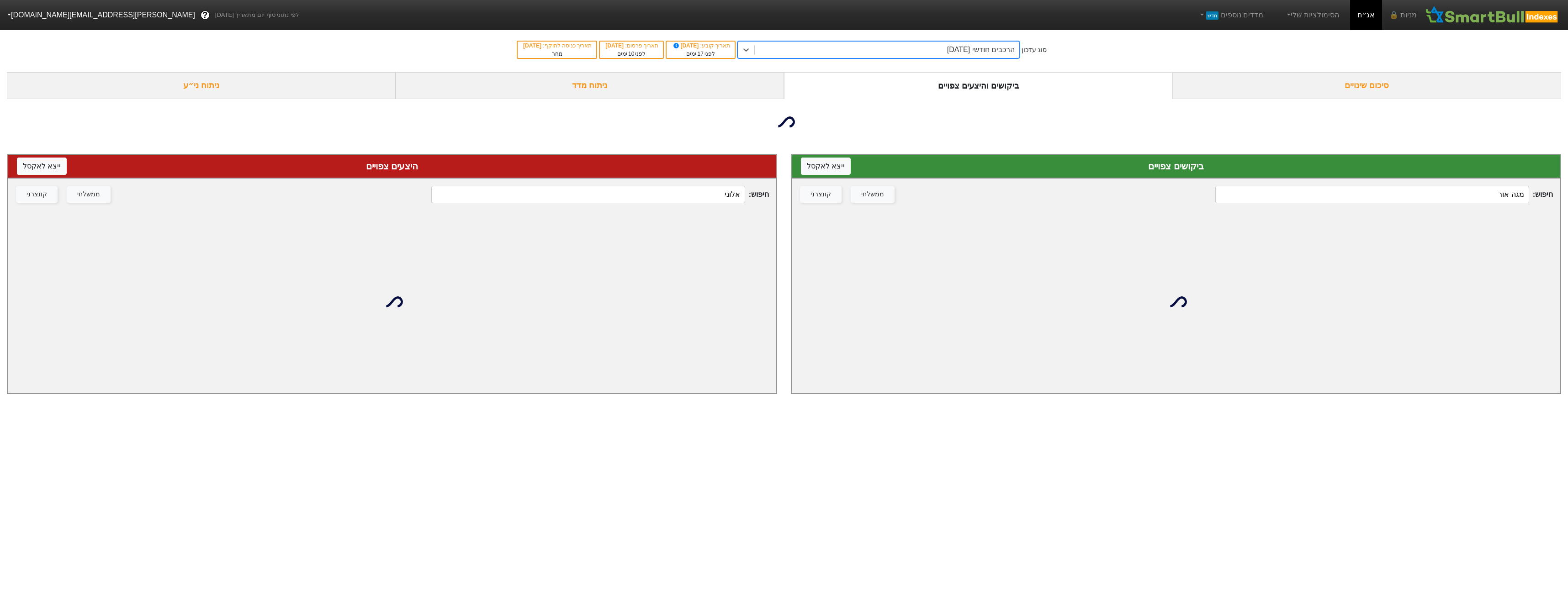
click at [707, 192] on input "אלוני" at bounding box center [588, 194] width 313 height 18
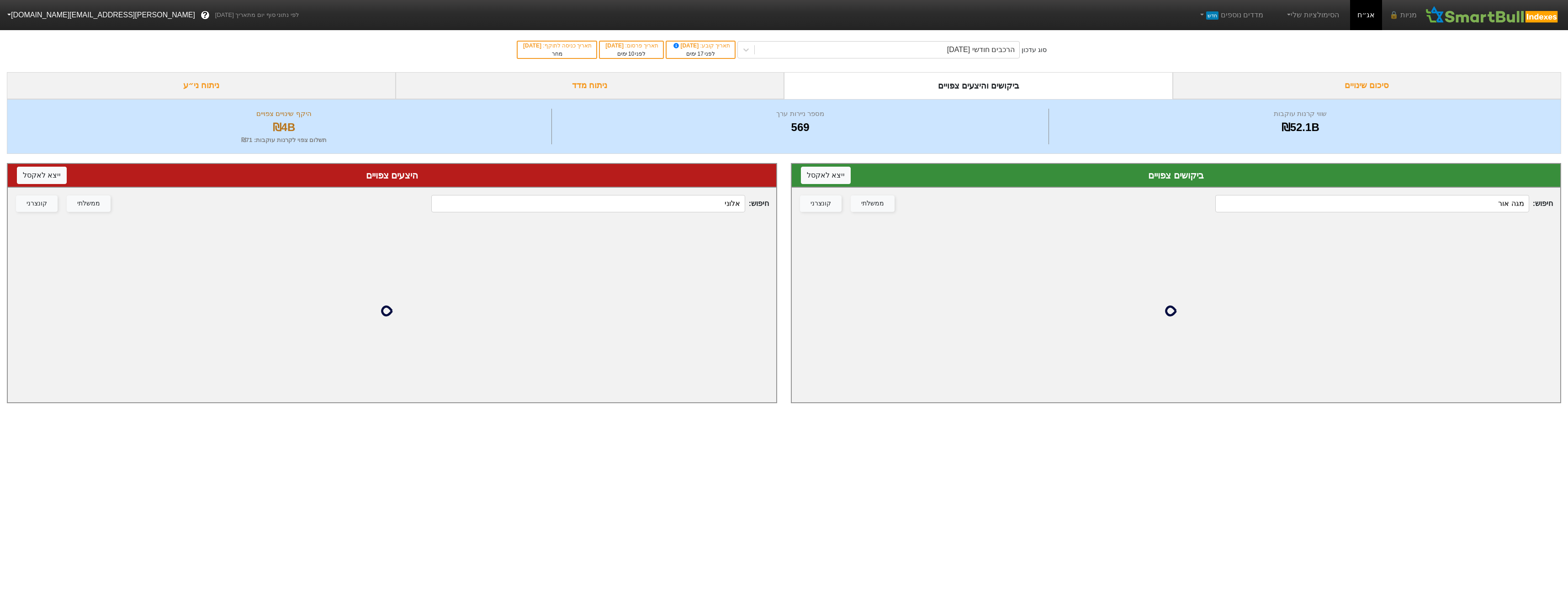
click at [708, 195] on input "אלוני" at bounding box center [588, 203] width 313 height 18
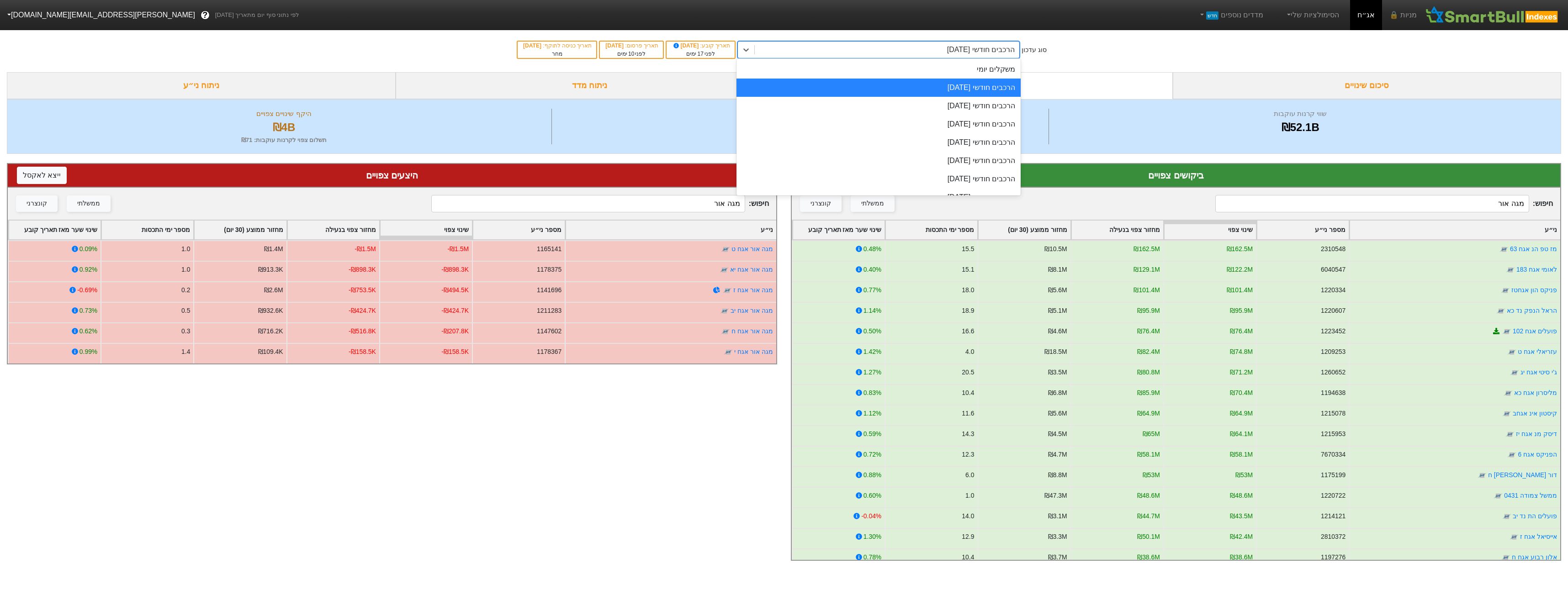
click at [897, 50] on div "הרכבים חודשי [DATE]" at bounding box center [887, 49] width 265 height 16
click at [911, 110] on div "הרכבים חודשי [DATE]" at bounding box center [878, 106] width 284 height 18
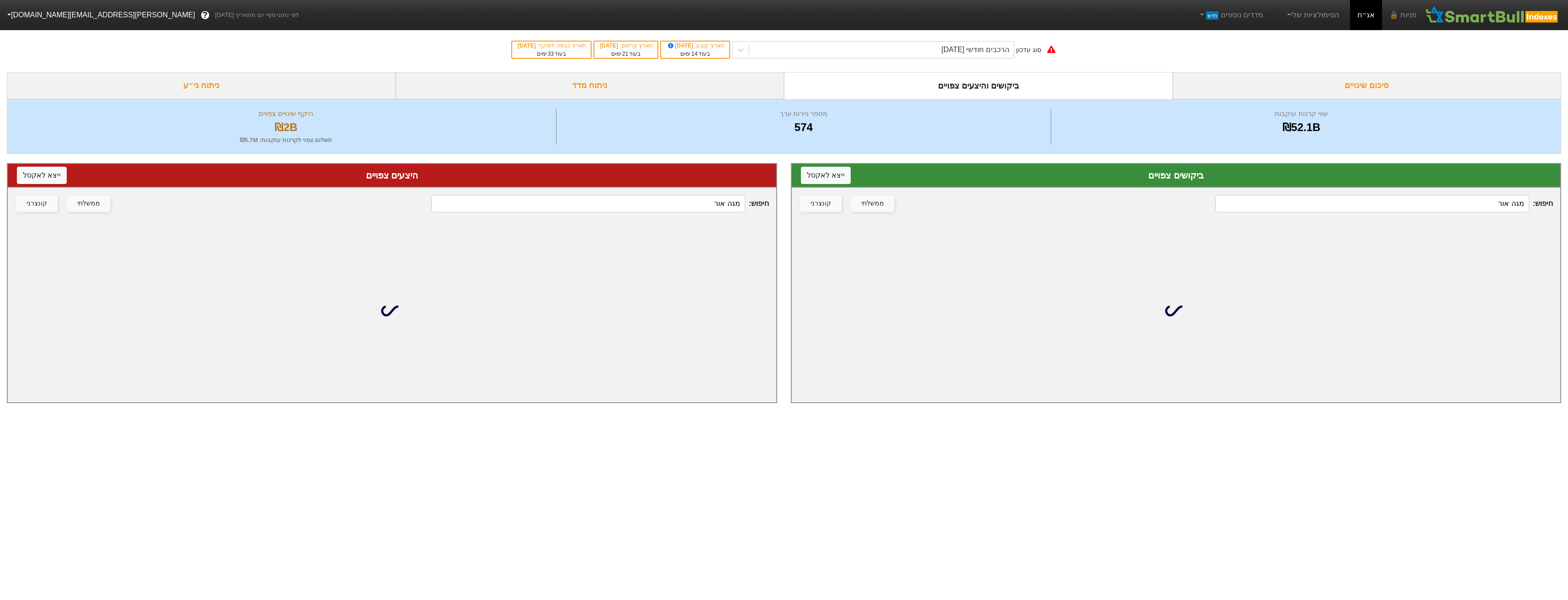
click at [695, 214] on div "חיפוש : מגה אור ממשלתי קונצרני" at bounding box center [392, 203] width 768 height 32
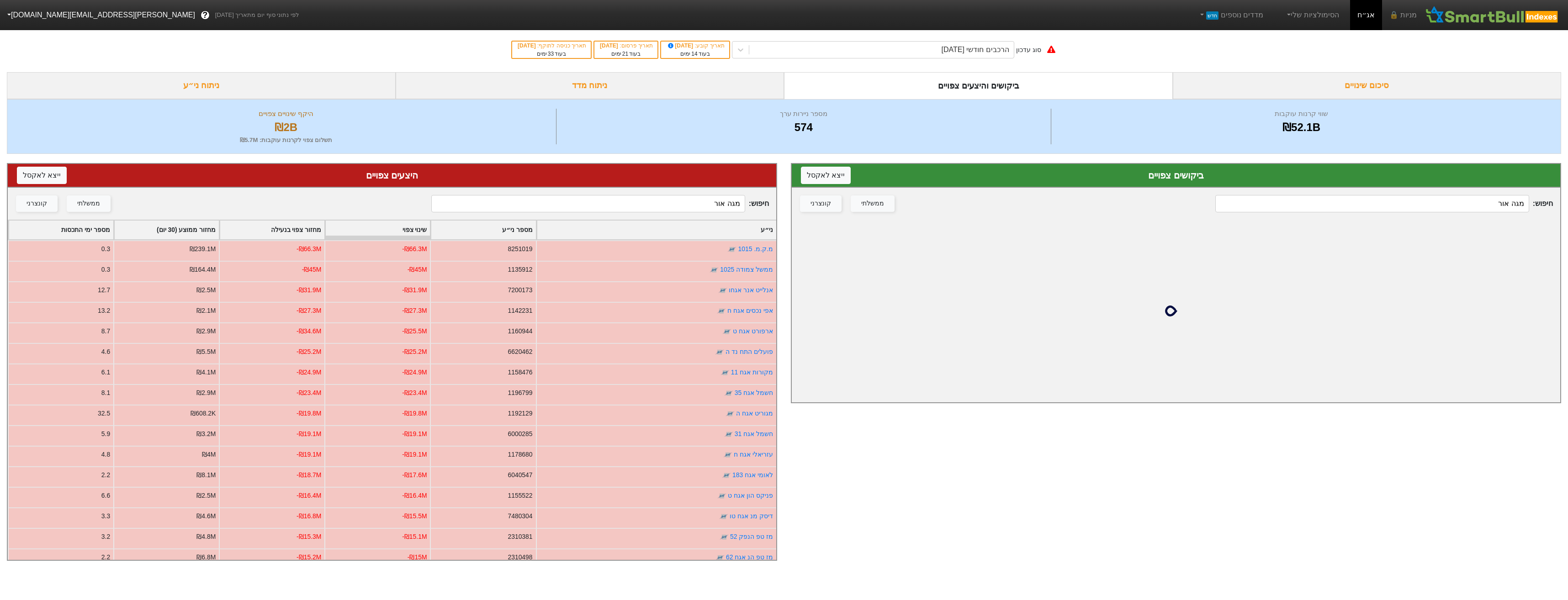
click at [682, 208] on input "מגה אור" at bounding box center [588, 203] width 313 height 18
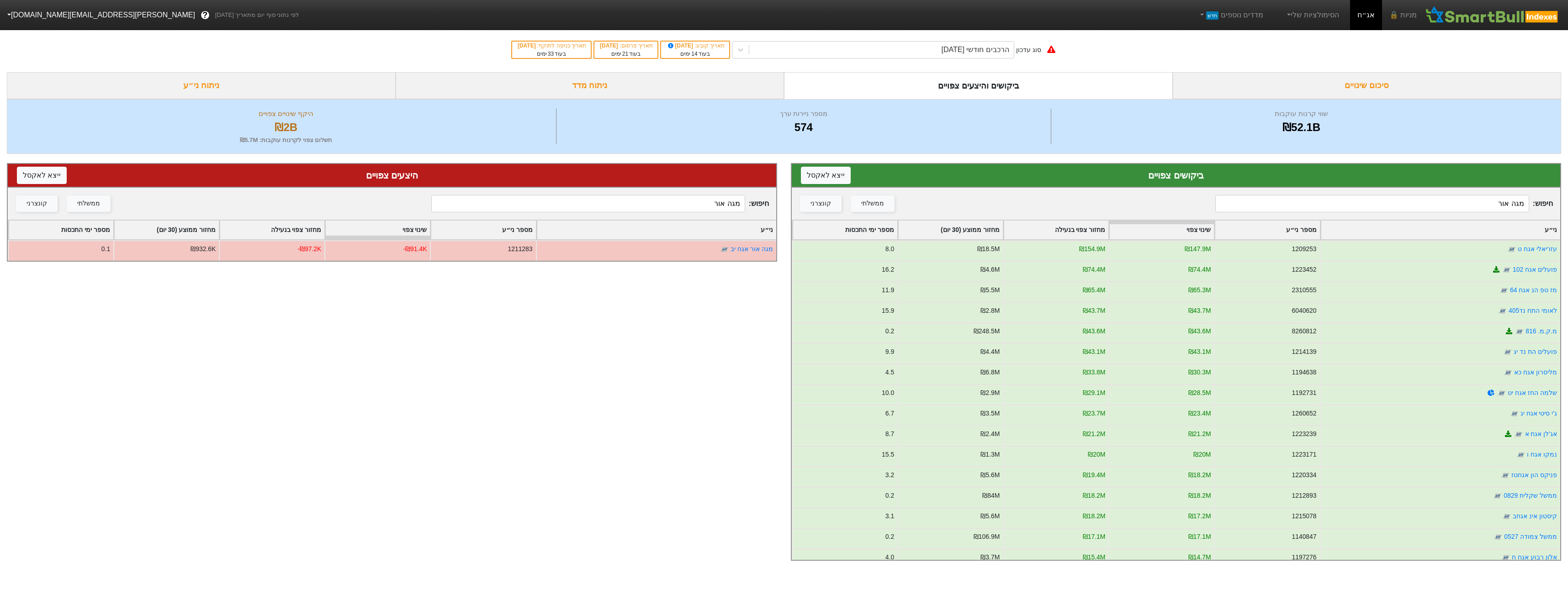
type input "מגה אור"
click at [1302, 203] on input "מגה אור" at bounding box center [1372, 203] width 313 height 18
type input "מגה אור"
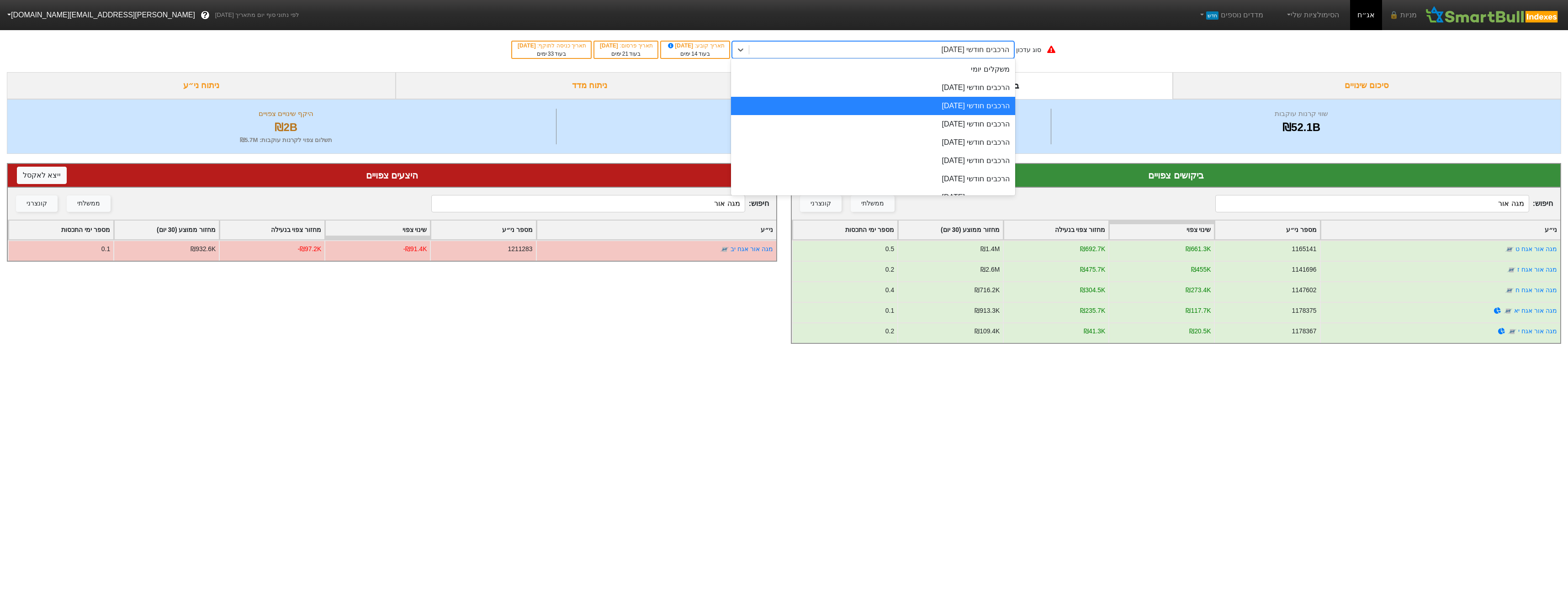
click at [937, 48] on div "הרכבים חודשי [DATE]" at bounding box center [881, 49] width 265 height 16
click at [960, 128] on div "הרכבים חודשי [DATE]" at bounding box center [873, 124] width 284 height 18
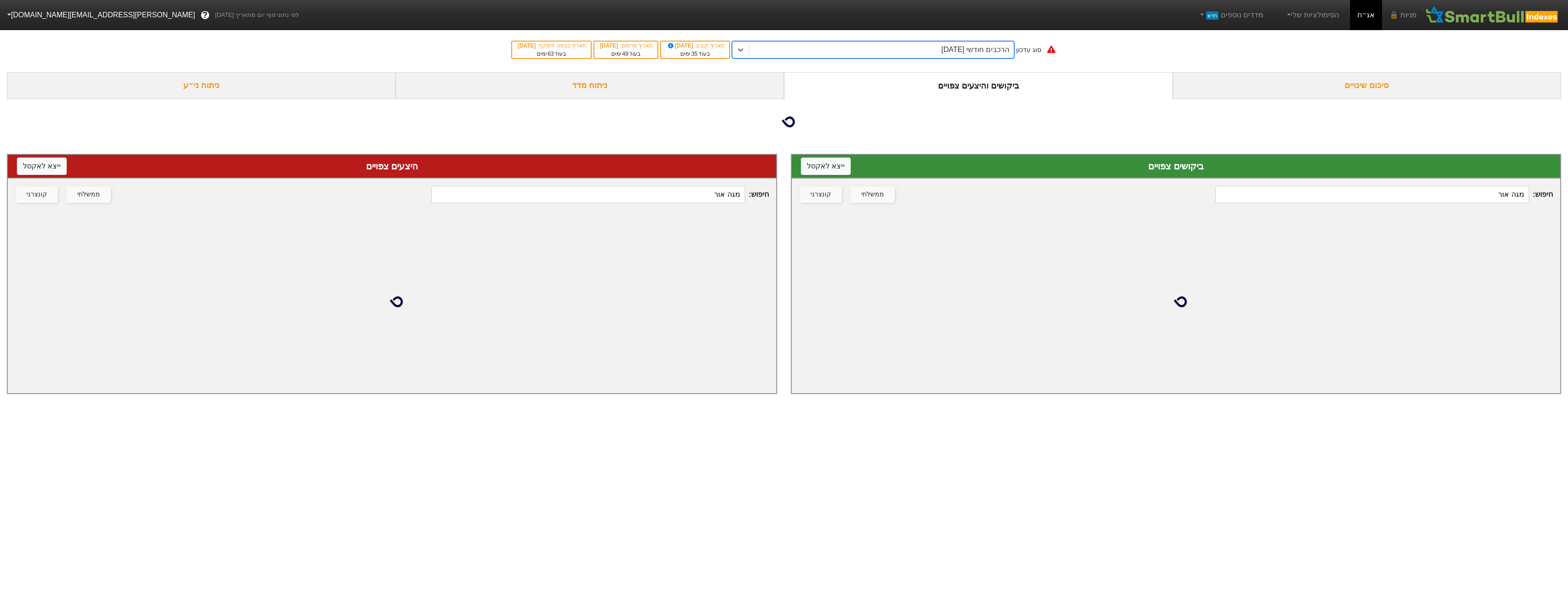
click at [692, 204] on div "חיפוש : מגה אור ממשלתי קונצרני" at bounding box center [392, 194] width 768 height 32
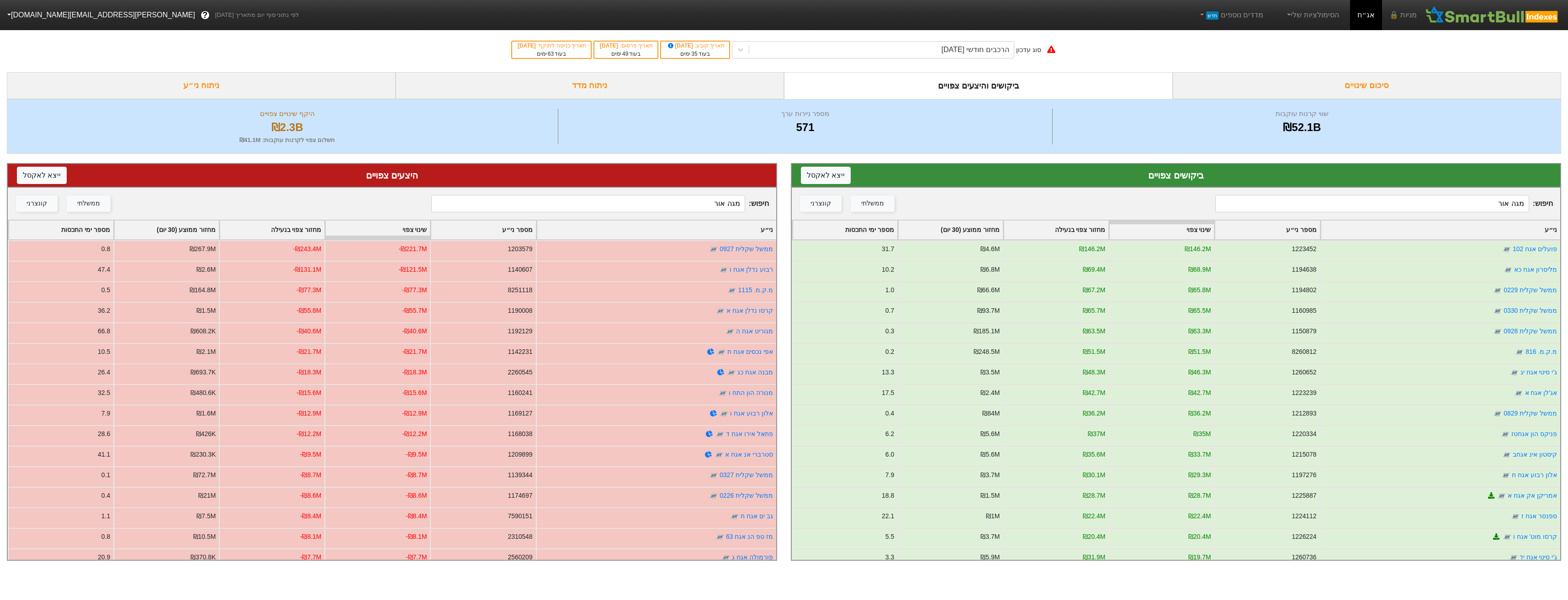
drag, startPoint x: 641, startPoint y: 199, endPoint x: 651, endPoint y: 203, distance: 10.8
click at [649, 202] on input "מגה אור" at bounding box center [588, 203] width 313 height 18
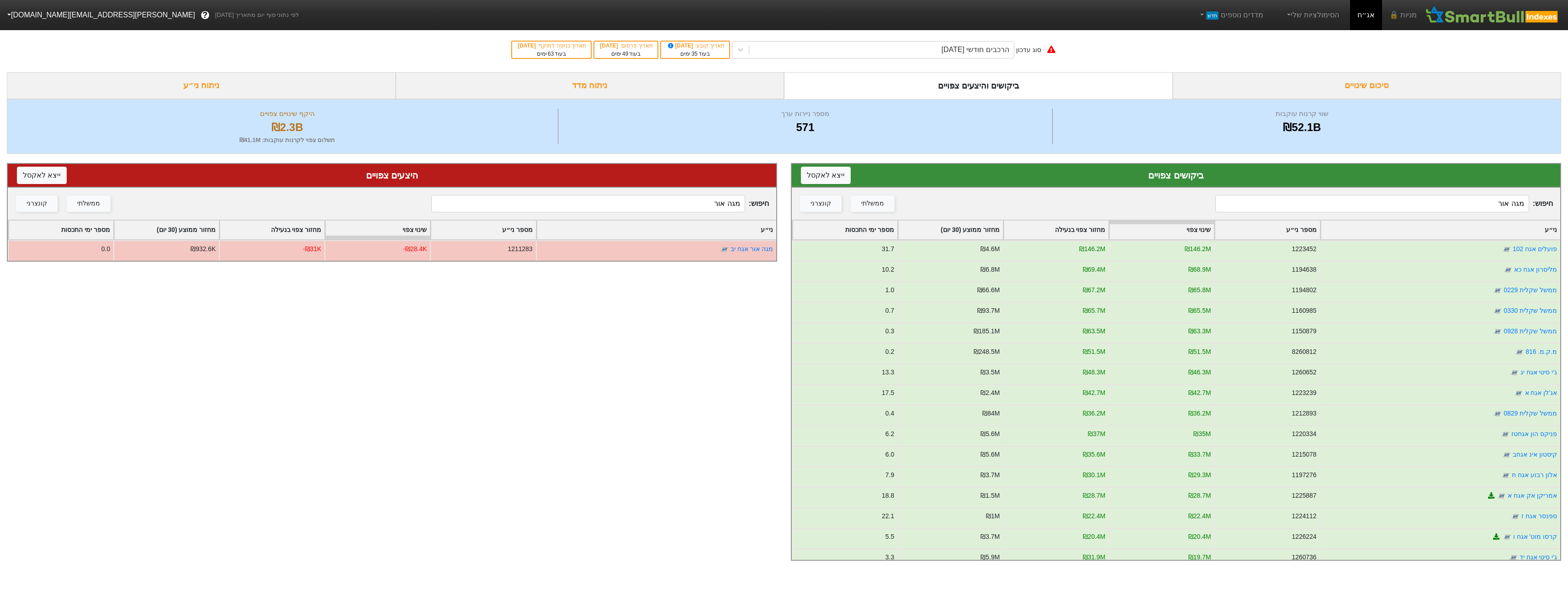
type input "מגה אור"
click at [1482, 209] on input "מגה אור" at bounding box center [1372, 203] width 313 height 18
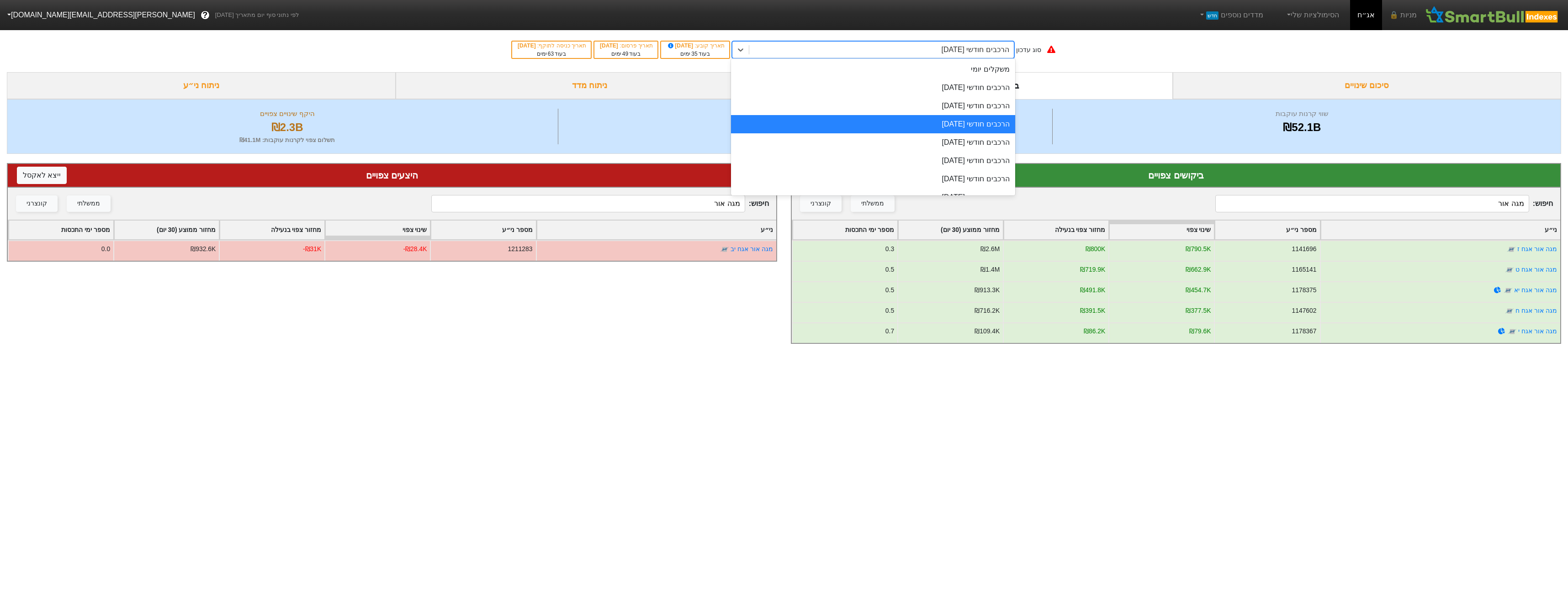
click at [982, 47] on div "הרכבים חודשי [DATE]" at bounding box center [975, 50] width 68 height 11
click at [996, 72] on div "משקלים יומי" at bounding box center [873, 69] width 284 height 18
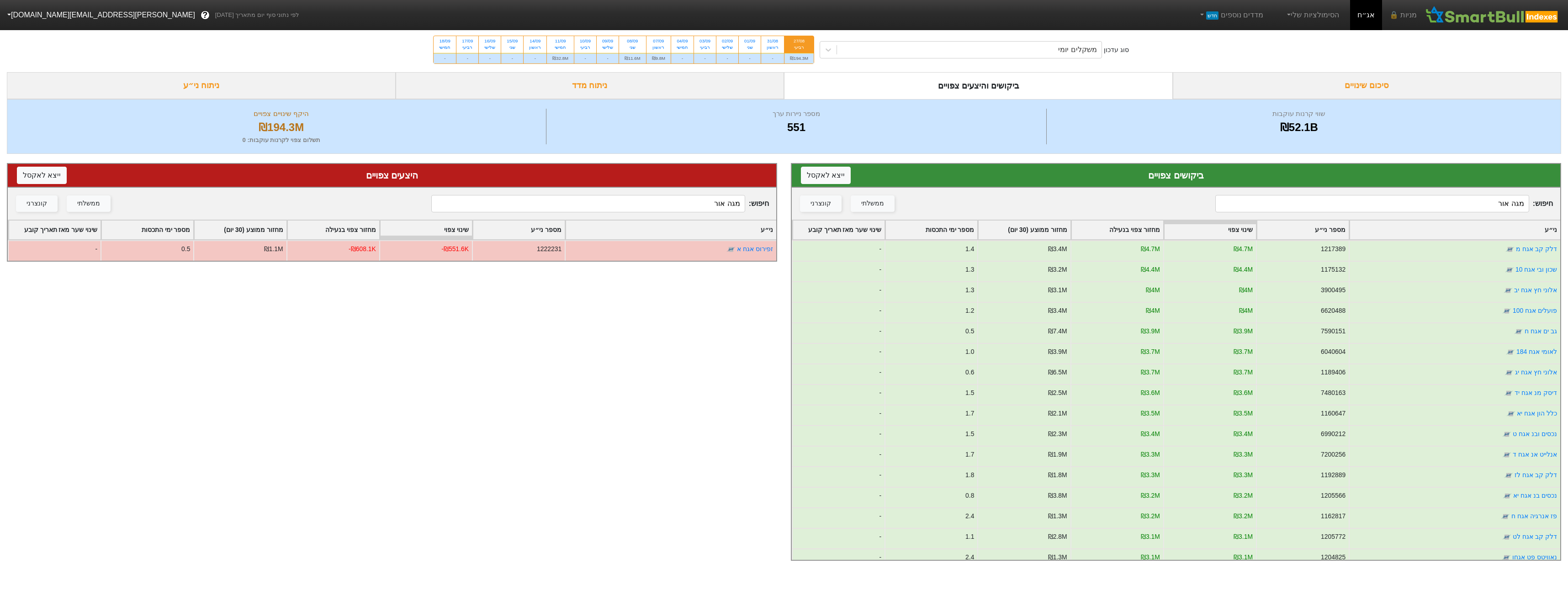
click at [1461, 208] on input "מגה אור" at bounding box center [1372, 203] width 313 height 18
click at [1461, 208] on input "מגה אור" at bounding box center [1372, 203] width 313 height 18
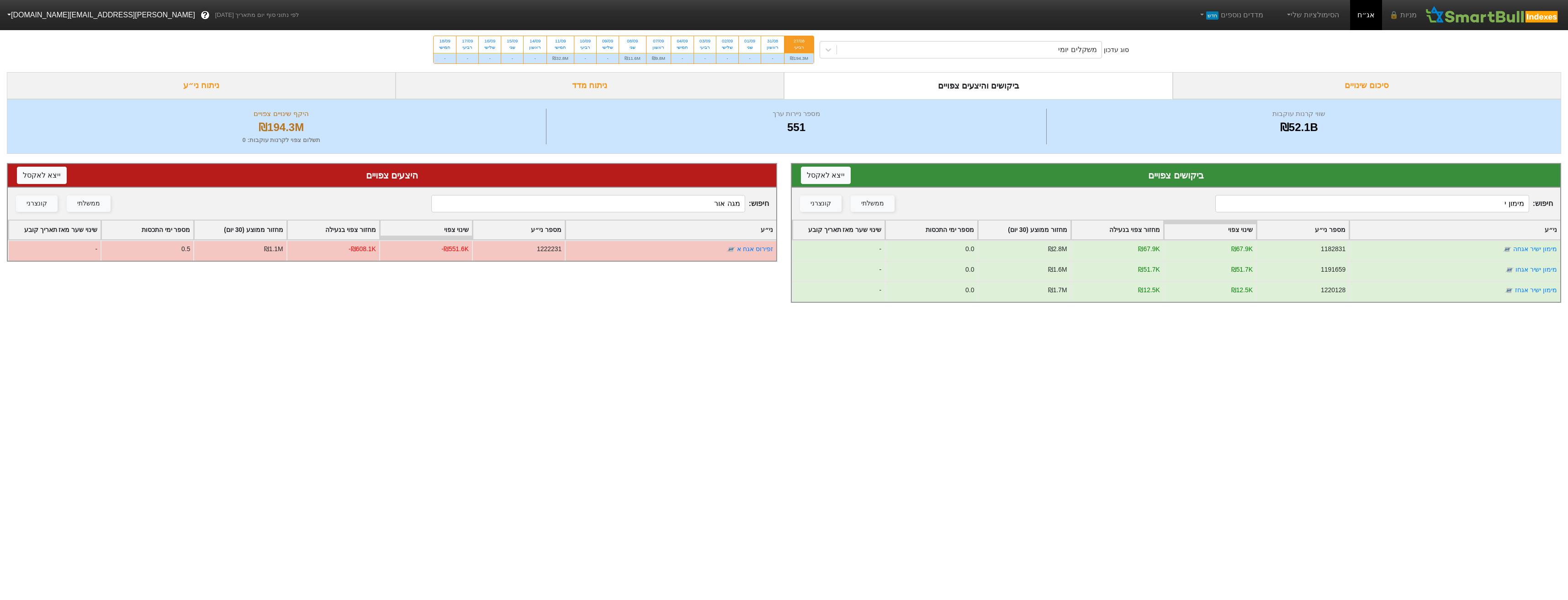
click at [1374, 212] on input "מימון י" at bounding box center [1372, 203] width 313 height 18
click at [1376, 212] on input "מימון י" at bounding box center [1372, 203] width 313 height 18
click at [1374, 214] on div "חיפוש : מימון י ממשלתי קונצרני" at bounding box center [1176, 203] width 768 height 32
click at [1378, 208] on input "מימון י" at bounding box center [1372, 203] width 313 height 18
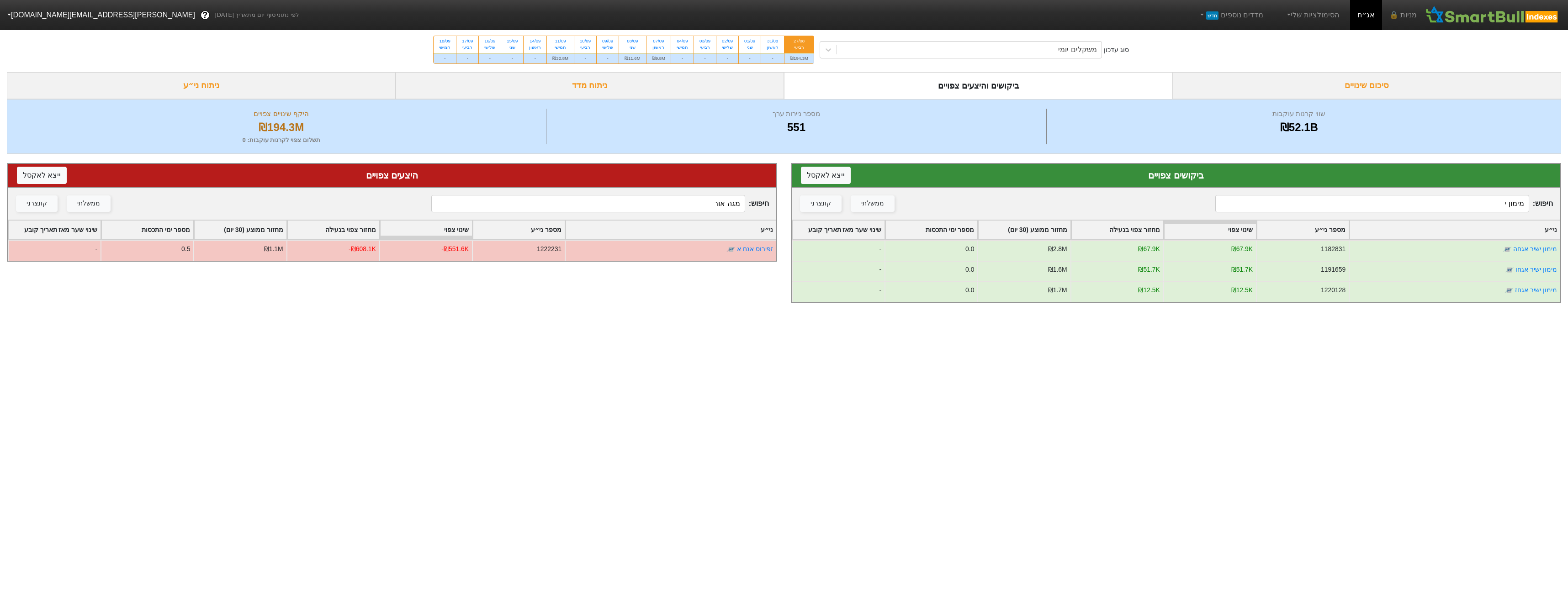
click at [1381, 206] on input "מימון י" at bounding box center [1372, 203] width 313 height 18
click at [1385, 205] on input "מימון י" at bounding box center [1372, 203] width 313 height 18
click at [1386, 205] on input "מימון י" at bounding box center [1372, 203] width 313 height 18
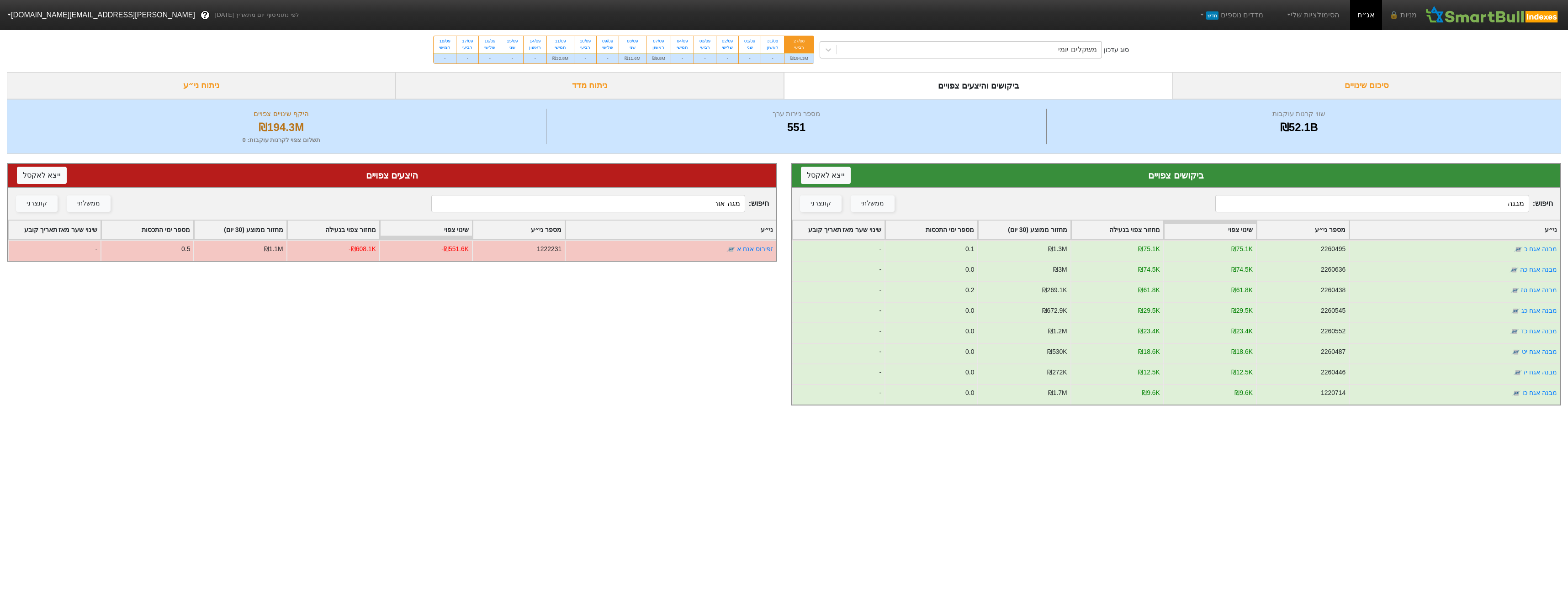
type input "מבנה"
click at [908, 43] on div "משקלים יומי" at bounding box center [969, 49] width 265 height 16
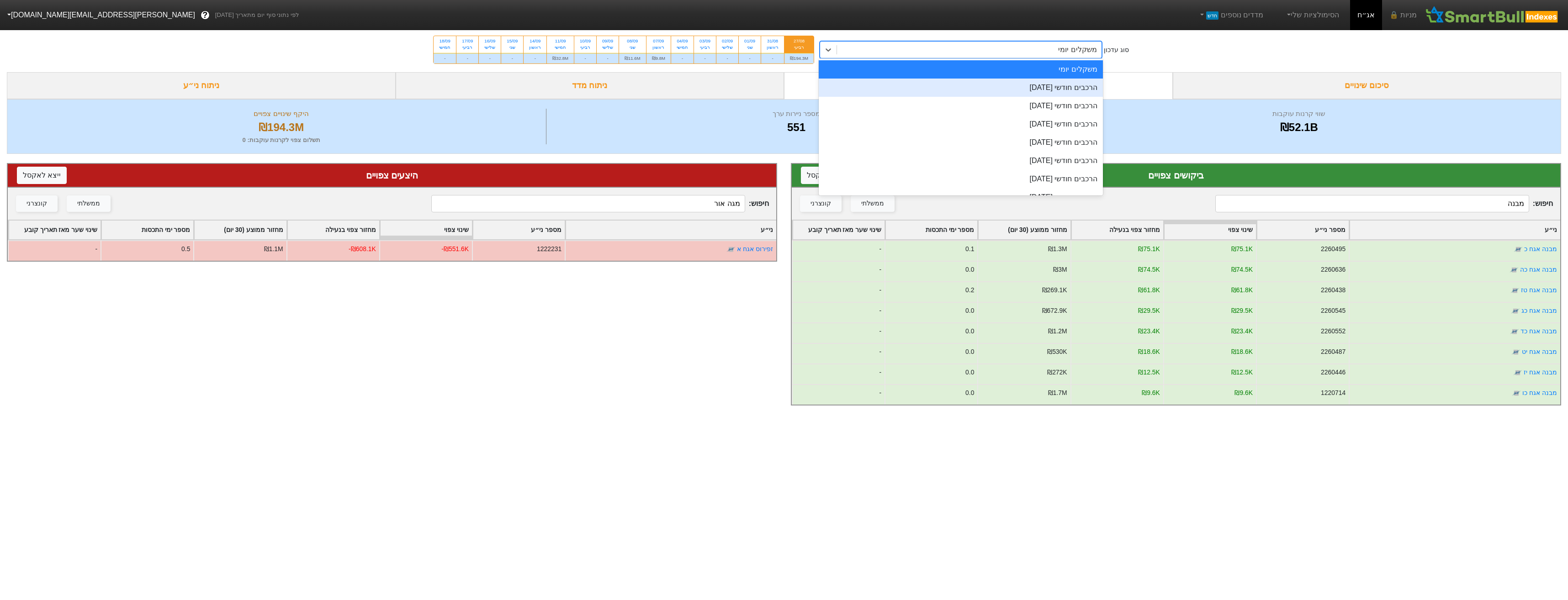
click at [938, 96] on div "הרכבים חודשי [DATE]" at bounding box center [961, 88] width 284 height 18
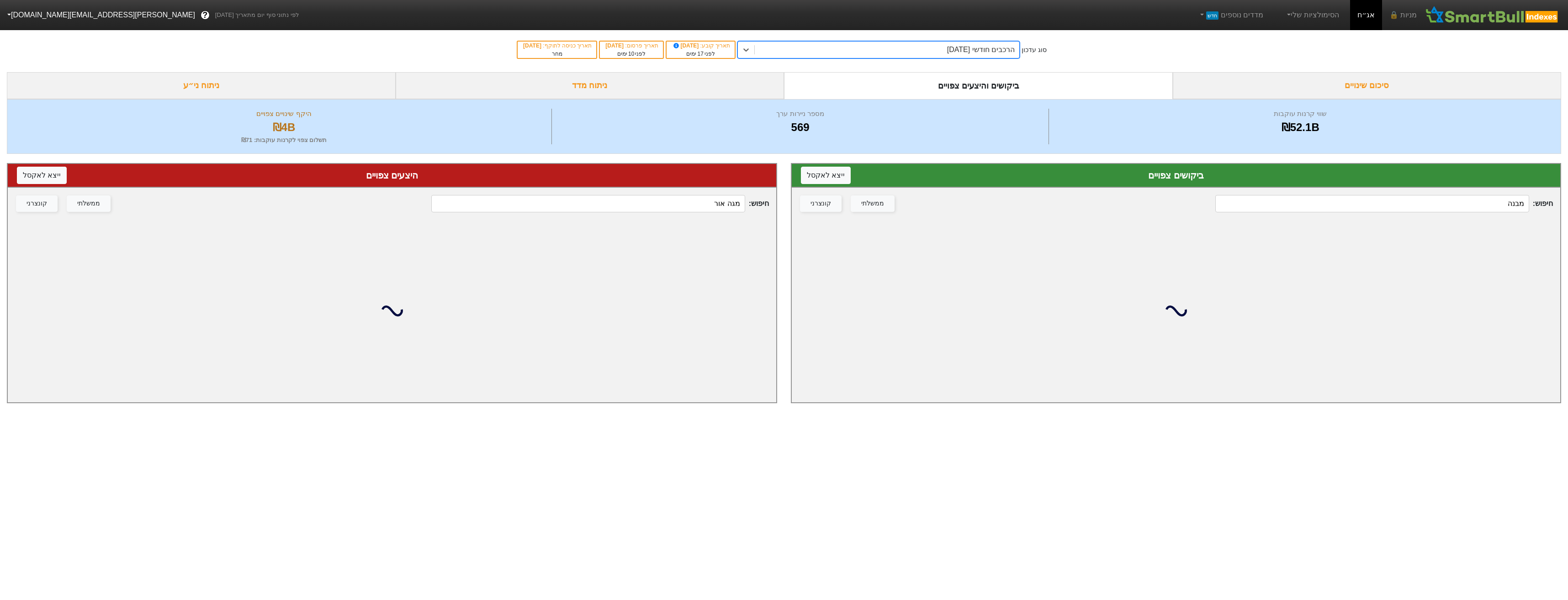
click at [591, 203] on input "מגה אור" at bounding box center [588, 203] width 313 height 18
click at [590, 203] on input "מגה אור" at bounding box center [588, 203] width 313 height 18
click at [589, 203] on input "מגה אור" at bounding box center [588, 203] width 313 height 18
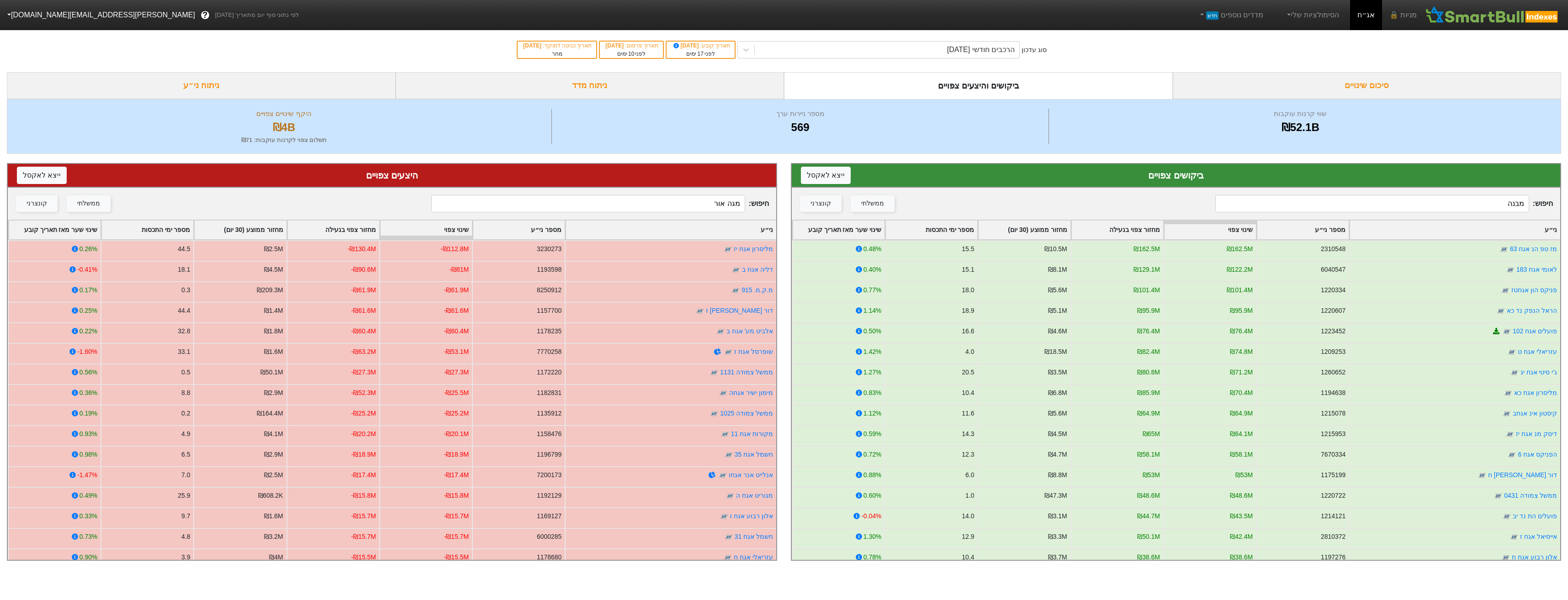
click at [589, 203] on input "מגה אור" at bounding box center [588, 203] width 313 height 18
click at [591, 203] on input "מגה אור" at bounding box center [588, 203] width 313 height 18
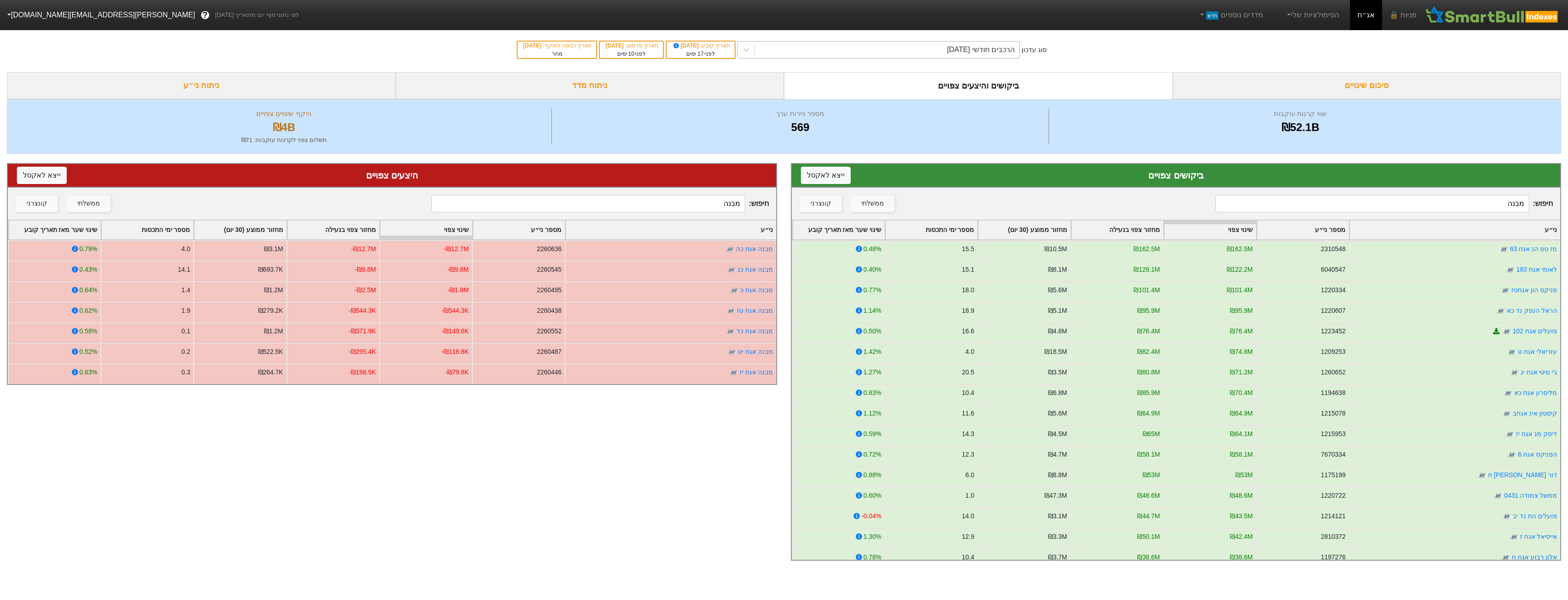
click at [910, 57] on div "הרכבים חודשי [DATE]" at bounding box center [887, 49] width 265 height 16
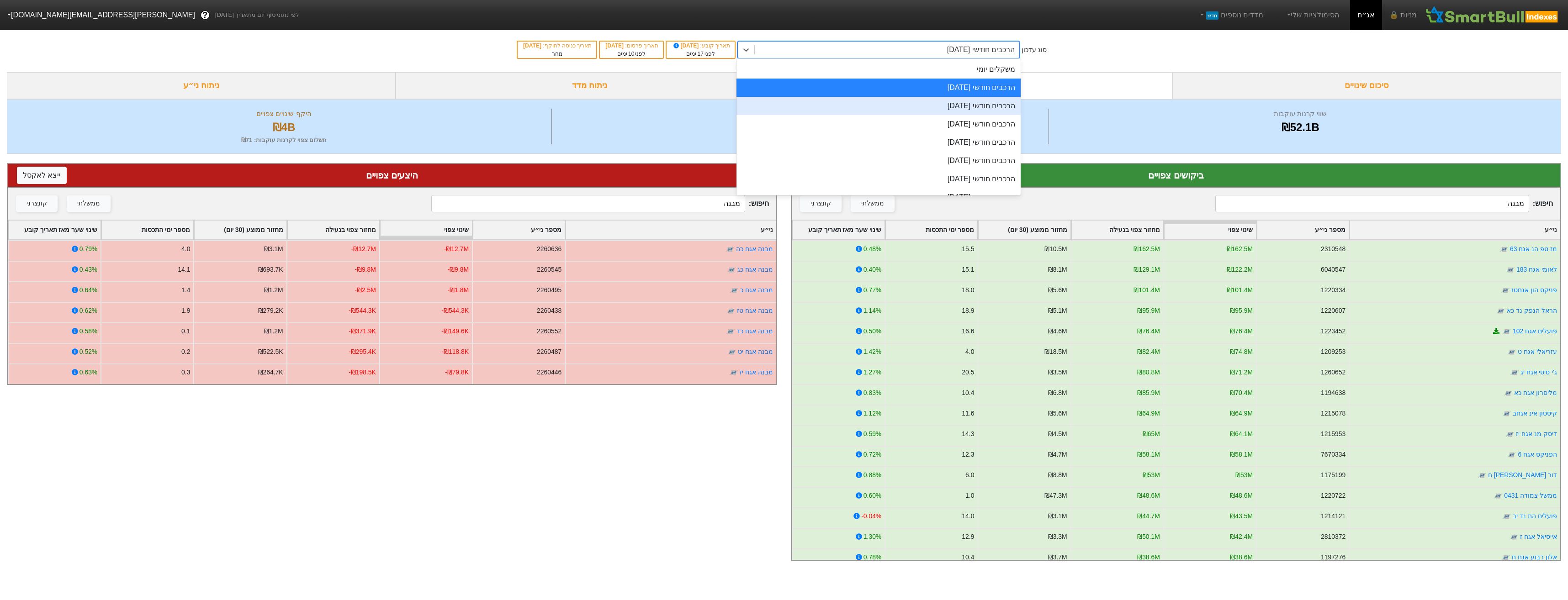
click at [901, 110] on div "הרכבים חודשי [DATE]" at bounding box center [878, 106] width 284 height 18
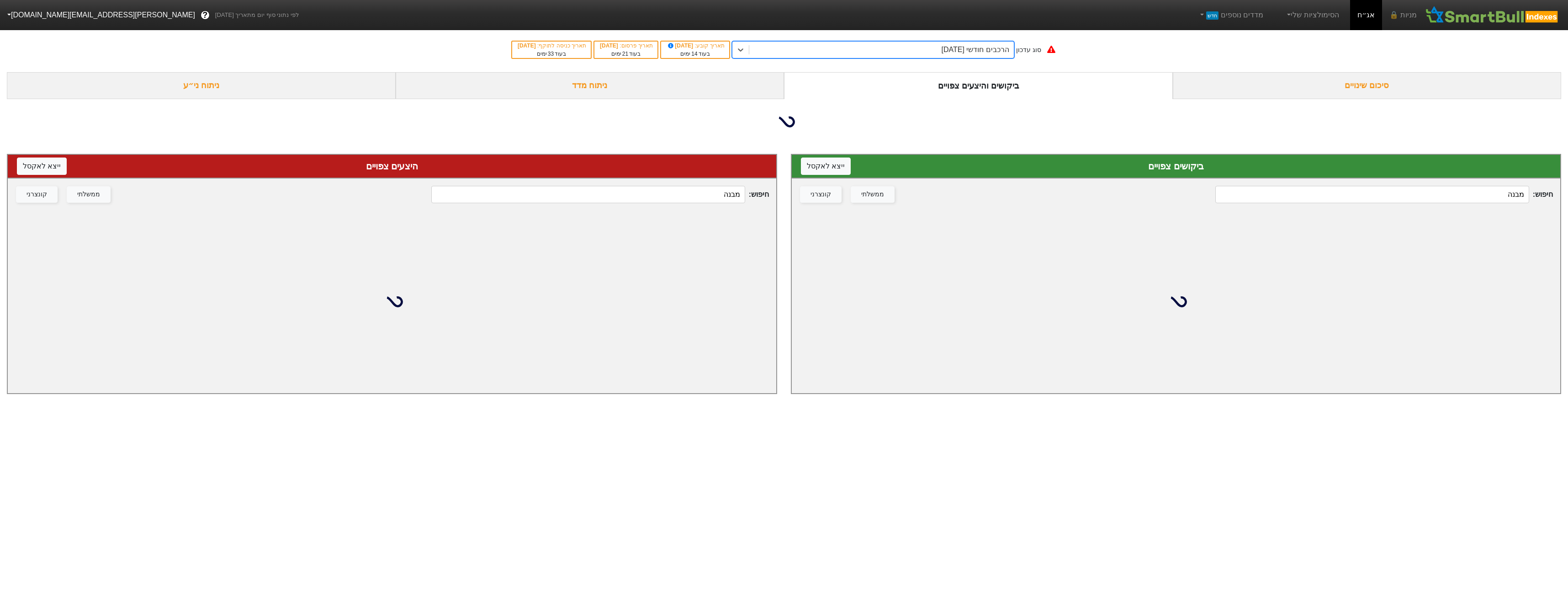
click at [710, 178] on div "היצעים צפויים ייצא ל אקסל" at bounding box center [392, 166] width 768 height 24
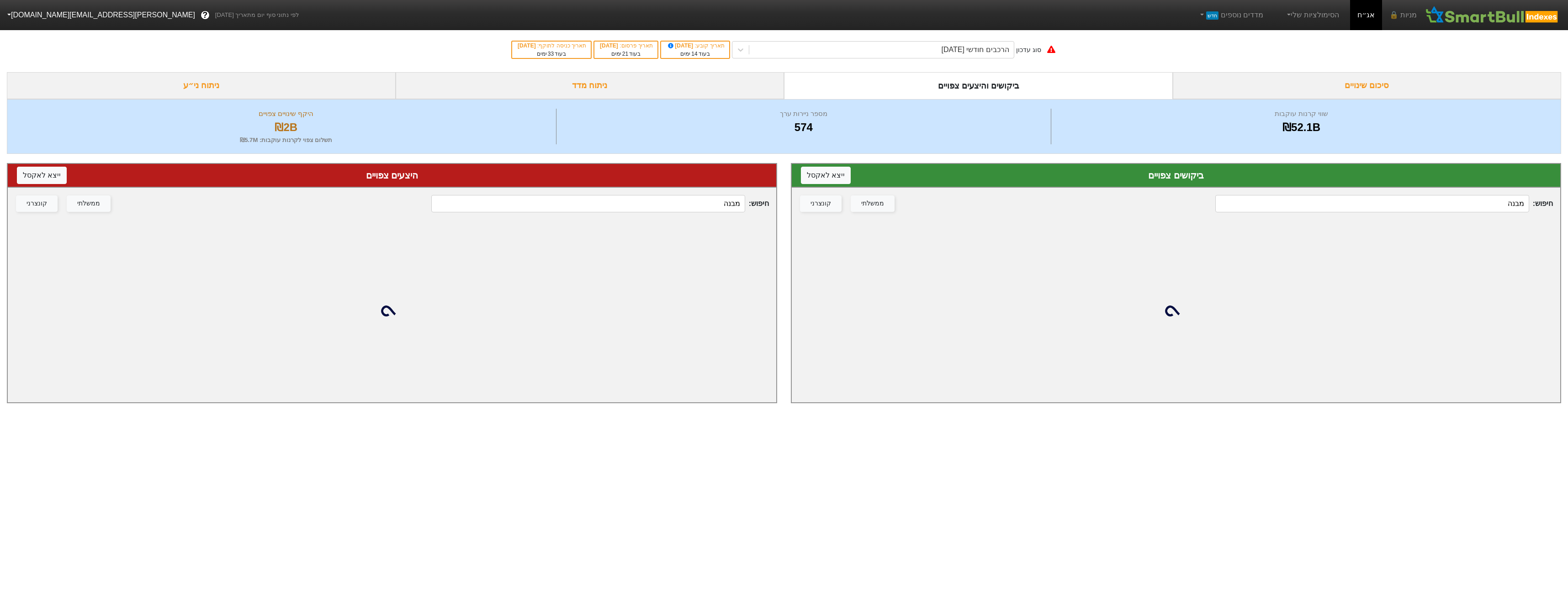
click at [720, 198] on input "מבנה" at bounding box center [588, 203] width 313 height 18
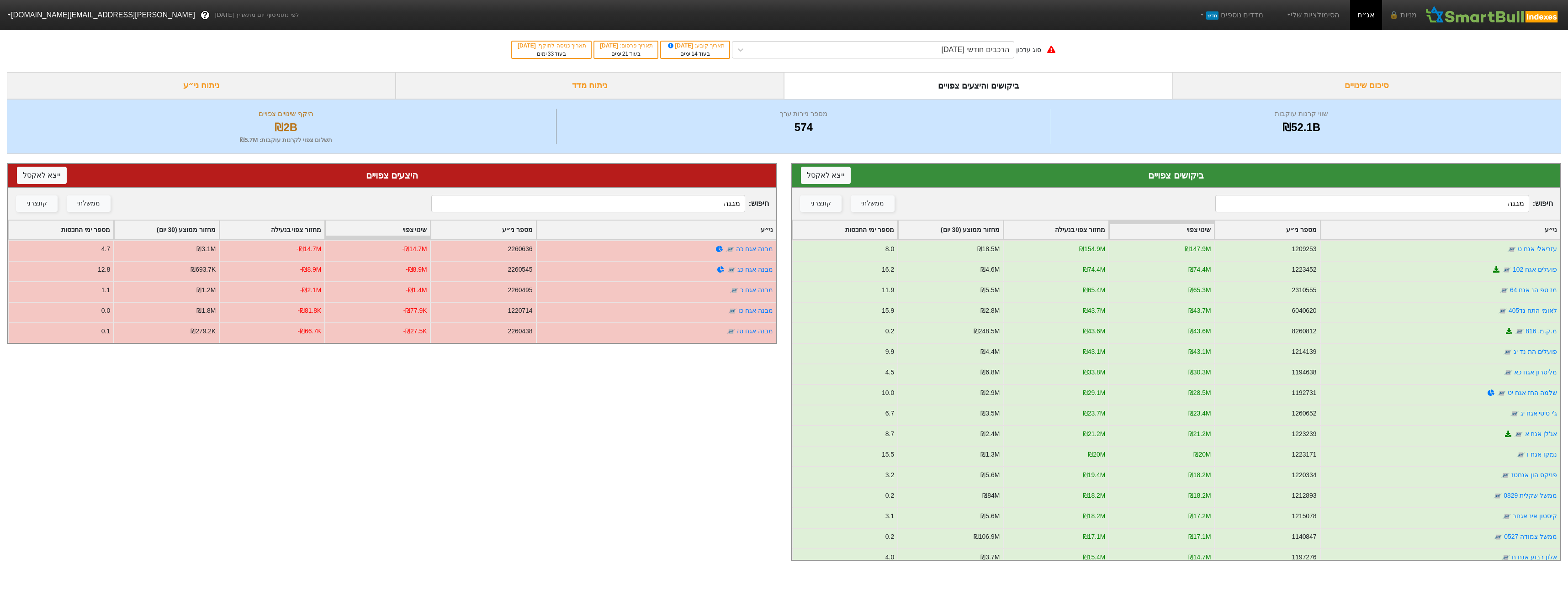
type input "מבנה"
